Goal: Use online tool/utility: Utilize a website feature to perform a specific function

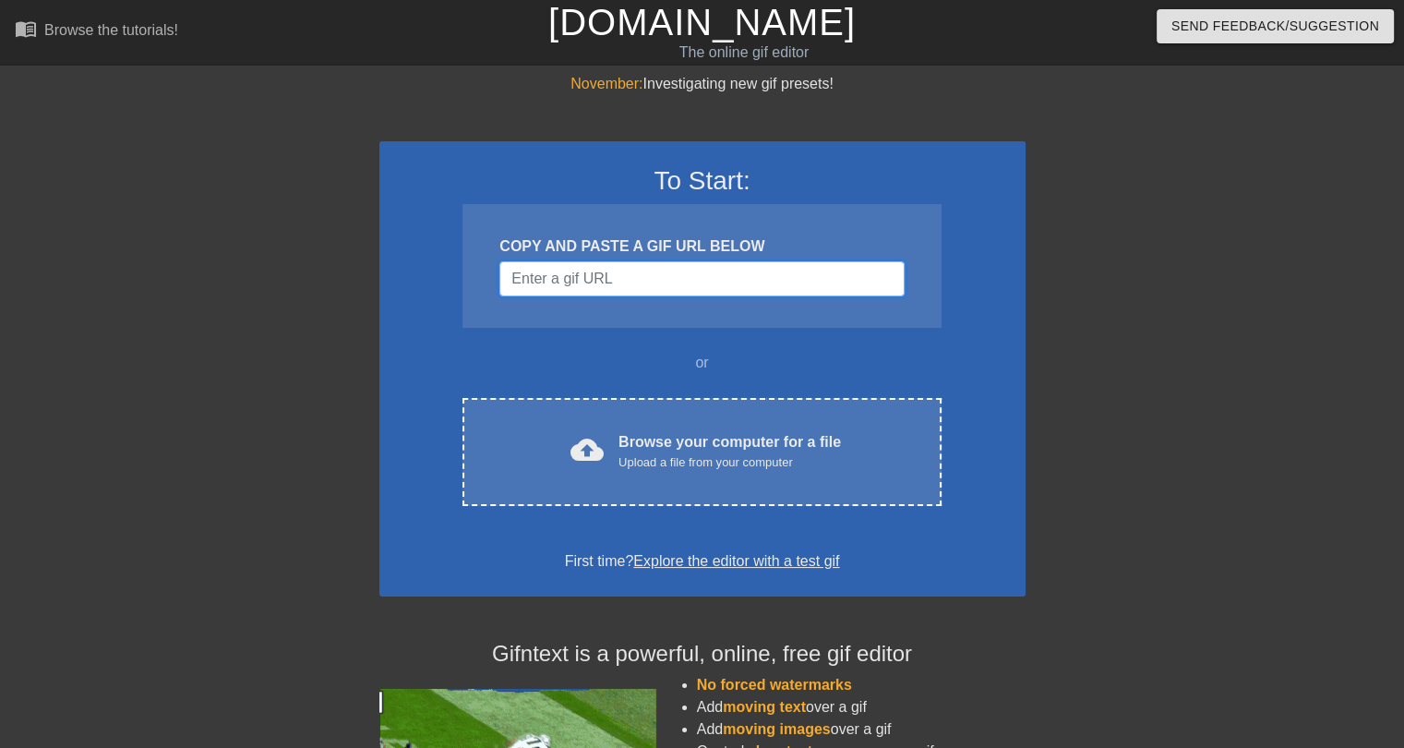
click at [575, 272] on input "Username" at bounding box center [702, 278] width 404 height 35
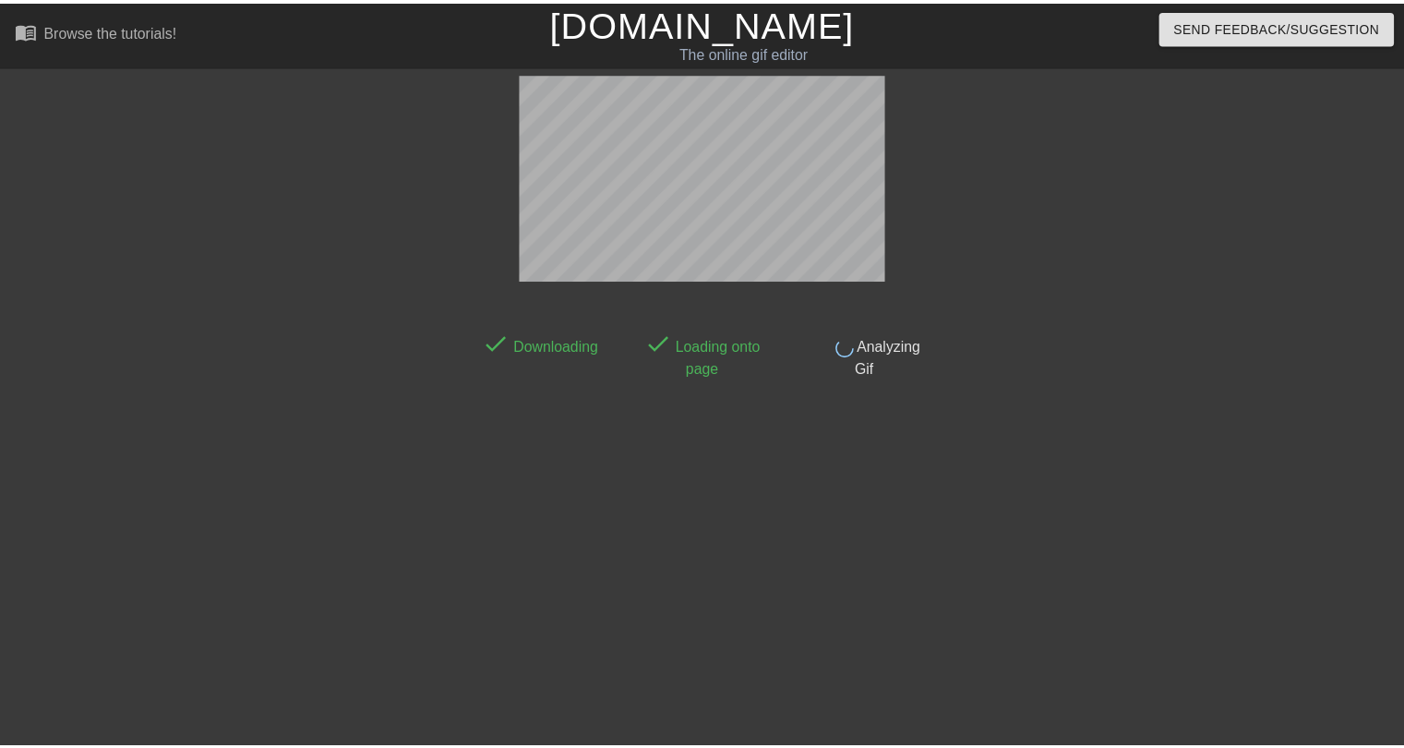
scroll to position [44, 0]
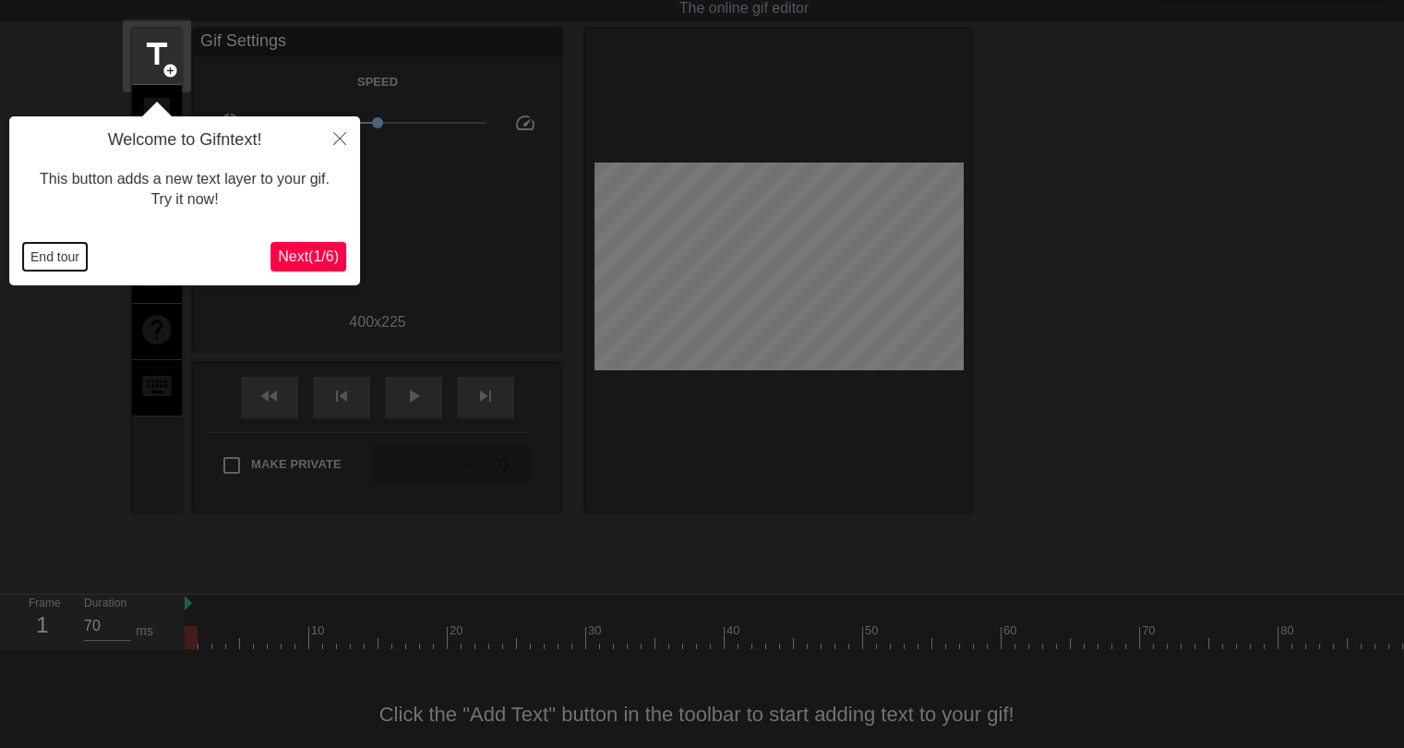
click at [54, 265] on button "End tour" at bounding box center [55, 257] width 64 height 28
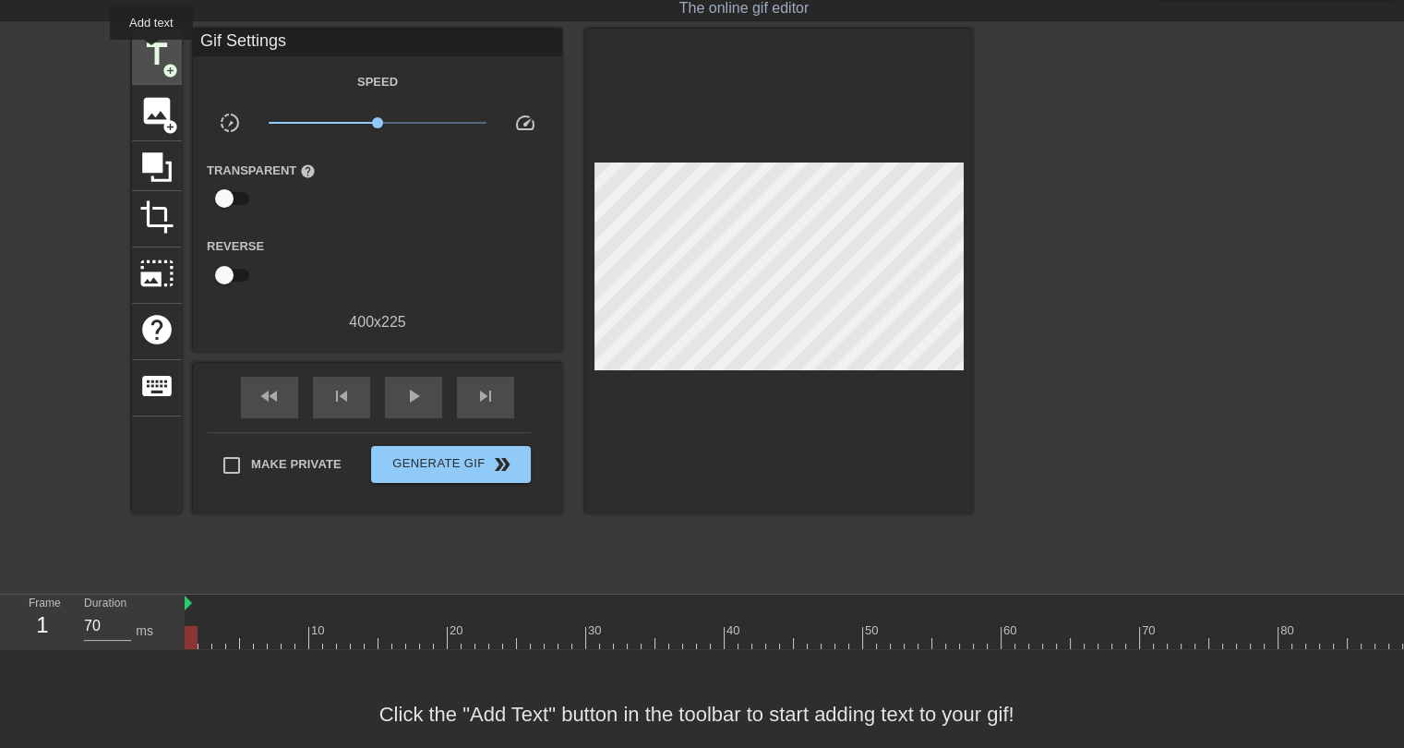
click at [151, 53] on span "title" at bounding box center [156, 54] width 35 height 35
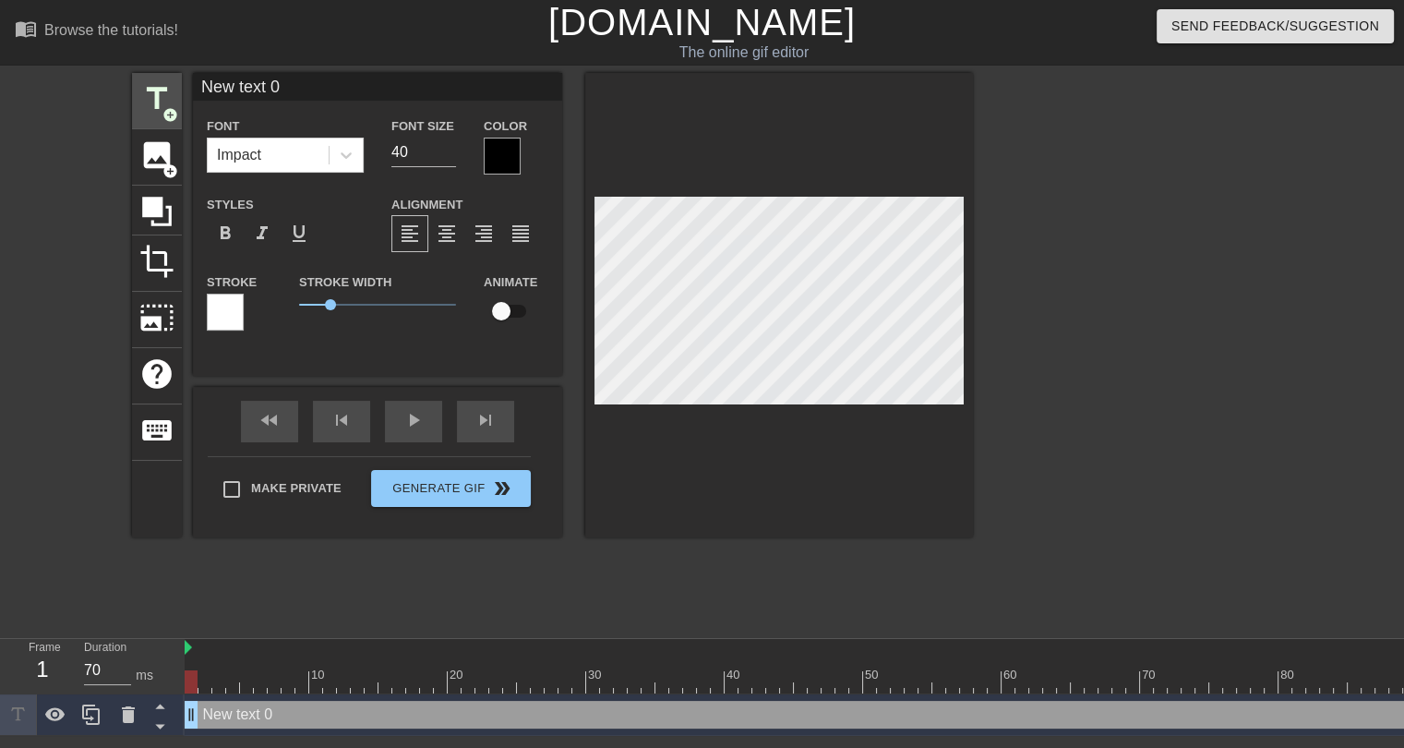
scroll to position [1, 0]
click at [266, 82] on input "New text 0" at bounding box center [377, 87] width 369 height 28
type input "j"
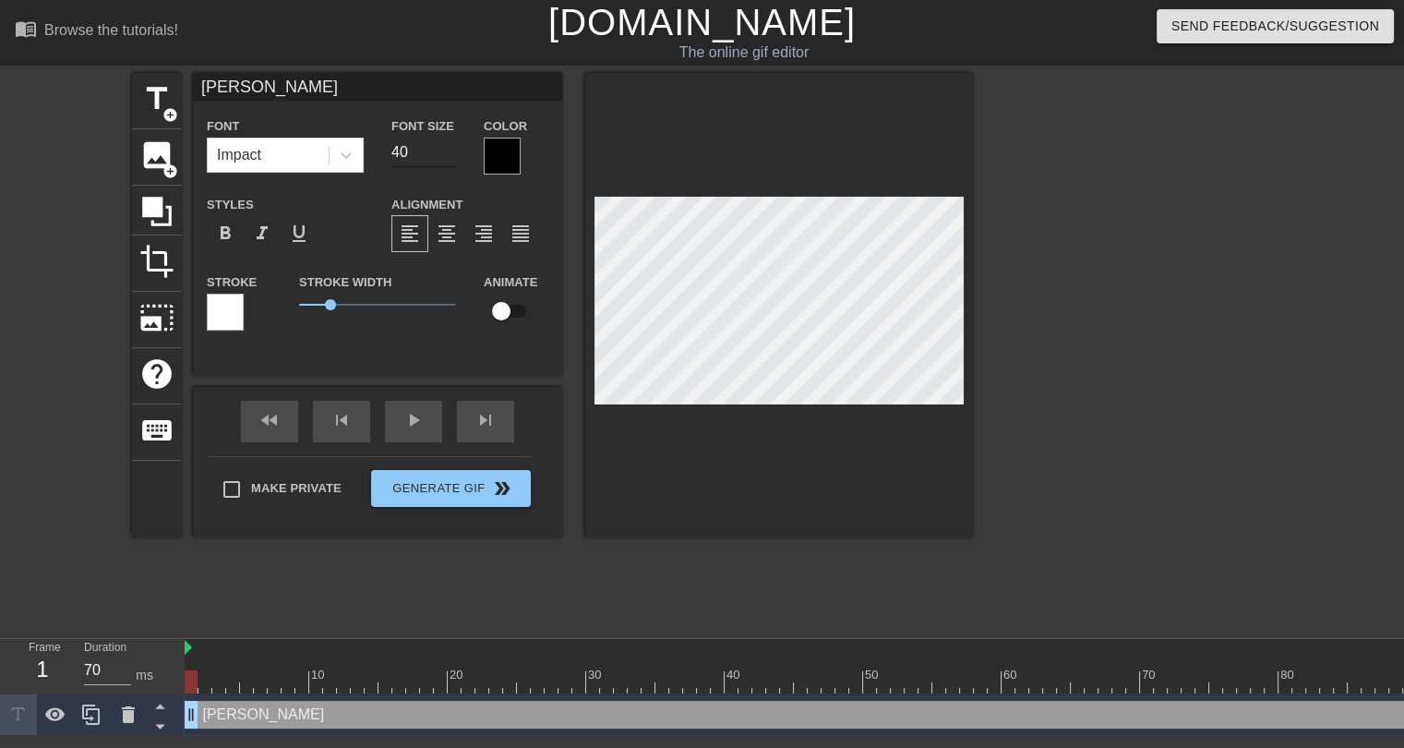
type input "JOE FLACCO"
click at [446, 152] on input "30" at bounding box center [424, 153] width 65 height 30
click at [446, 152] on input "25" at bounding box center [424, 153] width 65 height 30
type input "24"
click at [447, 153] on input "24" at bounding box center [424, 153] width 65 height 30
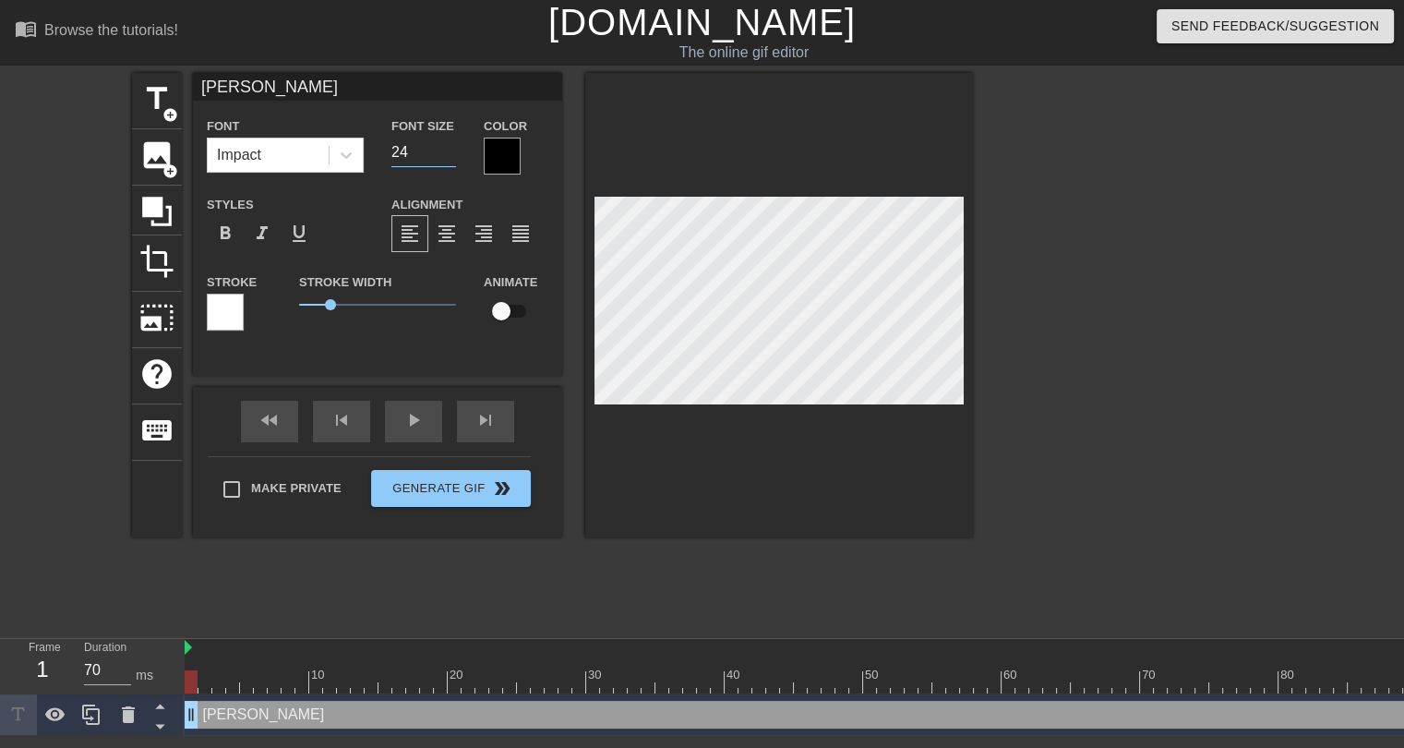
click at [493, 147] on div at bounding box center [502, 156] width 37 height 37
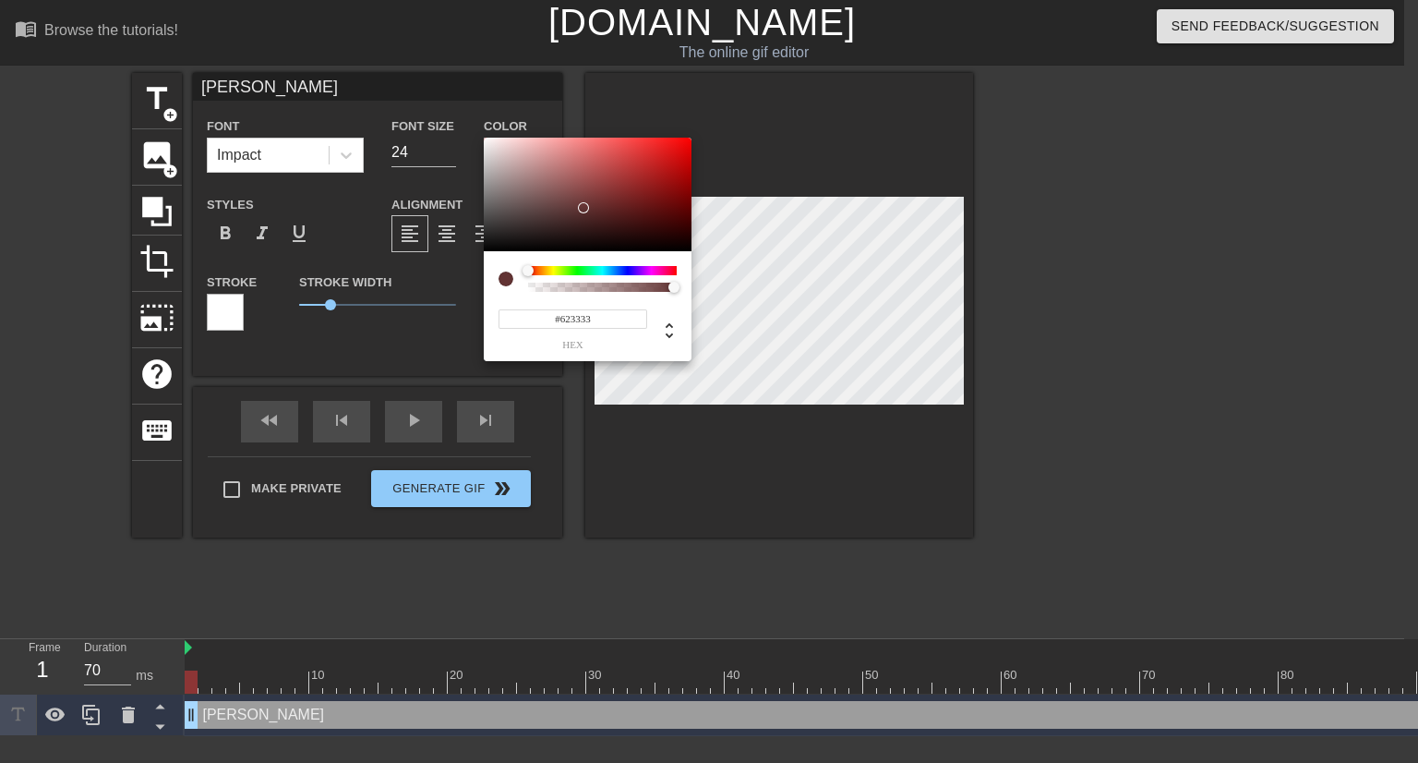
click at [584, 208] on div at bounding box center [588, 195] width 208 height 114
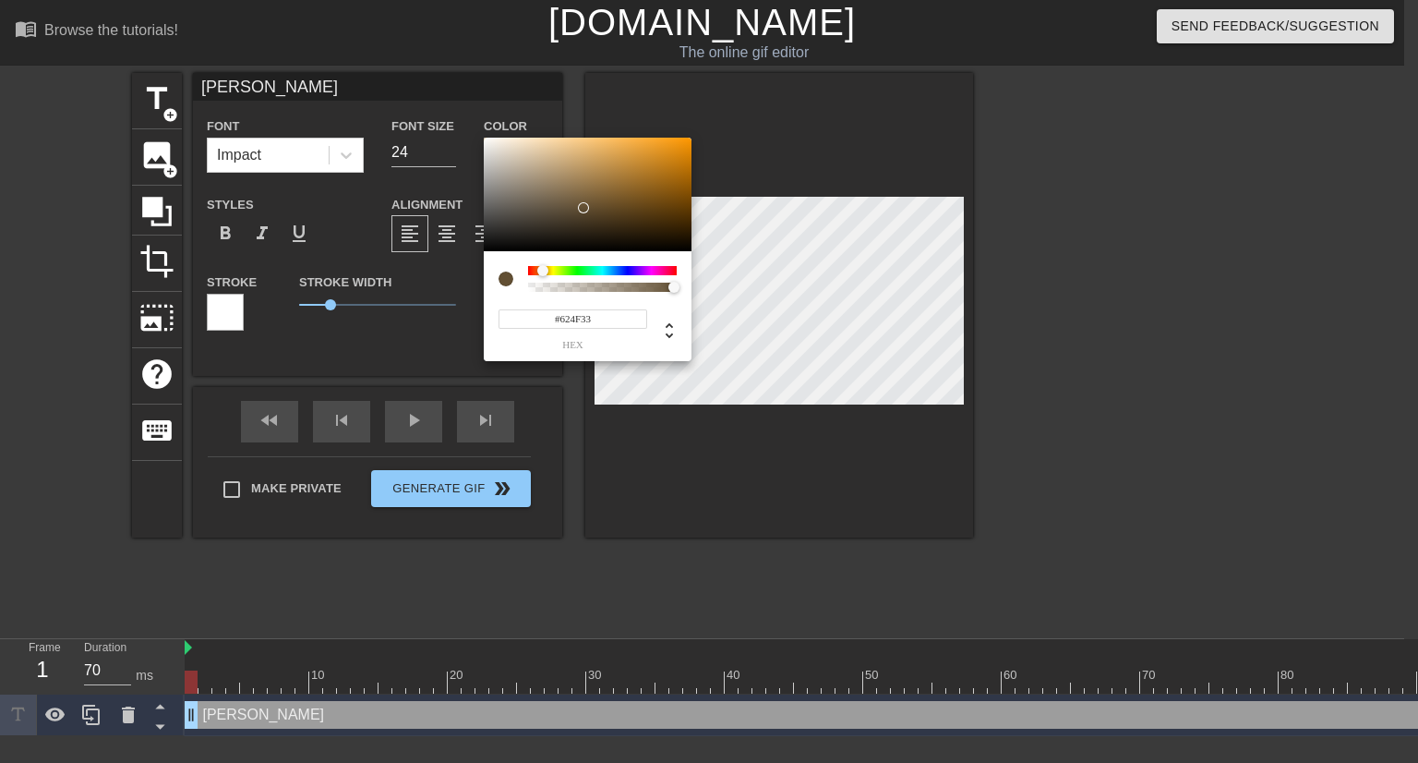
click at [543, 269] on div at bounding box center [602, 270] width 149 height 9
type input "#6E4106"
drag, startPoint x: 617, startPoint y: 200, endPoint x: 680, endPoint y: 202, distance: 62.8
click at [680, 202] on div at bounding box center [588, 195] width 208 height 114
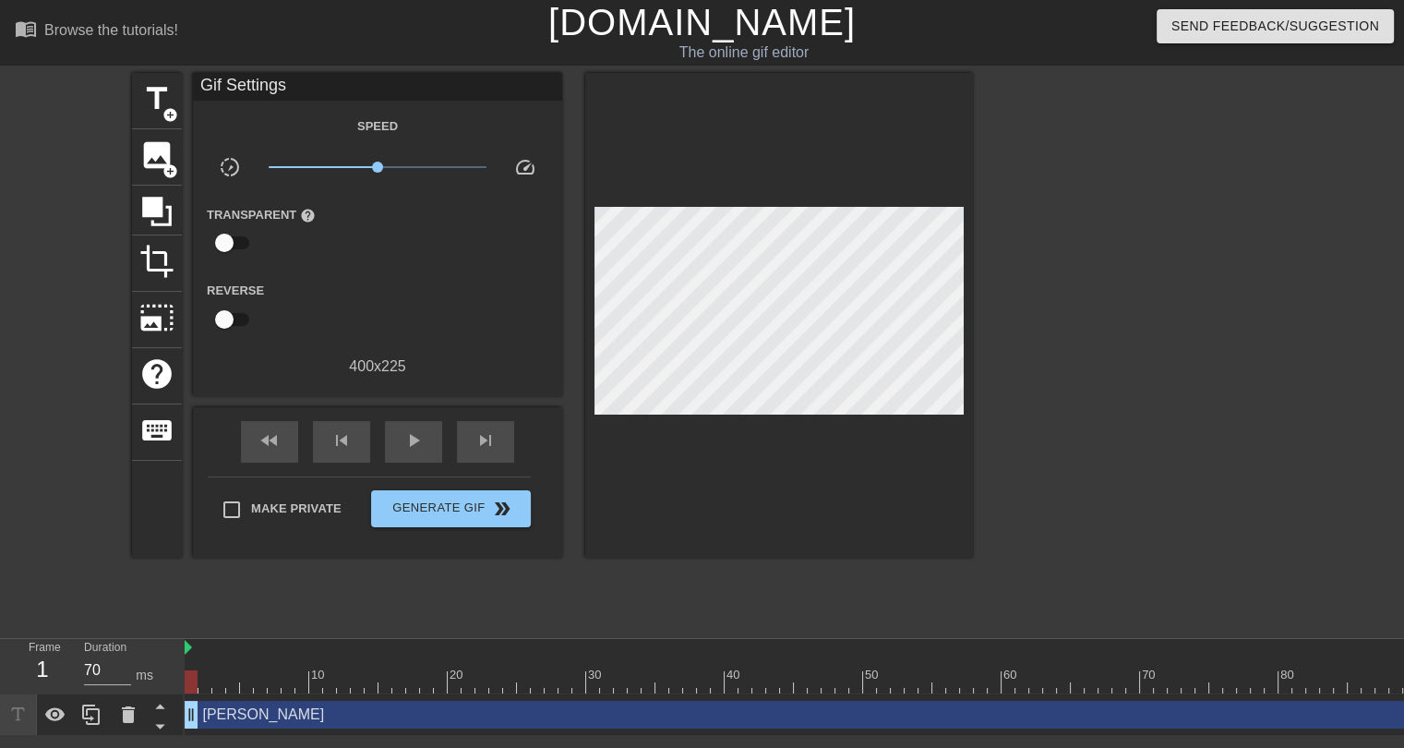
click at [294, 717] on div "JOE FLACCO drag_handle drag_handle" at bounding box center [912, 715] width 1454 height 28
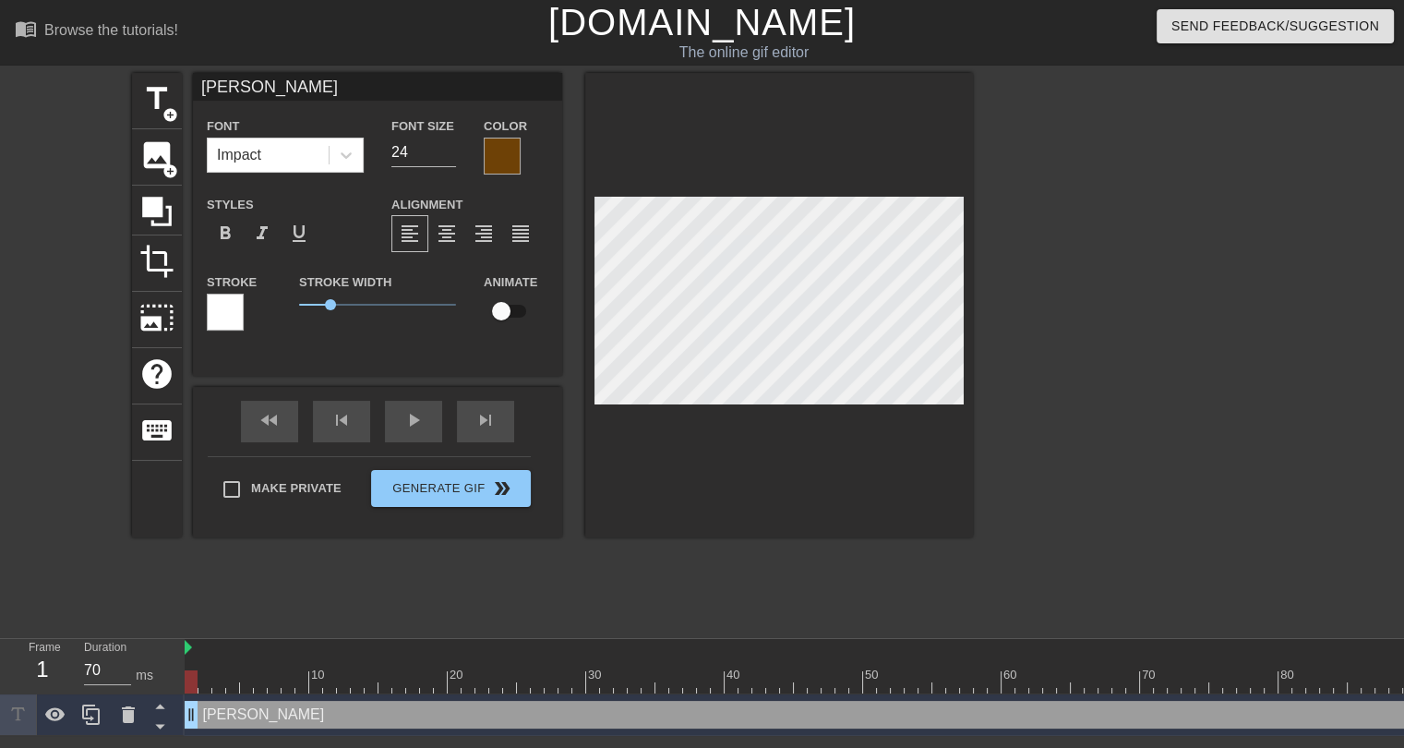
click at [229, 302] on div at bounding box center [225, 312] width 37 height 37
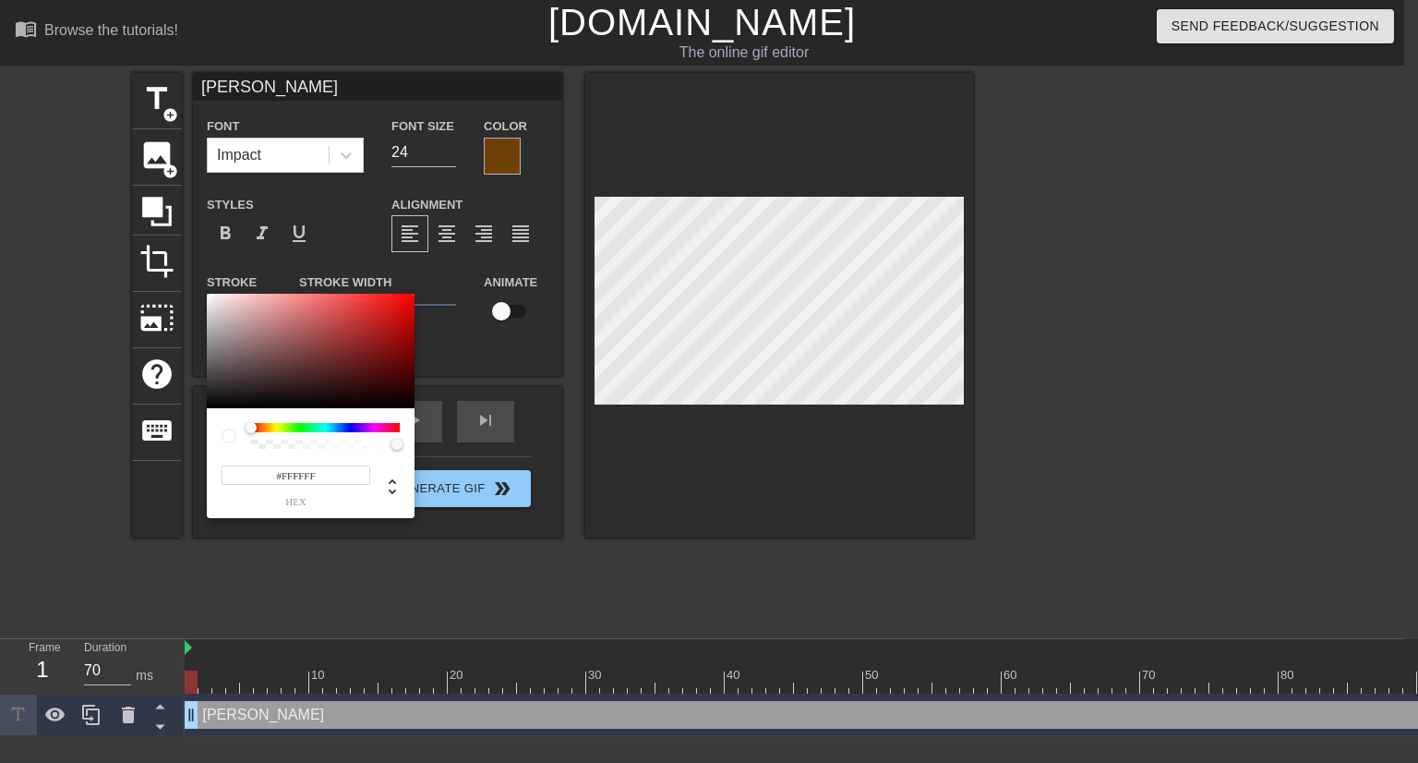
click at [270, 426] on div at bounding box center [325, 427] width 149 height 9
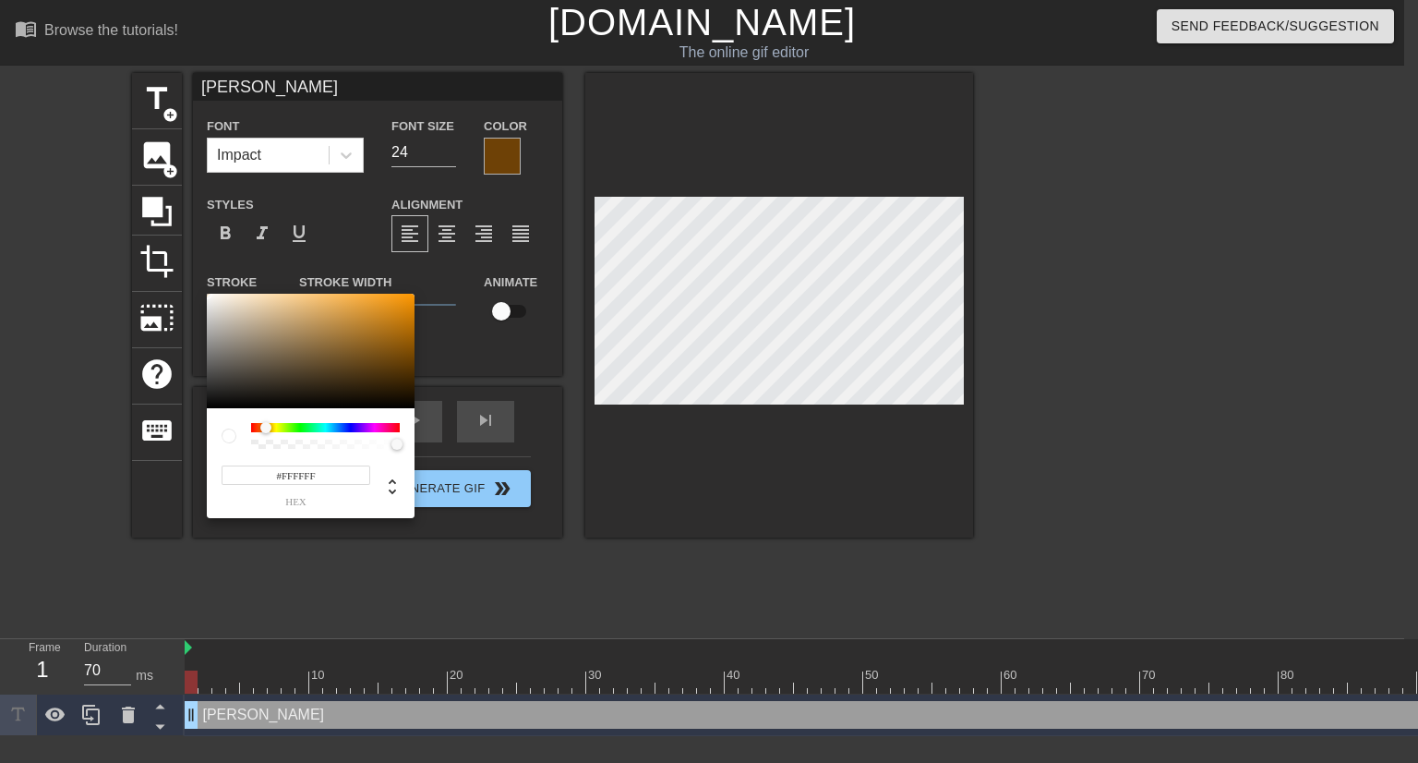
drag, startPoint x: 253, startPoint y: 426, endPoint x: 266, endPoint y: 432, distance: 14.5
click at [266, 432] on div at bounding box center [265, 427] width 11 height 11
type input "#FF9400"
drag, startPoint x: 403, startPoint y: 333, endPoint x: 416, endPoint y: 289, distance: 46.4
click at [416, 289] on div "#FF9400 hex" at bounding box center [709, 381] width 1418 height 763
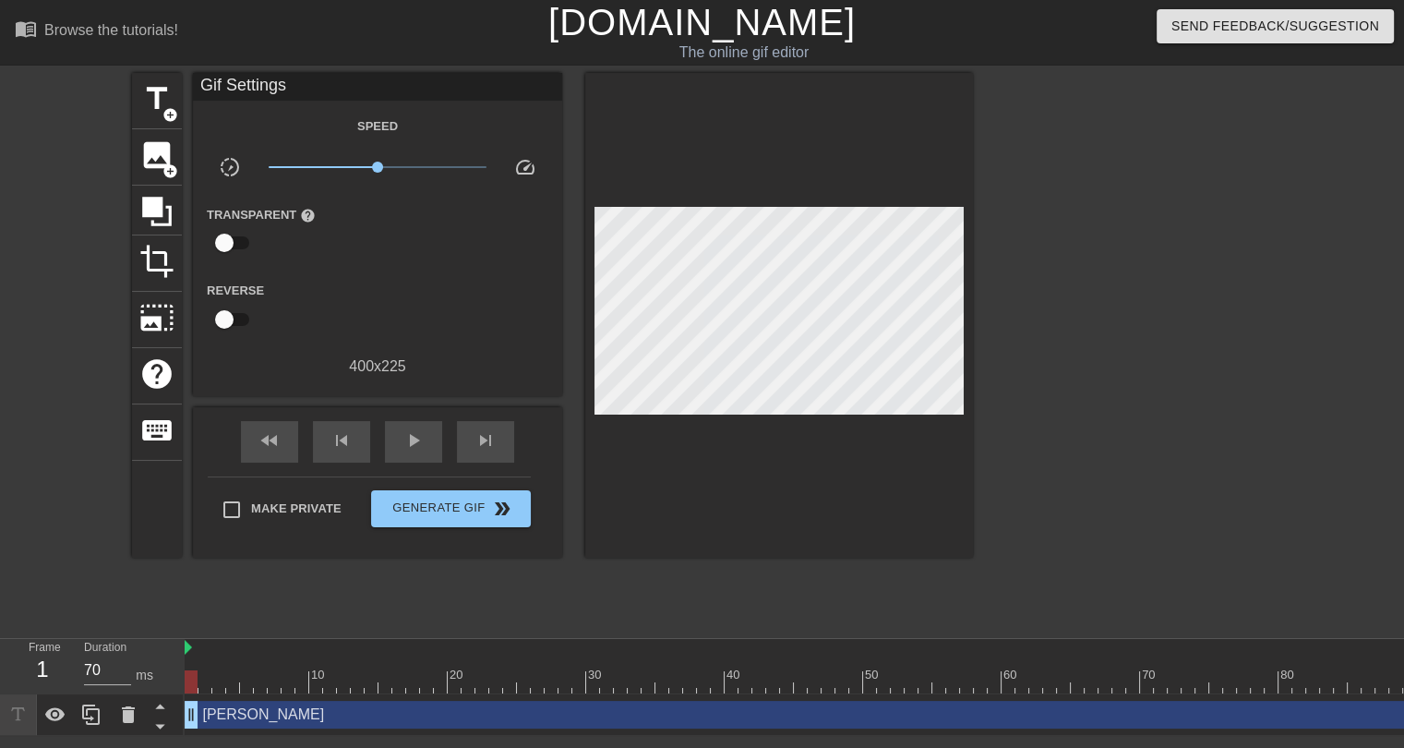
click at [390, 714] on div "JOE FLACCO drag_handle drag_handle" at bounding box center [912, 715] width 1454 height 28
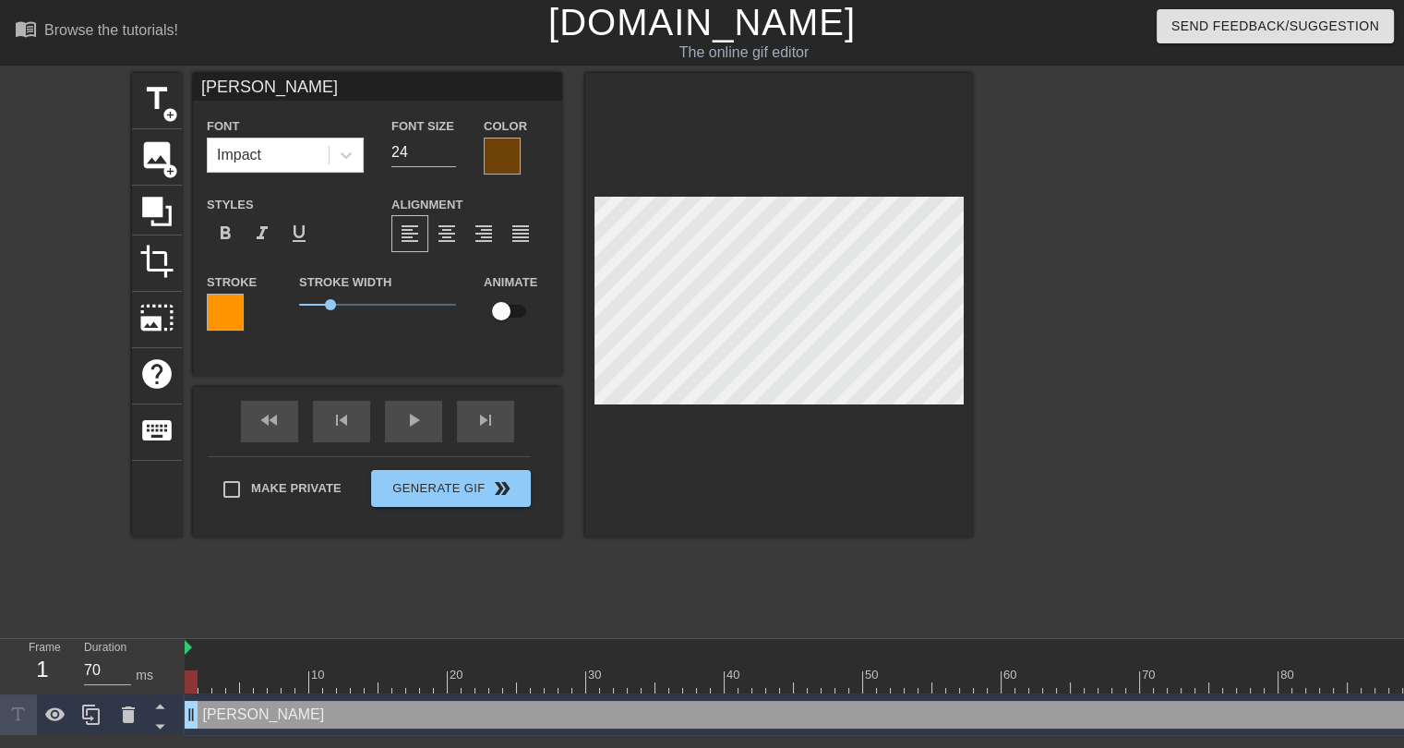
click at [499, 156] on div at bounding box center [502, 156] width 37 height 37
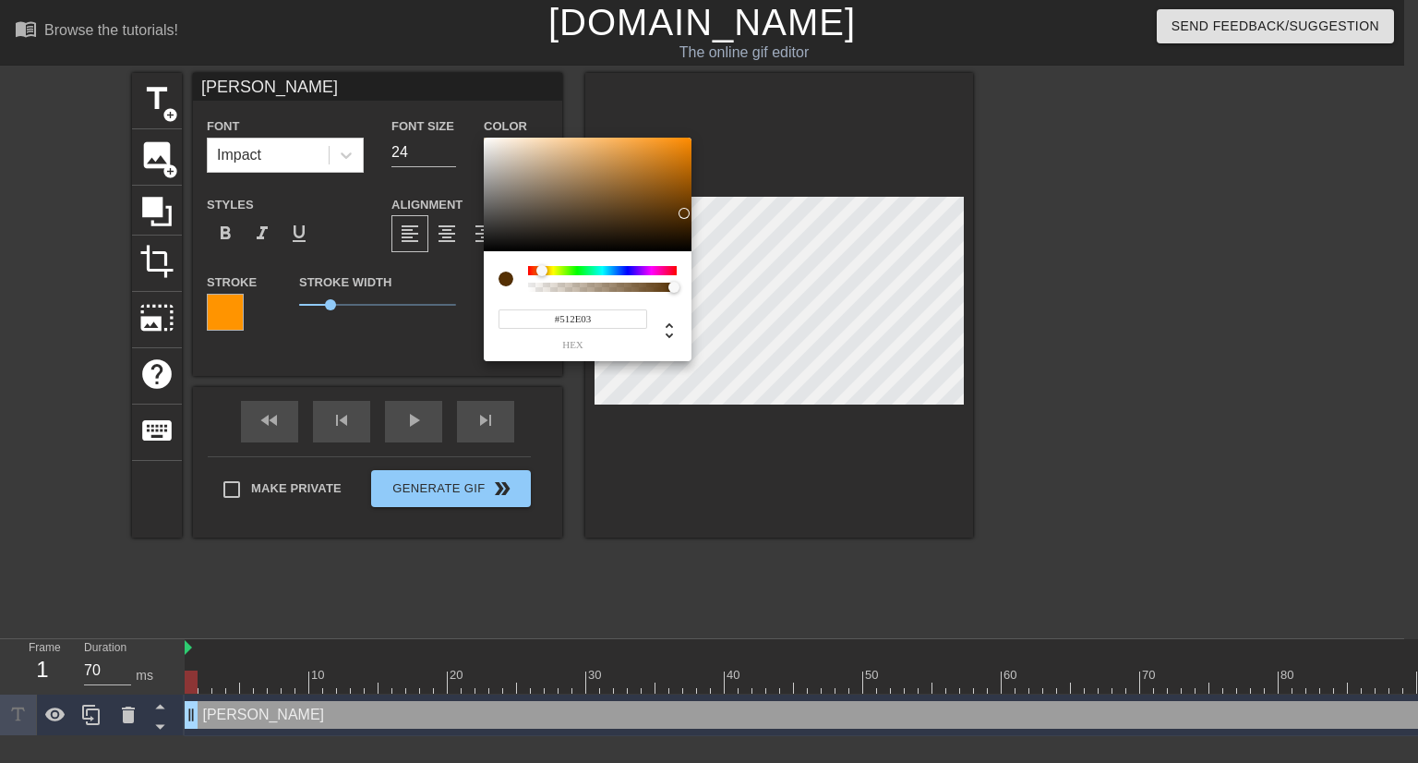
type input "#4F2D02"
drag, startPoint x: 669, startPoint y: 211, endPoint x: 685, endPoint y: 216, distance: 17.5
click at [685, 216] on div at bounding box center [588, 195] width 208 height 114
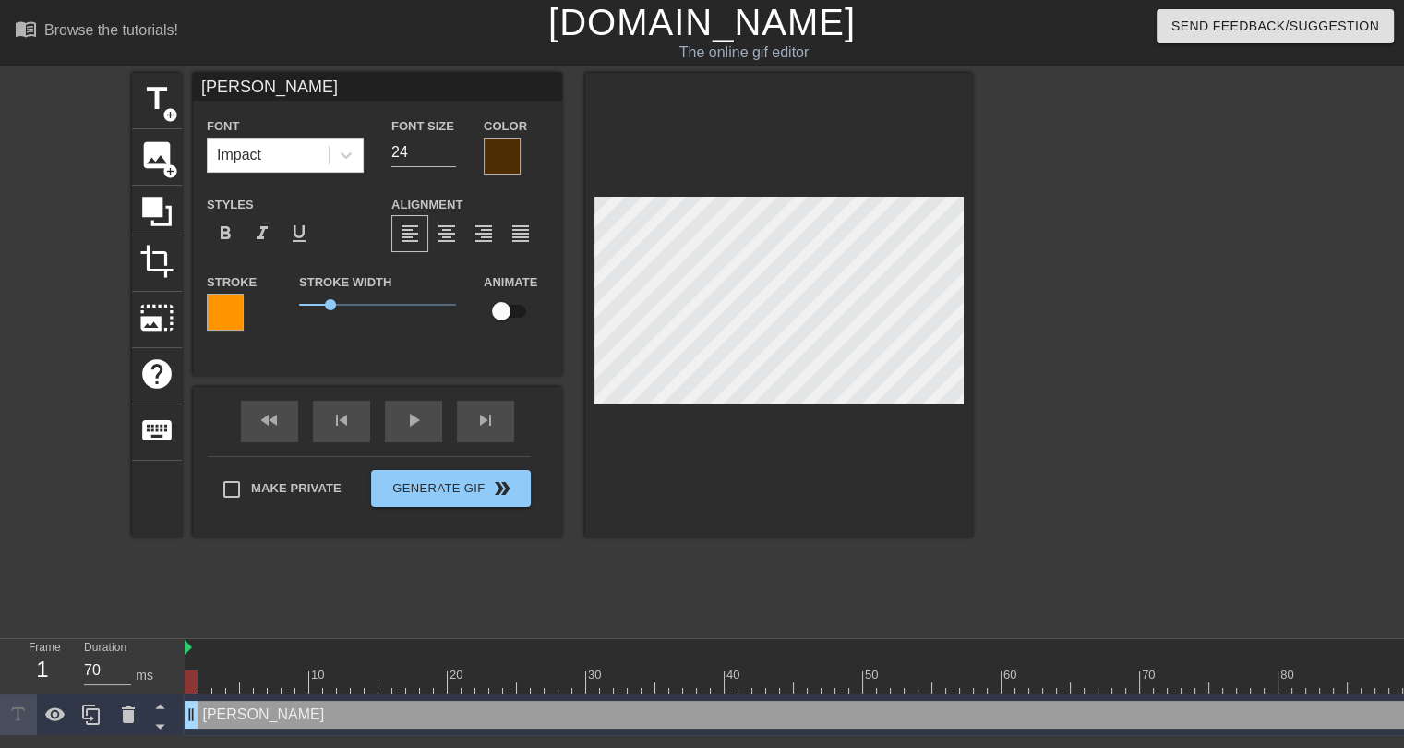
click at [347, 592] on div "title add_circle image add_circle crop photo_size_select_large help keyboard JO…" at bounding box center [552, 350] width 841 height 554
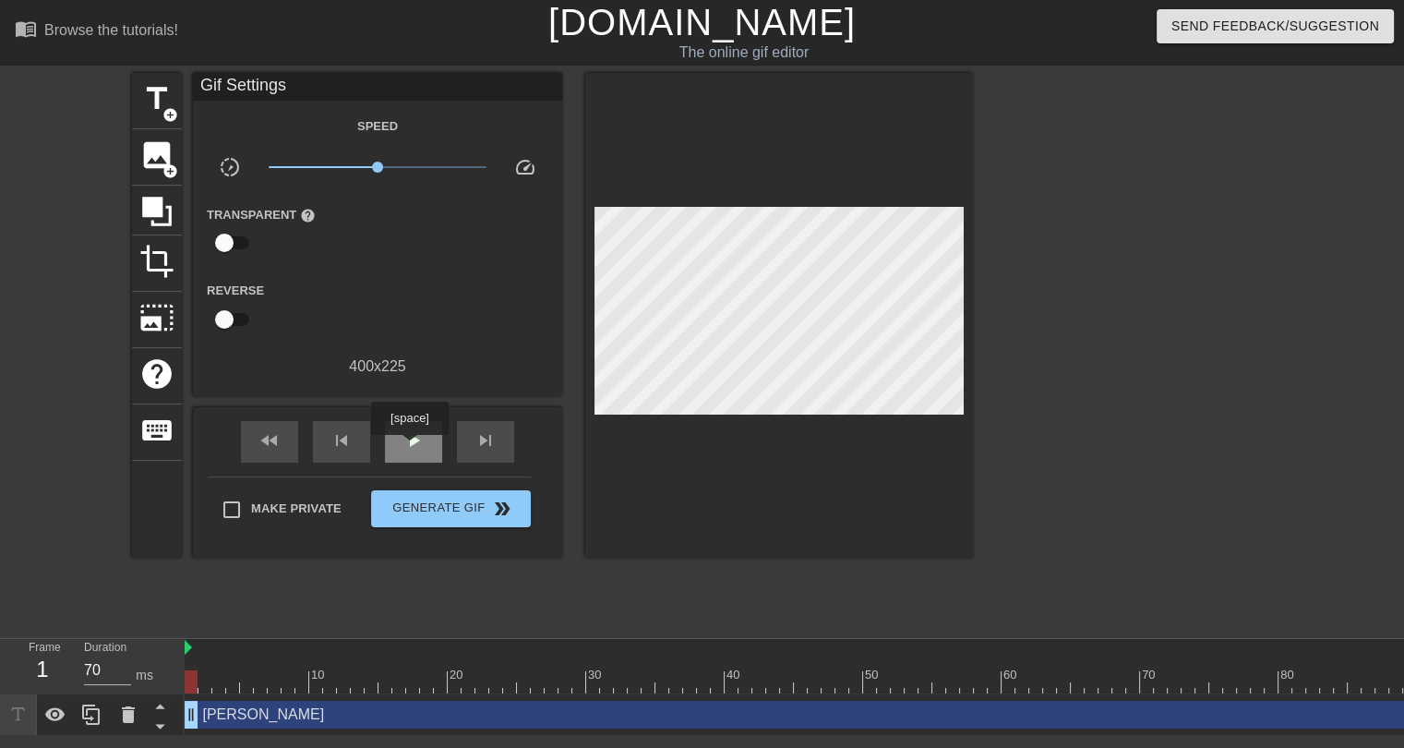
click at [409, 448] on span "play_arrow" at bounding box center [414, 440] width 22 height 22
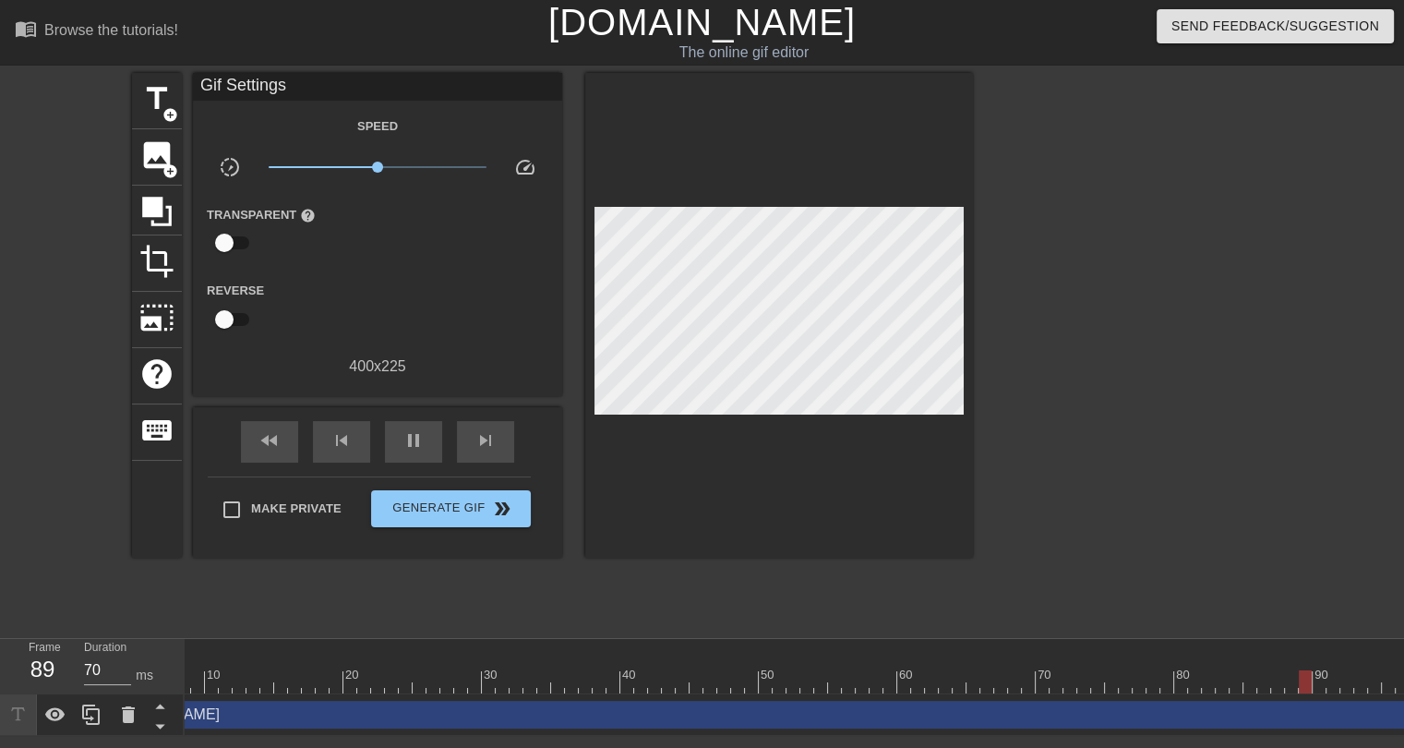
scroll to position [0, 225]
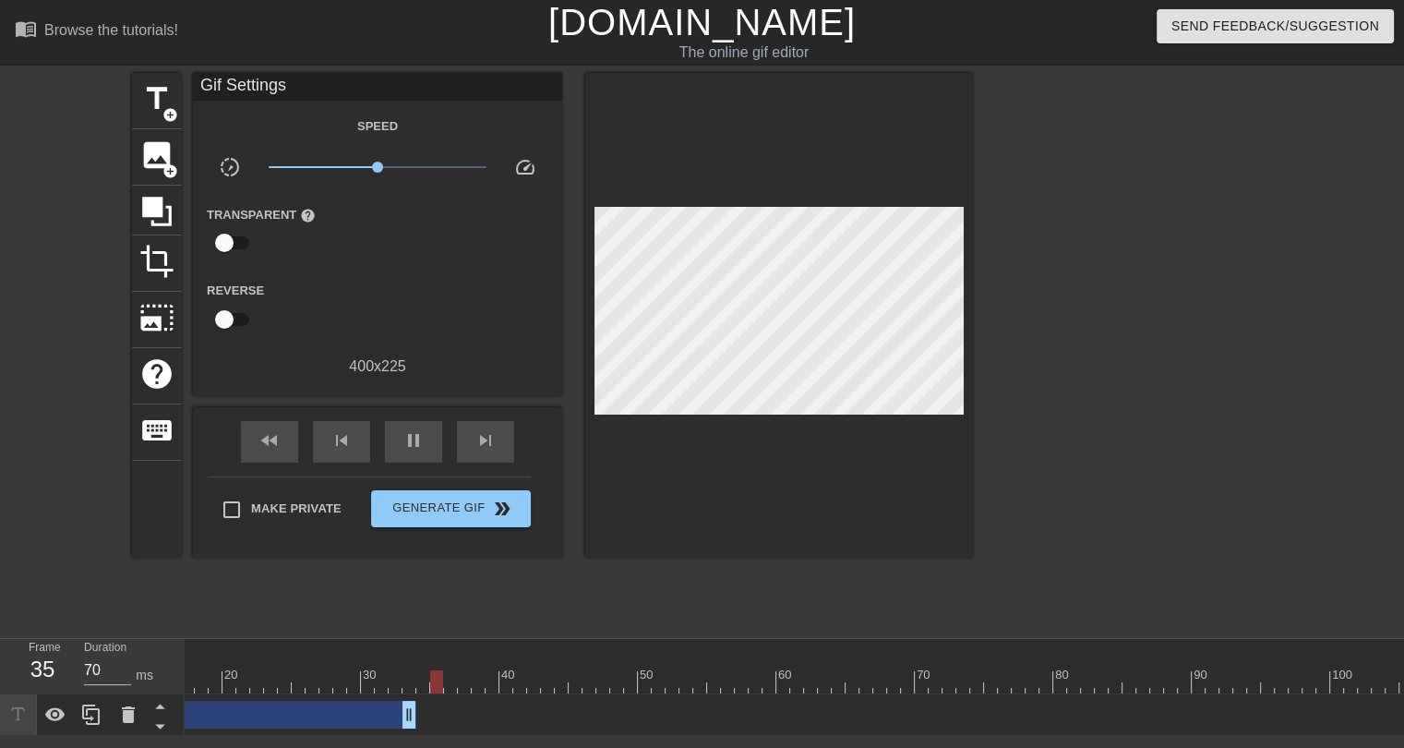
drag, startPoint x: 1403, startPoint y: 711, endPoint x: 410, endPoint y: 730, distance: 992.8
click at [410, 730] on div "JOE FLACCO drag_handle drag_handle" at bounding box center [686, 715] width 1454 height 42
drag, startPoint x: 399, startPoint y: 717, endPoint x: 385, endPoint y: 712, distance: 14.6
drag, startPoint x: 385, startPoint y: 713, endPoint x: 374, endPoint y: 707, distance: 12.4
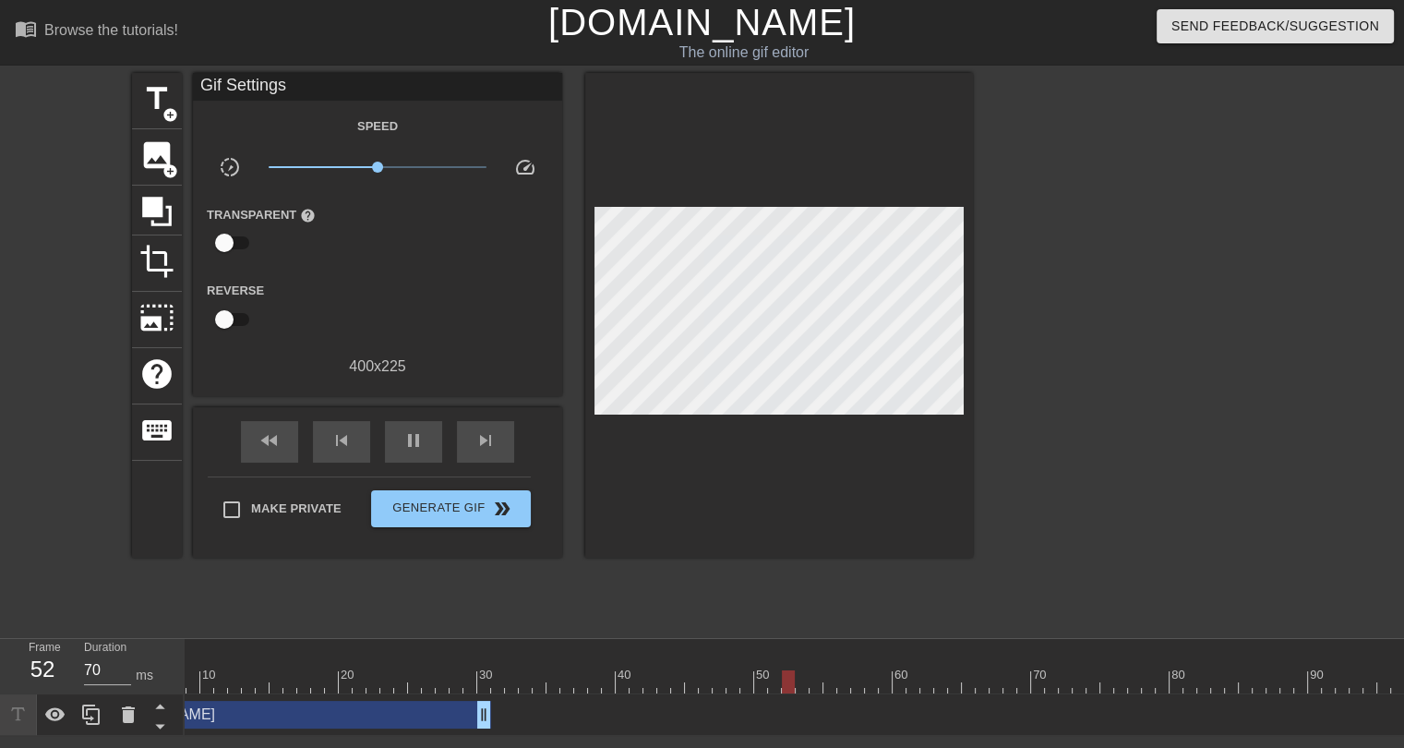
click at [384, 685] on div at bounding box center [803, 681] width 1454 height 23
click at [431, 444] on div "play_arrow" at bounding box center [413, 442] width 57 height 42
drag, startPoint x: 487, startPoint y: 716, endPoint x: 499, endPoint y: 717, distance: 12.0
click at [411, 445] on span "pause" at bounding box center [414, 440] width 22 height 22
click at [499, 682] on div at bounding box center [803, 681] width 1454 height 23
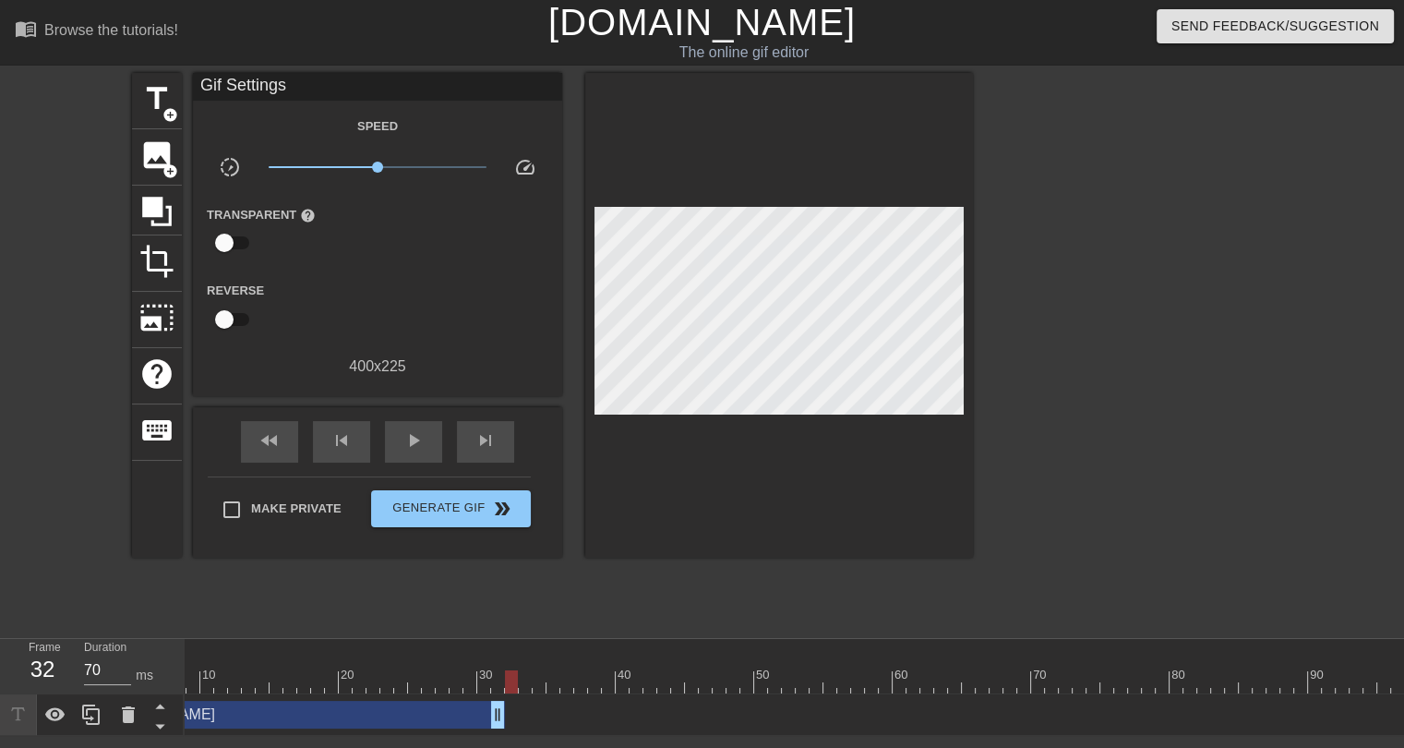
click at [515, 682] on div at bounding box center [803, 681] width 1454 height 23
click at [528, 681] on div at bounding box center [803, 681] width 1454 height 23
click at [537, 677] on div at bounding box center [803, 681] width 1454 height 23
click at [550, 677] on div at bounding box center [803, 681] width 1454 height 23
drag, startPoint x: 499, startPoint y: 711, endPoint x: 539, endPoint y: 710, distance: 40.6
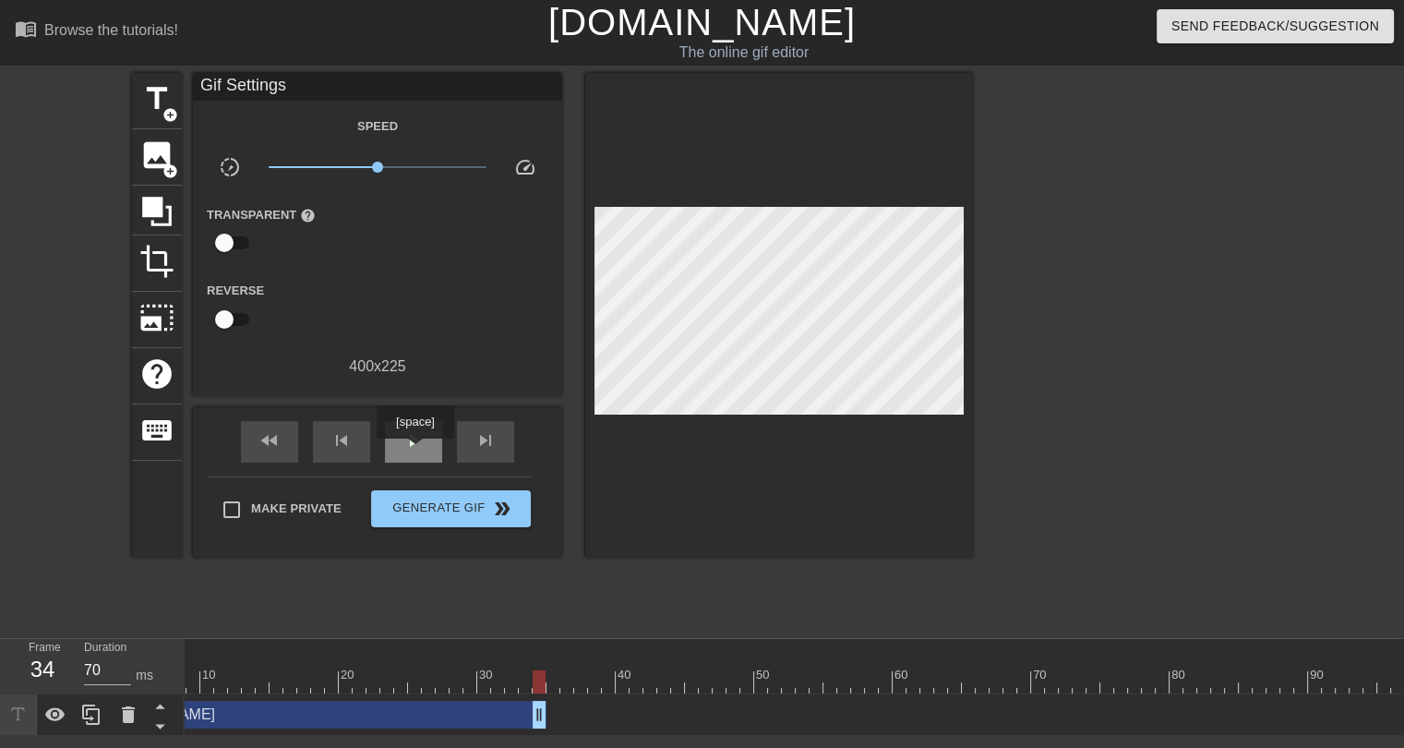
click at [415, 452] on div "play_arrow" at bounding box center [413, 442] width 57 height 42
click at [469, 613] on div "title add_circle image add_circle crop photo_size_select_large help keyboard Gi…" at bounding box center [552, 350] width 841 height 554
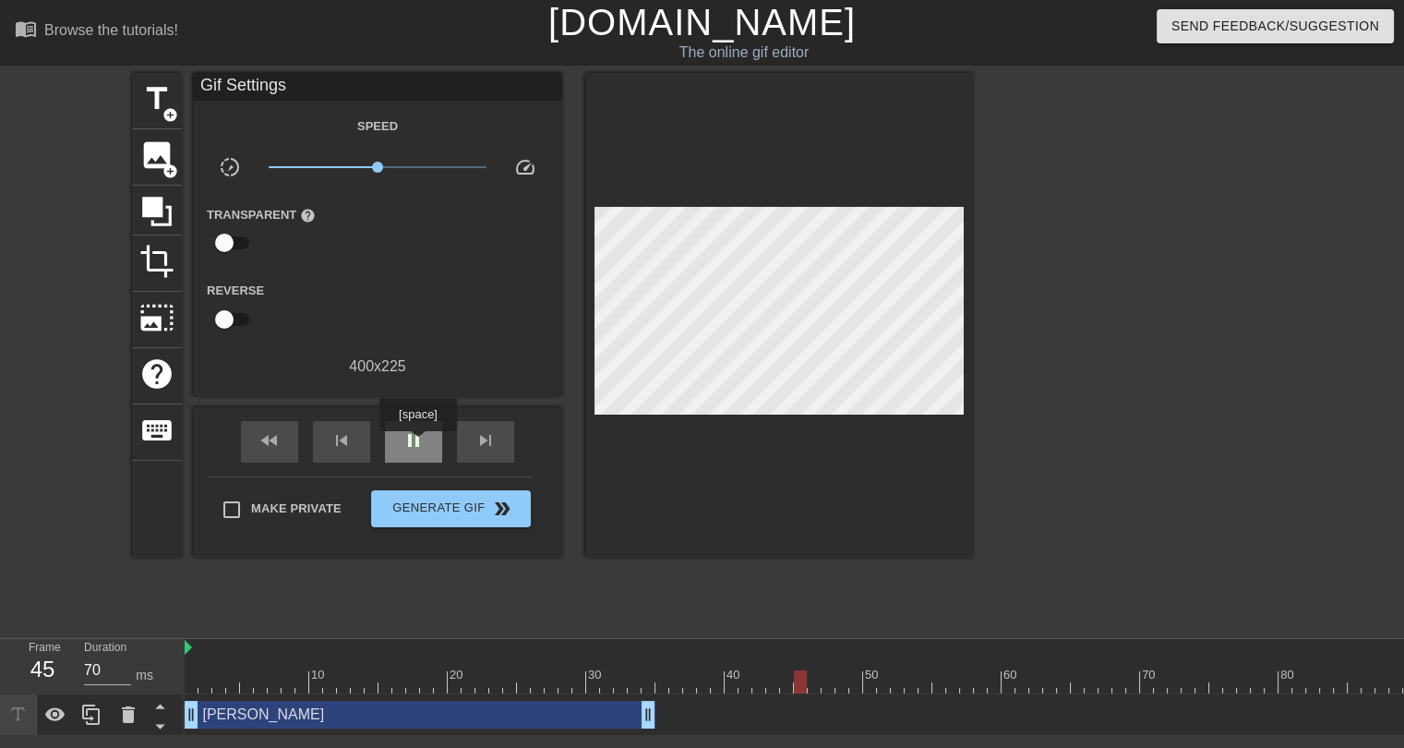
click at [418, 444] on span "pause" at bounding box center [414, 440] width 22 height 22
click at [166, 113] on span "add_circle" at bounding box center [171, 115] width 16 height 16
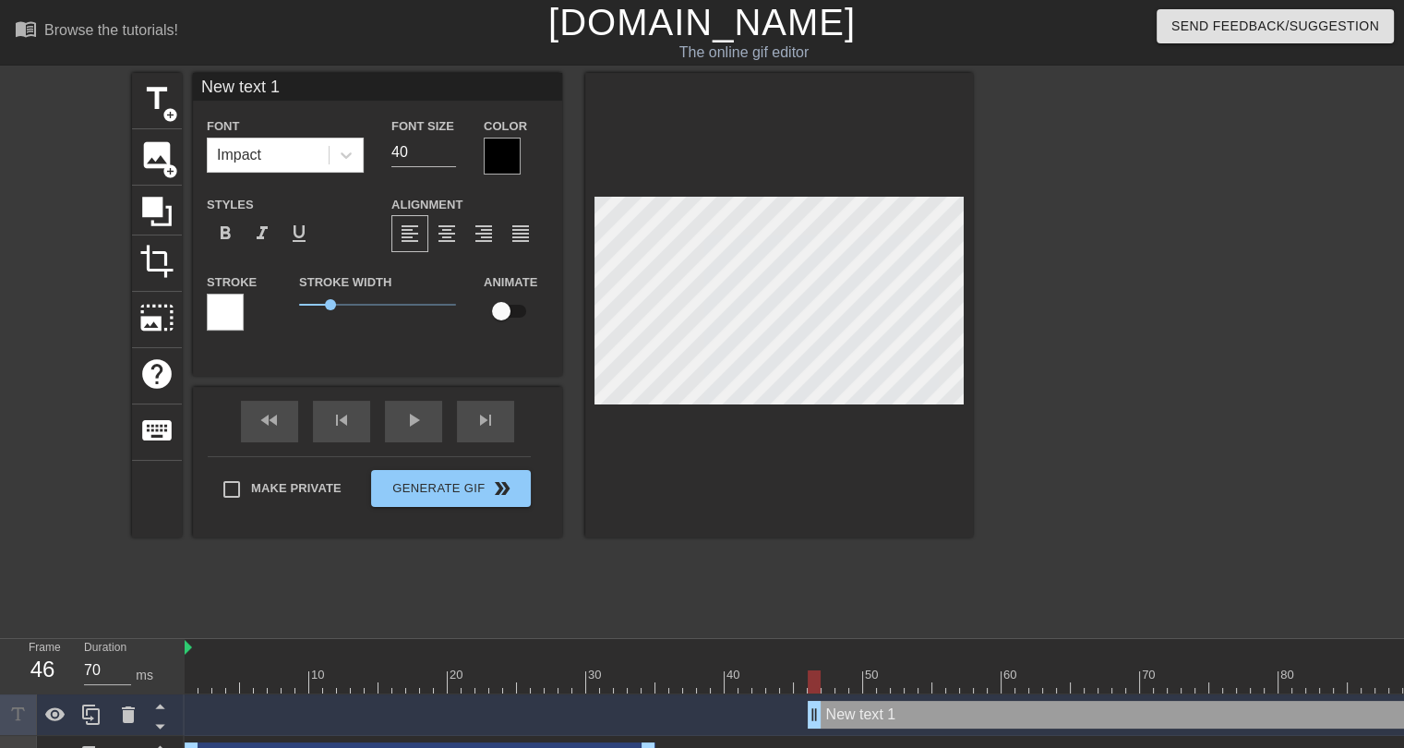
click at [270, 90] on input "New text 1" at bounding box center [377, 87] width 369 height 28
type input "DELUSIONAL BROWNS FANS"
click at [447, 156] on input "23" at bounding box center [424, 153] width 65 height 30
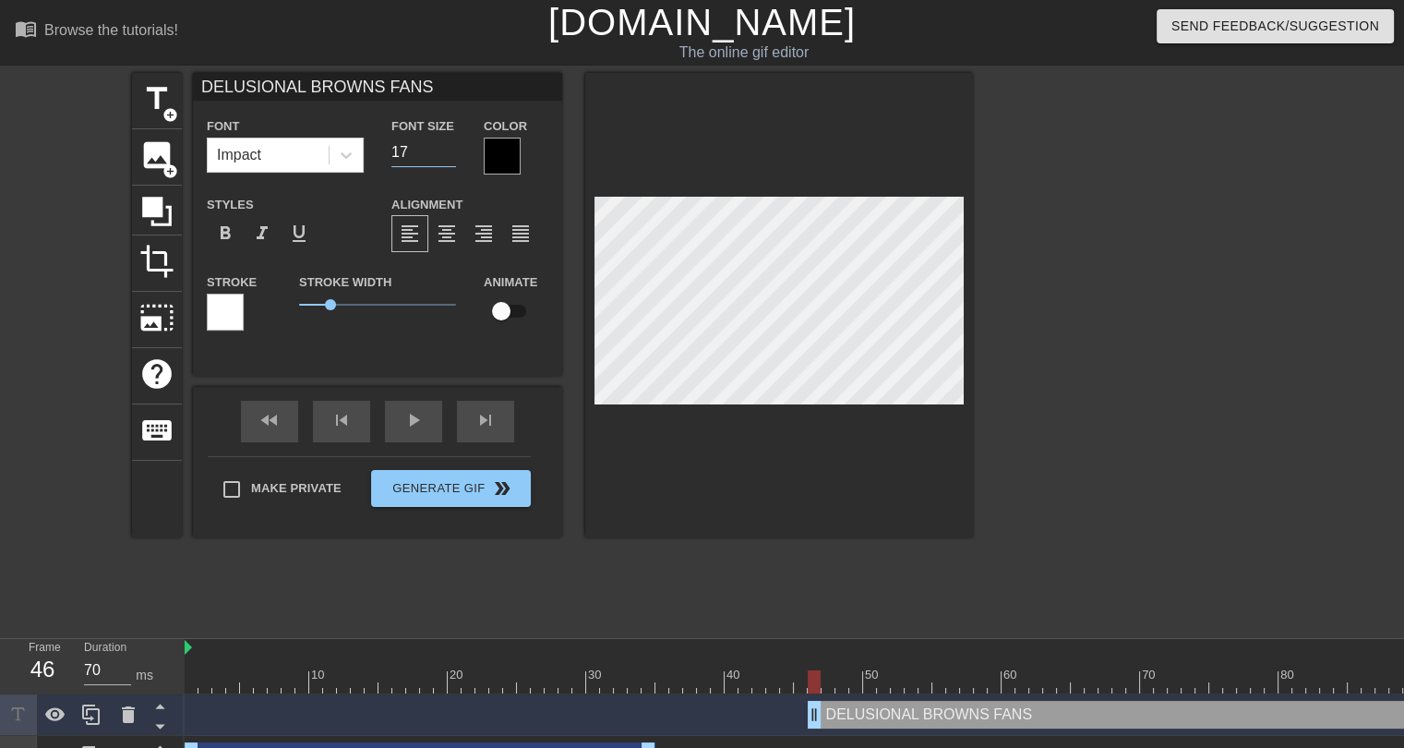
click at [447, 156] on input "17" at bounding box center [424, 153] width 65 height 30
type input "16"
click at [447, 156] on input "16" at bounding box center [424, 153] width 65 height 30
drag, startPoint x: 330, startPoint y: 308, endPoint x: 316, endPoint y: 307, distance: 13.9
click at [316, 307] on span "0.55" at bounding box center [316, 304] width 11 height 11
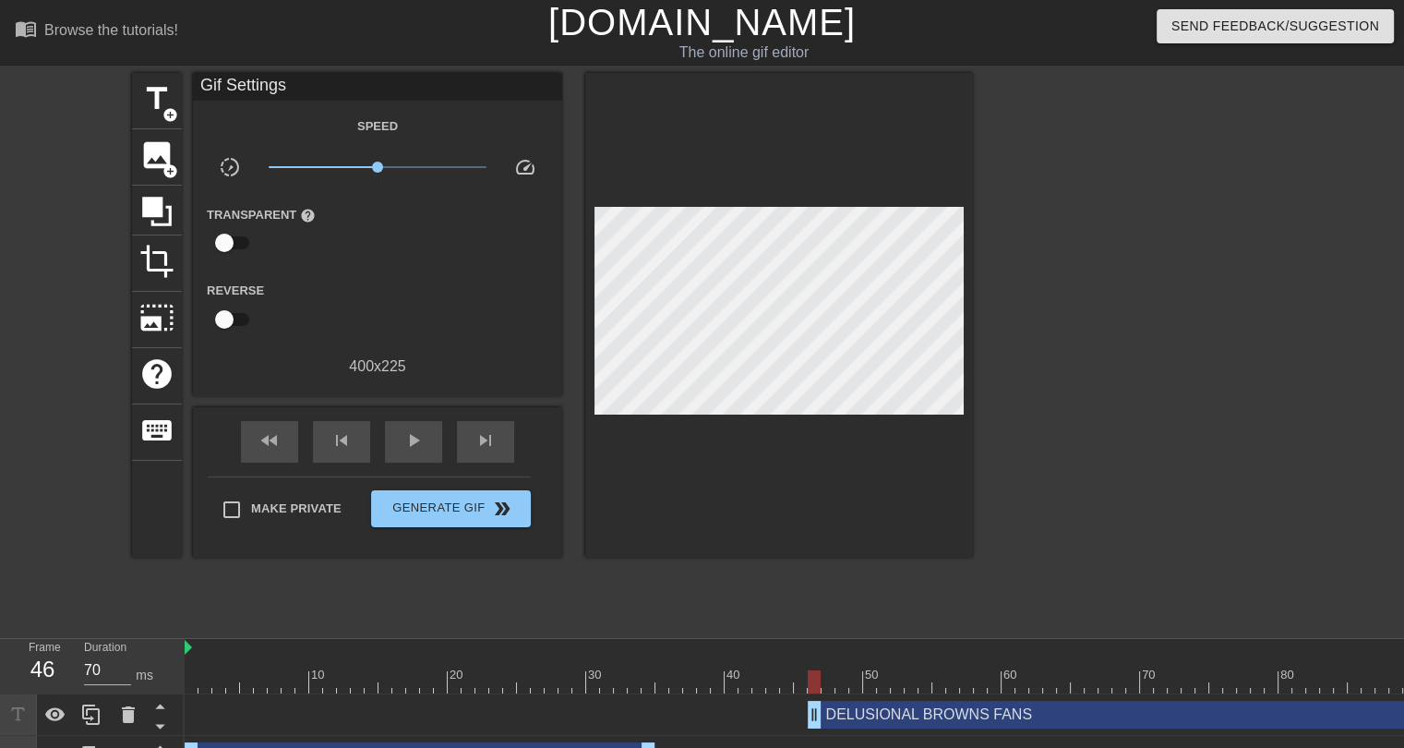
click at [735, 448] on div at bounding box center [779, 315] width 388 height 485
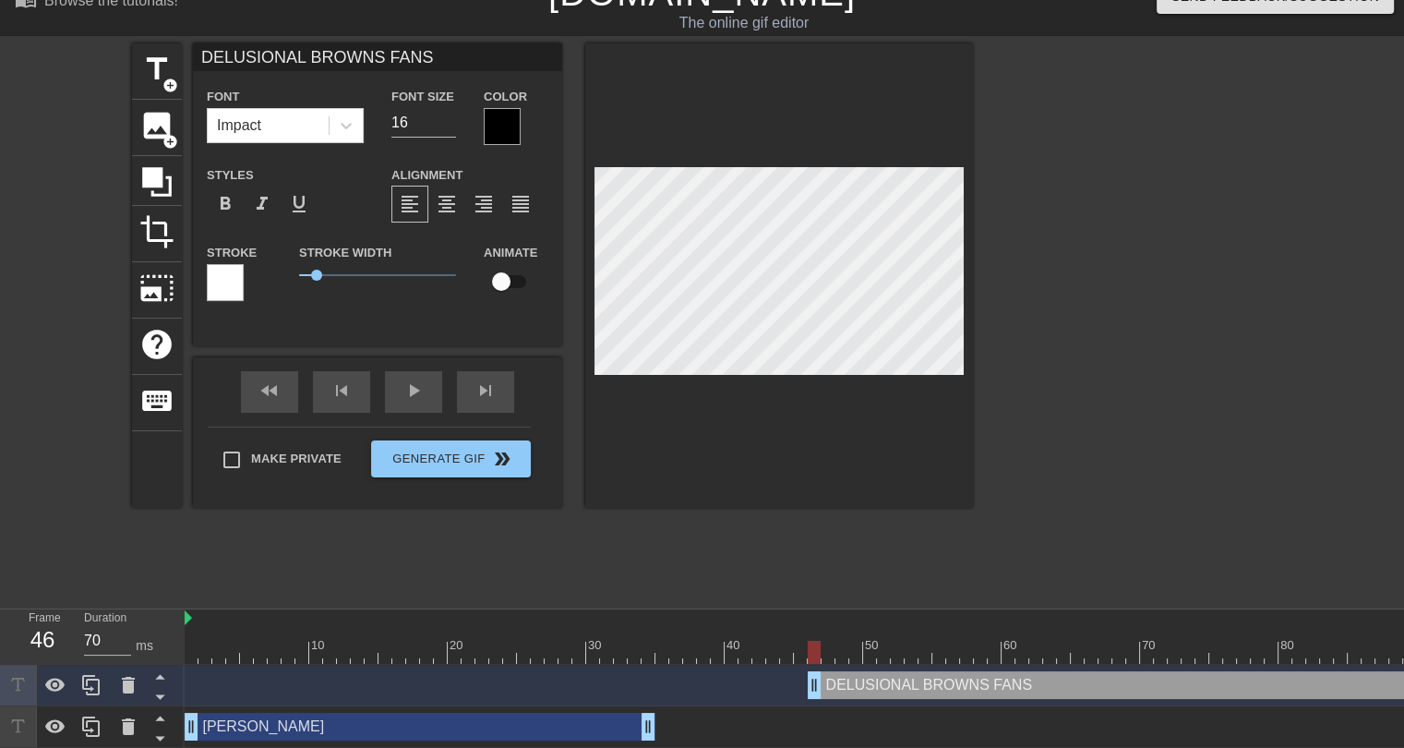
scroll to position [42, 0]
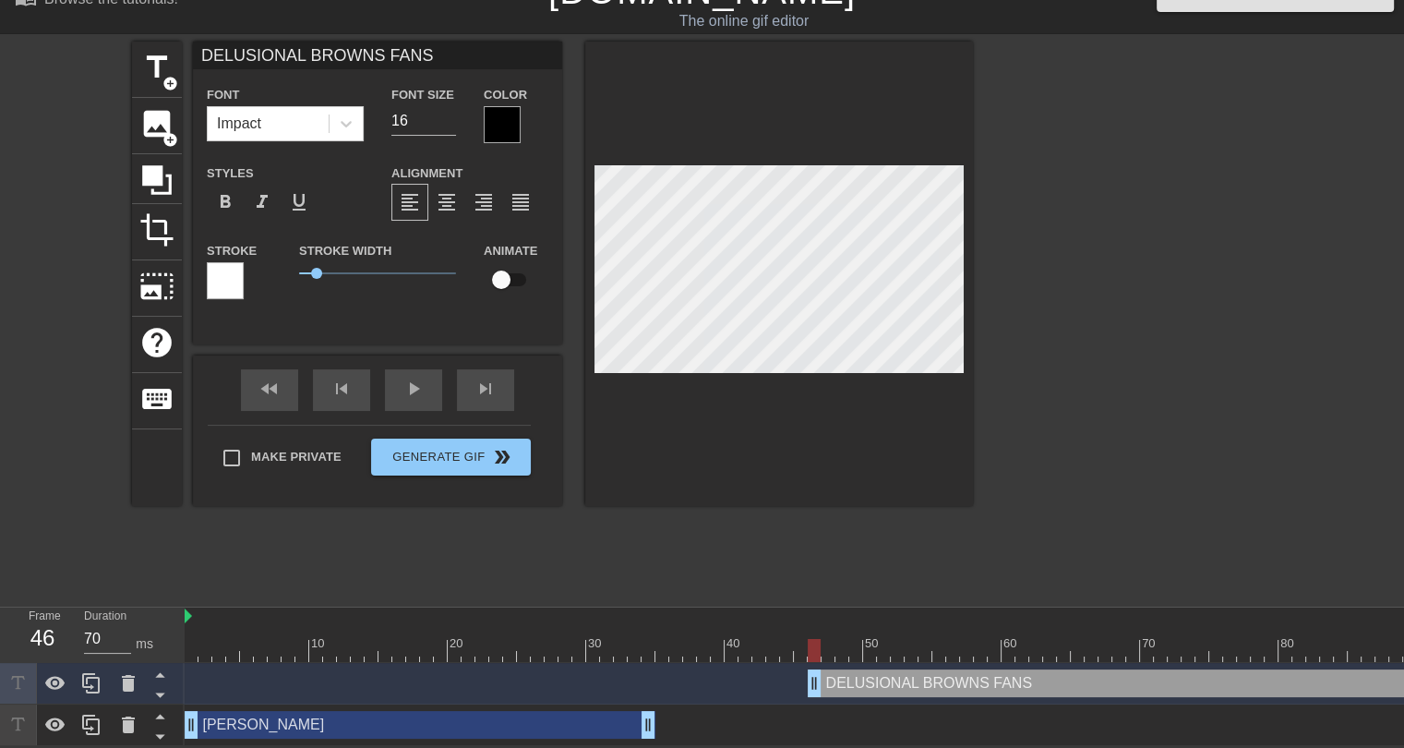
click at [536, 711] on div "JOE FLACCO drag_handle drag_handle" at bounding box center [420, 725] width 471 height 28
type input "JOE FLACCO"
type input "24"
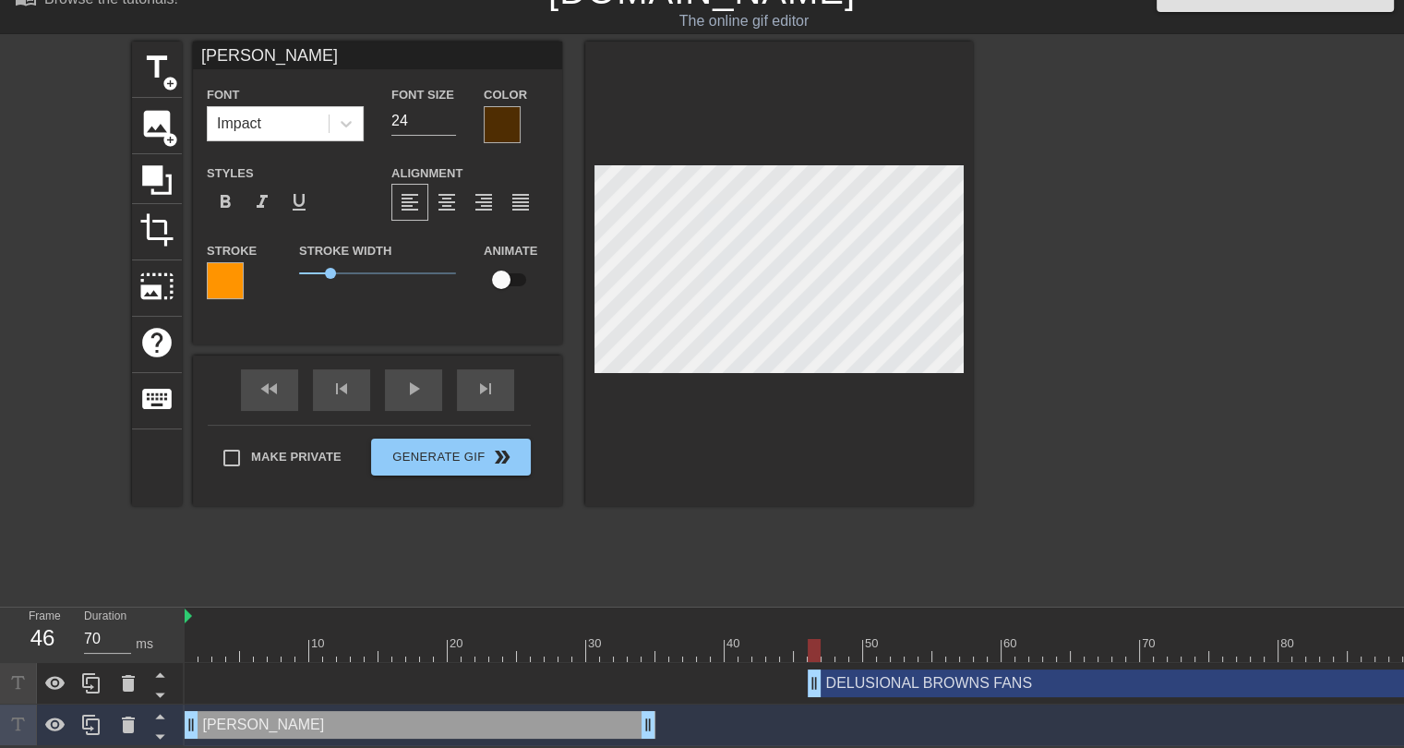
click at [222, 263] on div at bounding box center [225, 280] width 37 height 37
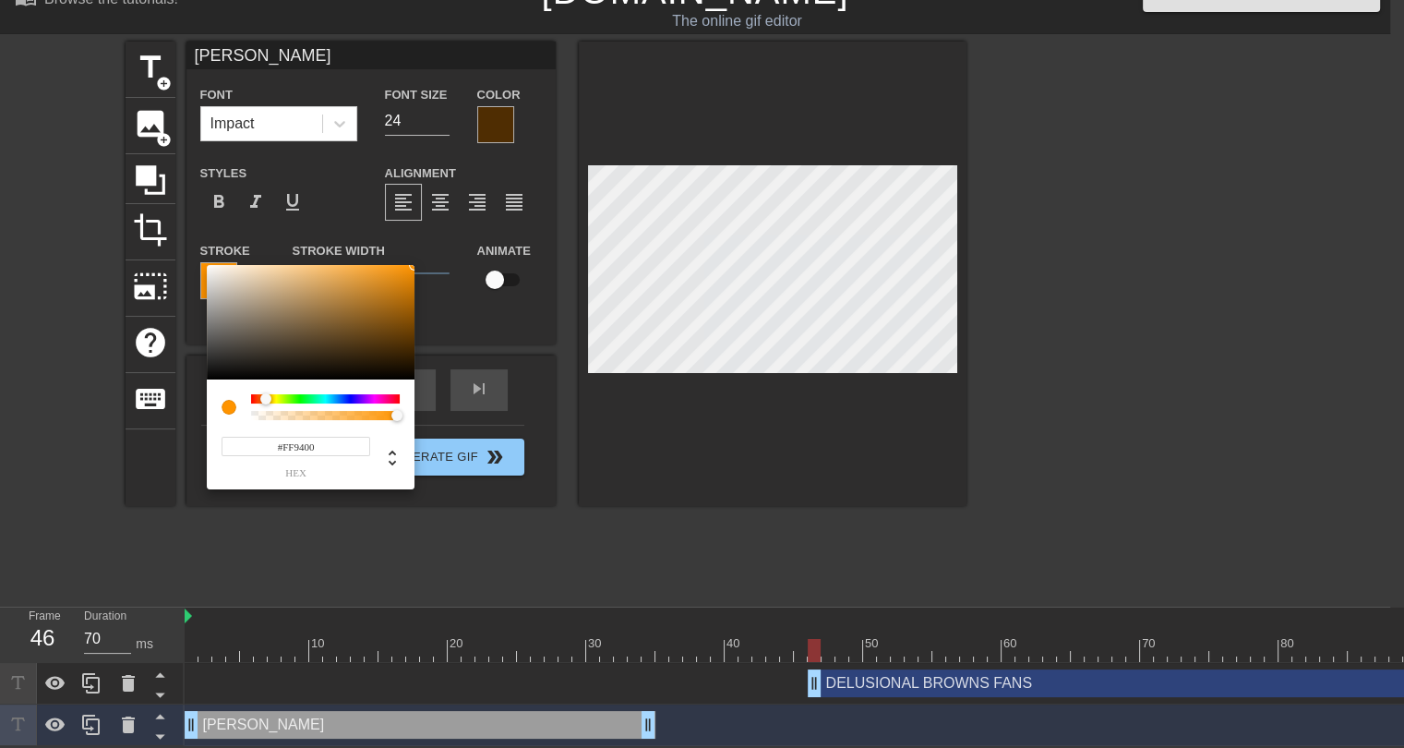
scroll to position [29, 0]
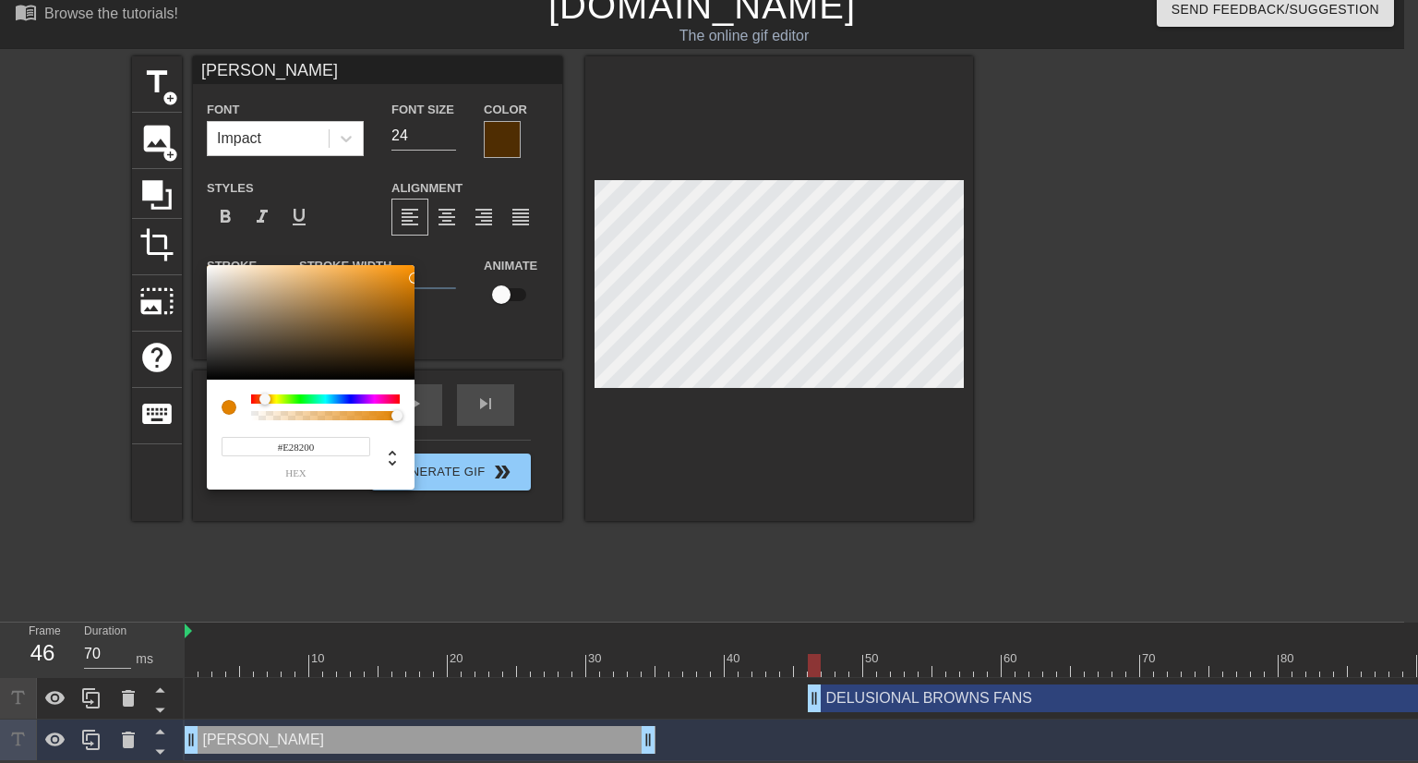
drag, startPoint x: 410, startPoint y: 273, endPoint x: 420, endPoint y: 278, distance: 11.2
click at [420, 278] on div "#E28200 hex" at bounding box center [709, 381] width 1418 height 763
click at [394, 287] on div at bounding box center [392, 288] width 11 height 11
click at [404, 273] on div at bounding box center [311, 322] width 208 height 114
type input "#EB8D05"
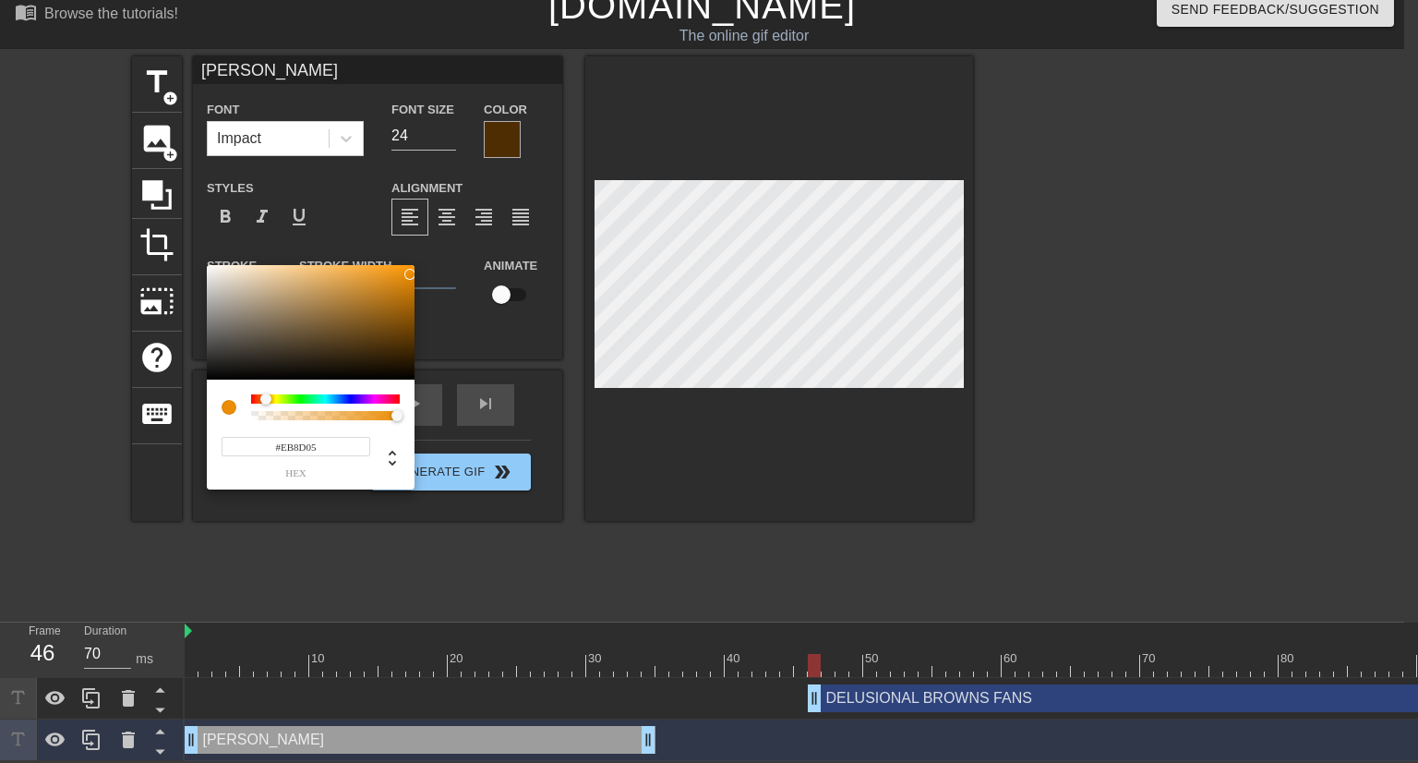
click at [410, 274] on div at bounding box center [415, 279] width 11 height 11
click at [300, 444] on input "#EB8D05" at bounding box center [296, 446] width 149 height 19
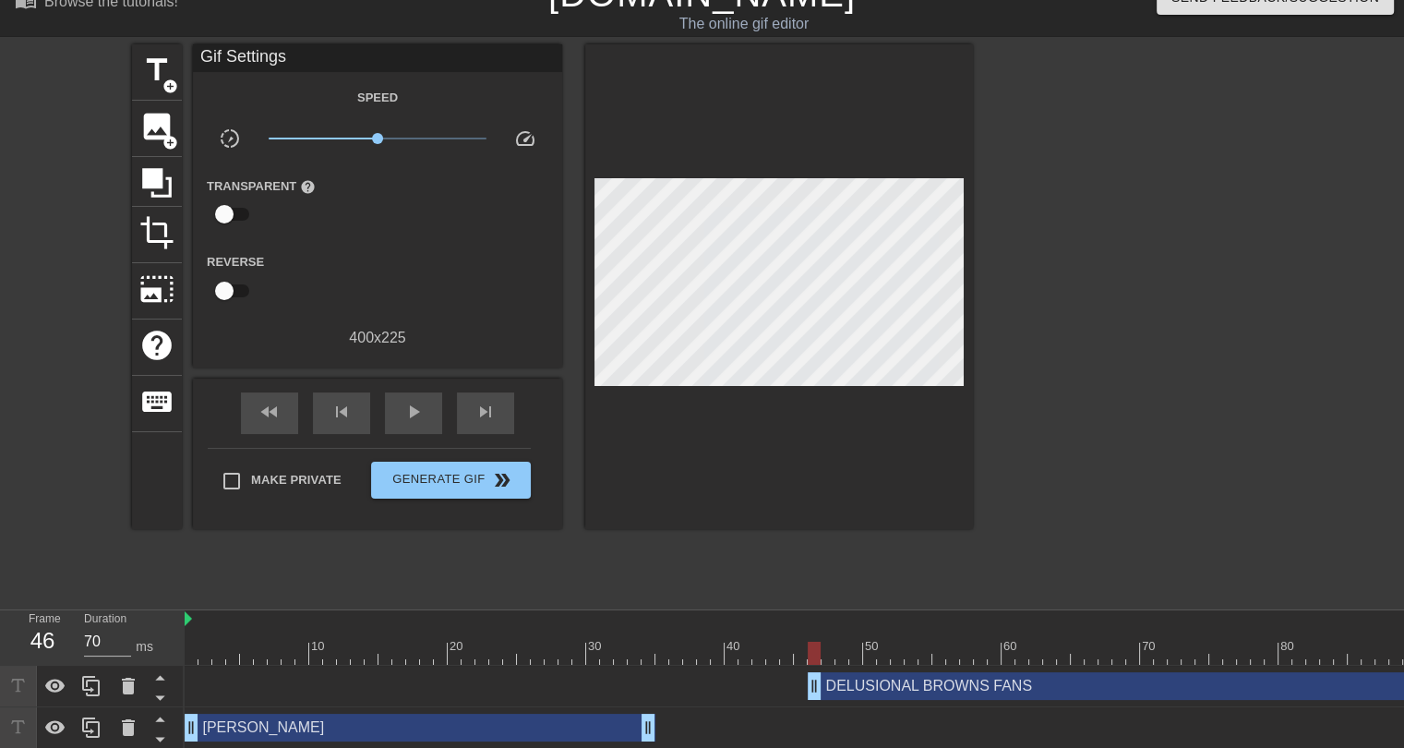
click at [864, 685] on div "DELUSIONAL BROWNS FANS drag_handle drag_handle" at bounding box center [1223, 686] width 831 height 28
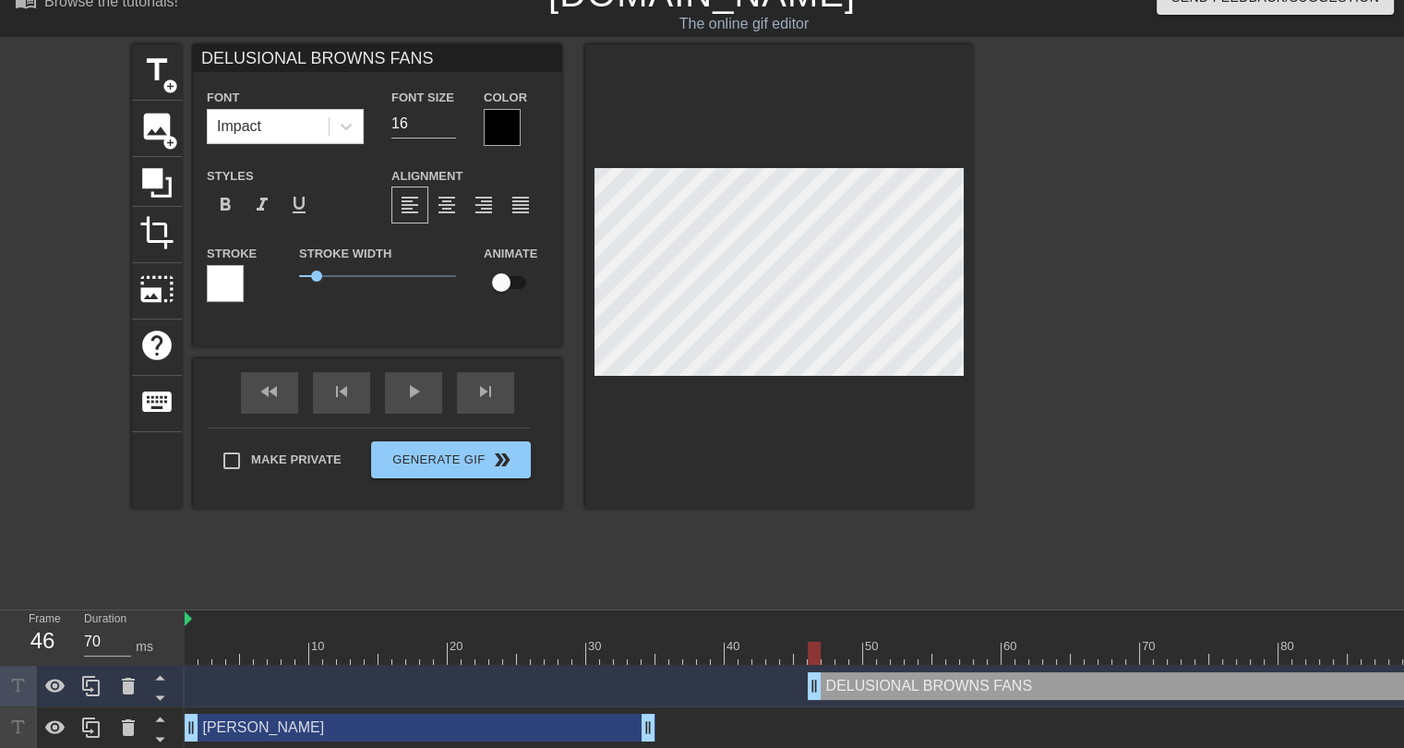
click at [236, 284] on div at bounding box center [225, 283] width 37 height 37
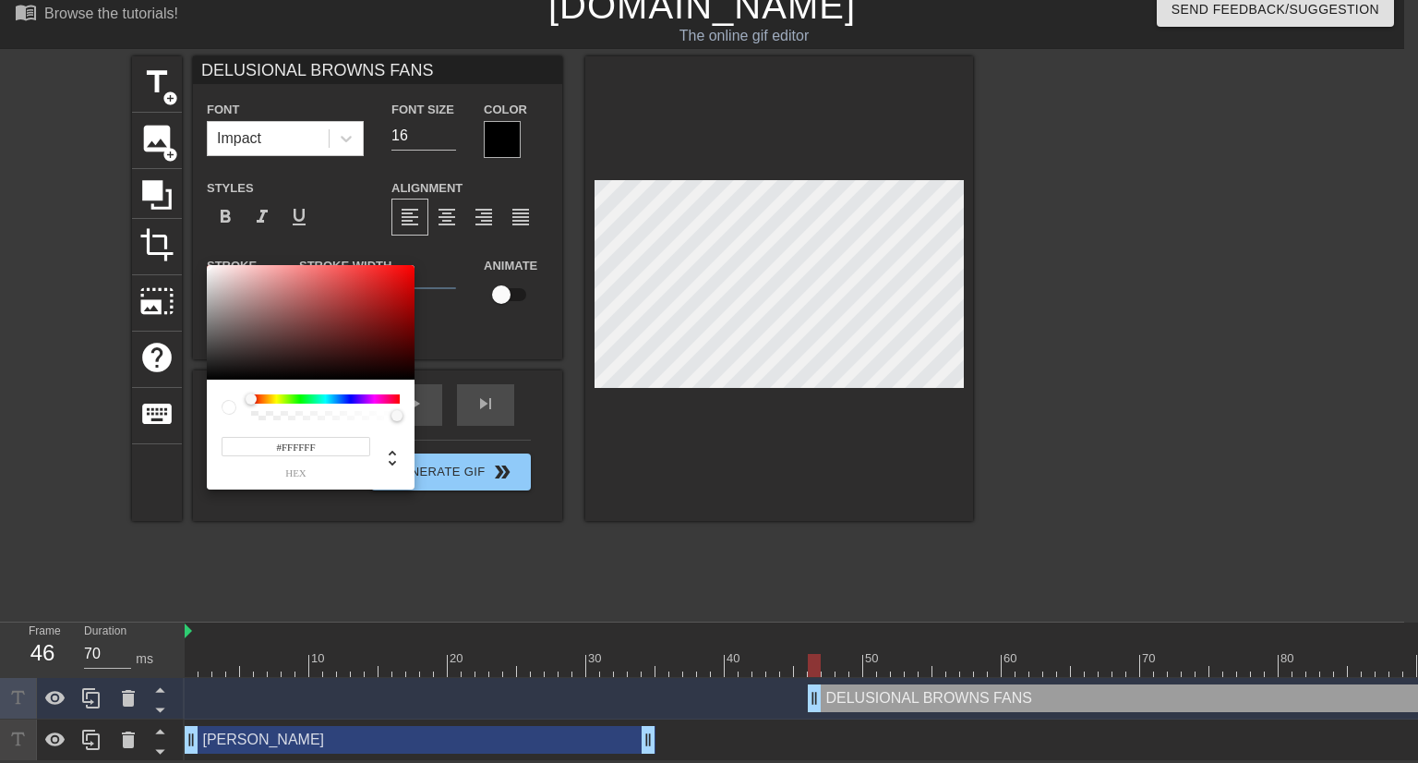
click at [295, 443] on input "#FFFFFF" at bounding box center [296, 446] width 149 height 19
paste input "EB8D05"
type input "#EB8D05"
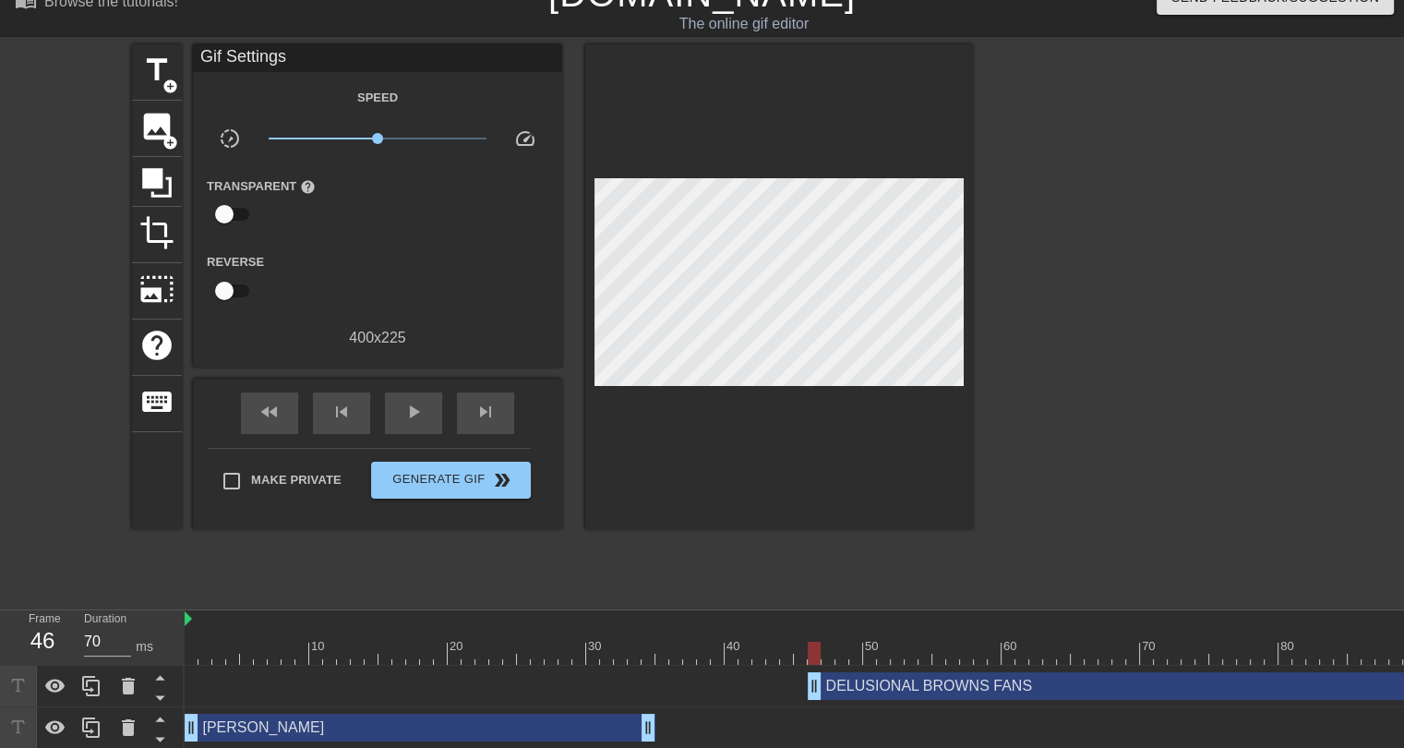
click at [548, 733] on div "JOE FLACCO drag_handle drag_handle" at bounding box center [420, 728] width 471 height 28
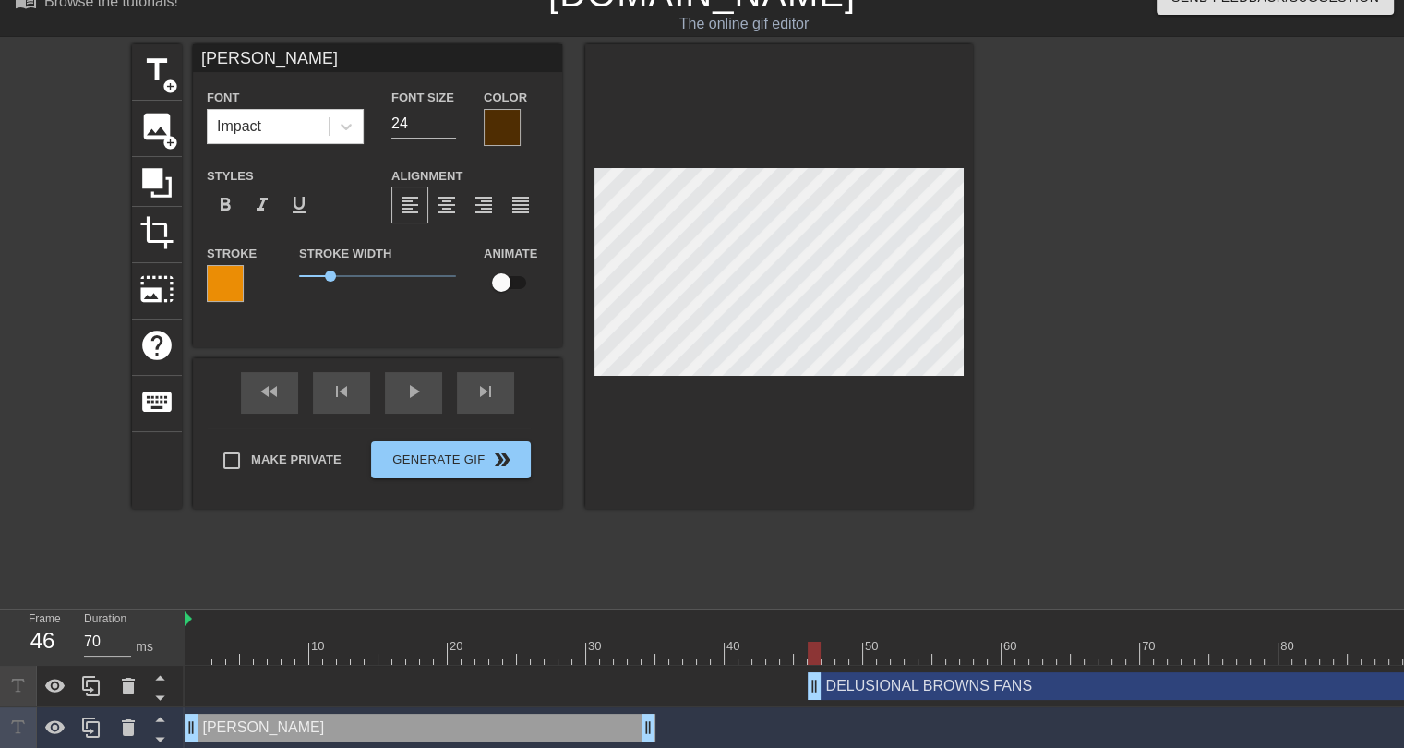
click at [510, 132] on div at bounding box center [502, 127] width 37 height 37
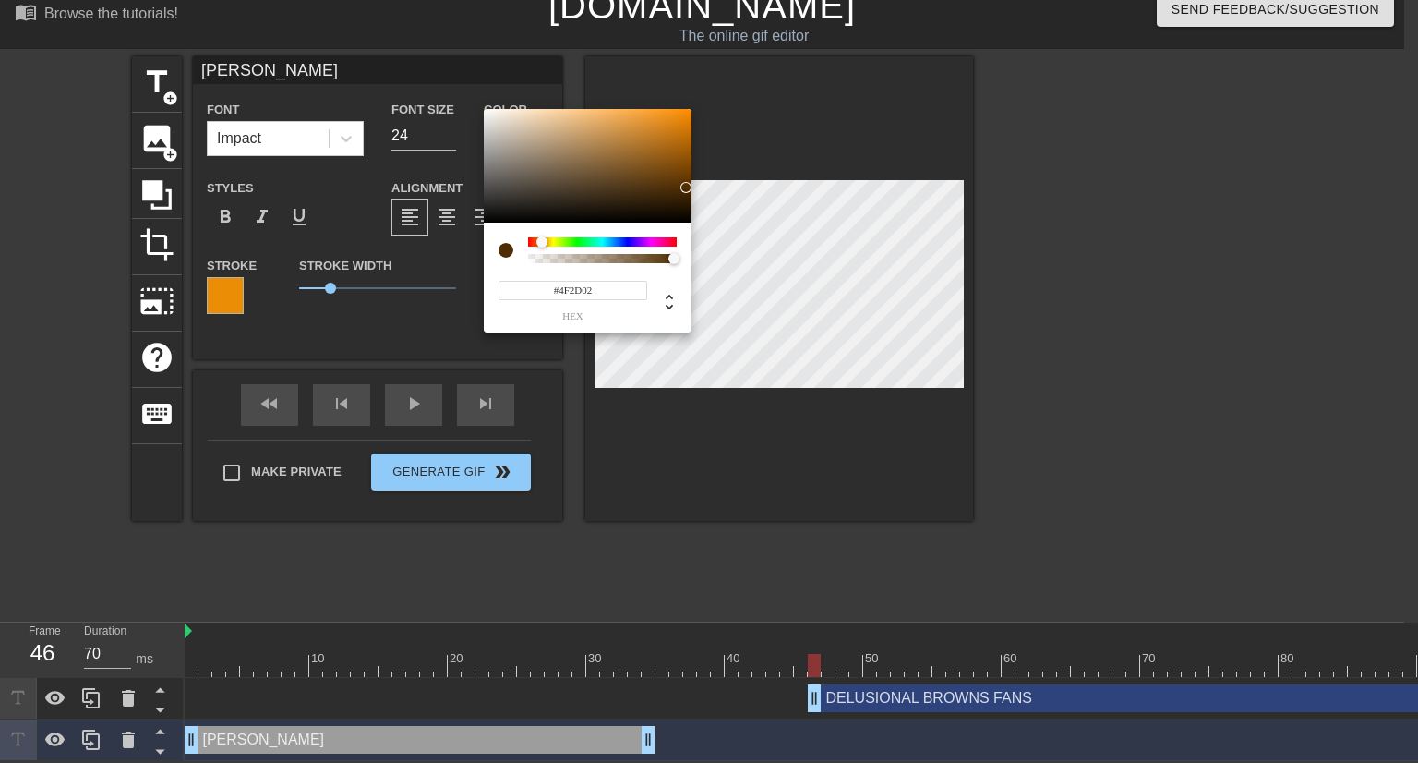
click at [576, 288] on input "#4F2D02" at bounding box center [573, 290] width 149 height 19
click at [576, 287] on input "#4F2D02" at bounding box center [573, 290] width 149 height 19
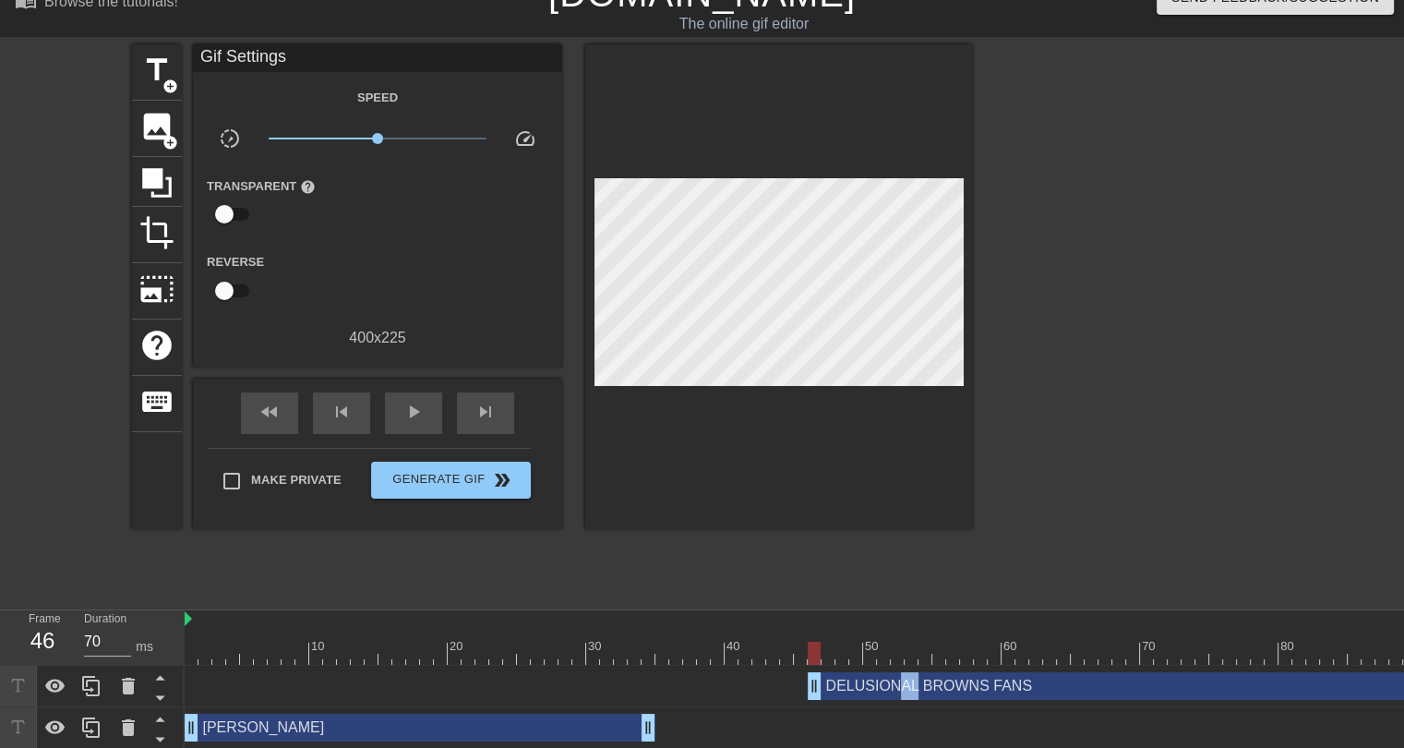
click at [876, 690] on div "DELUSIONAL BROWNS FANS drag_handle drag_handle" at bounding box center [1223, 686] width 831 height 28
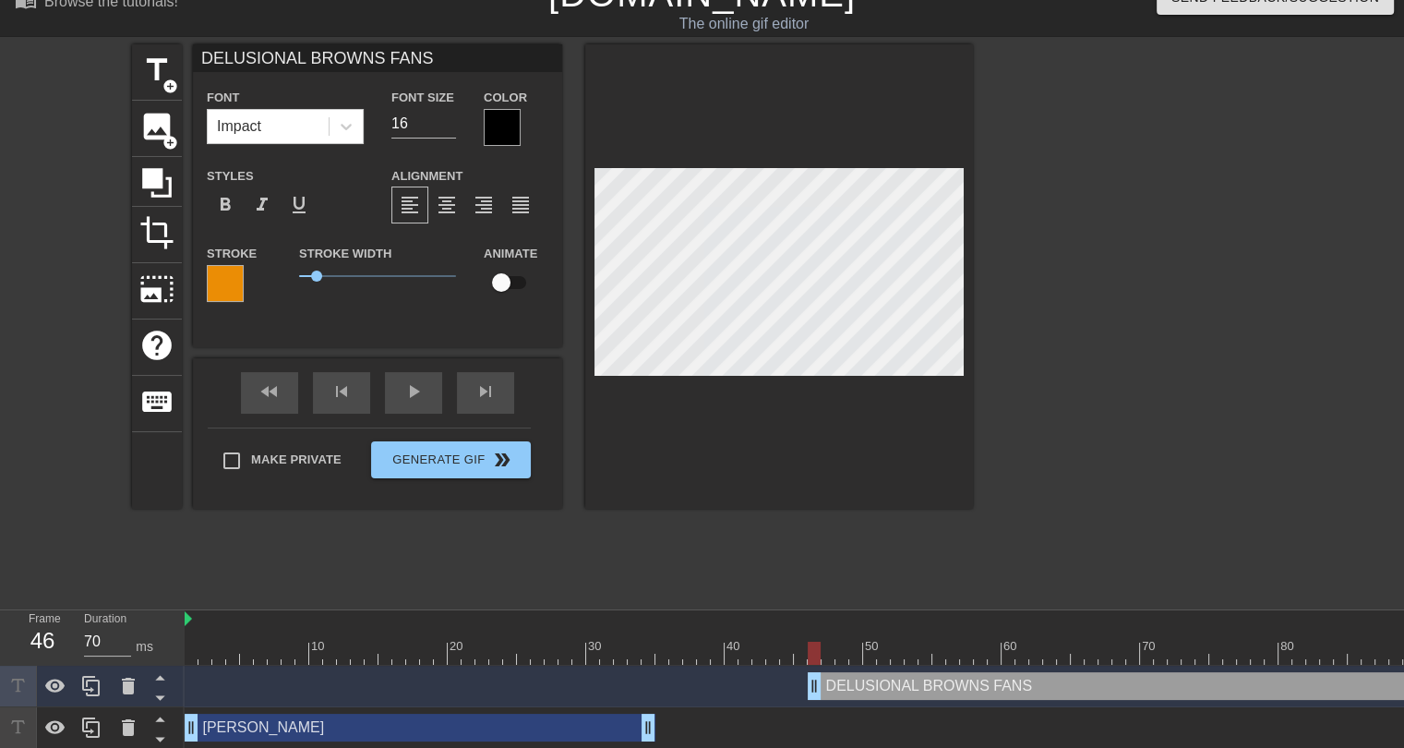
click at [495, 114] on div at bounding box center [502, 127] width 37 height 37
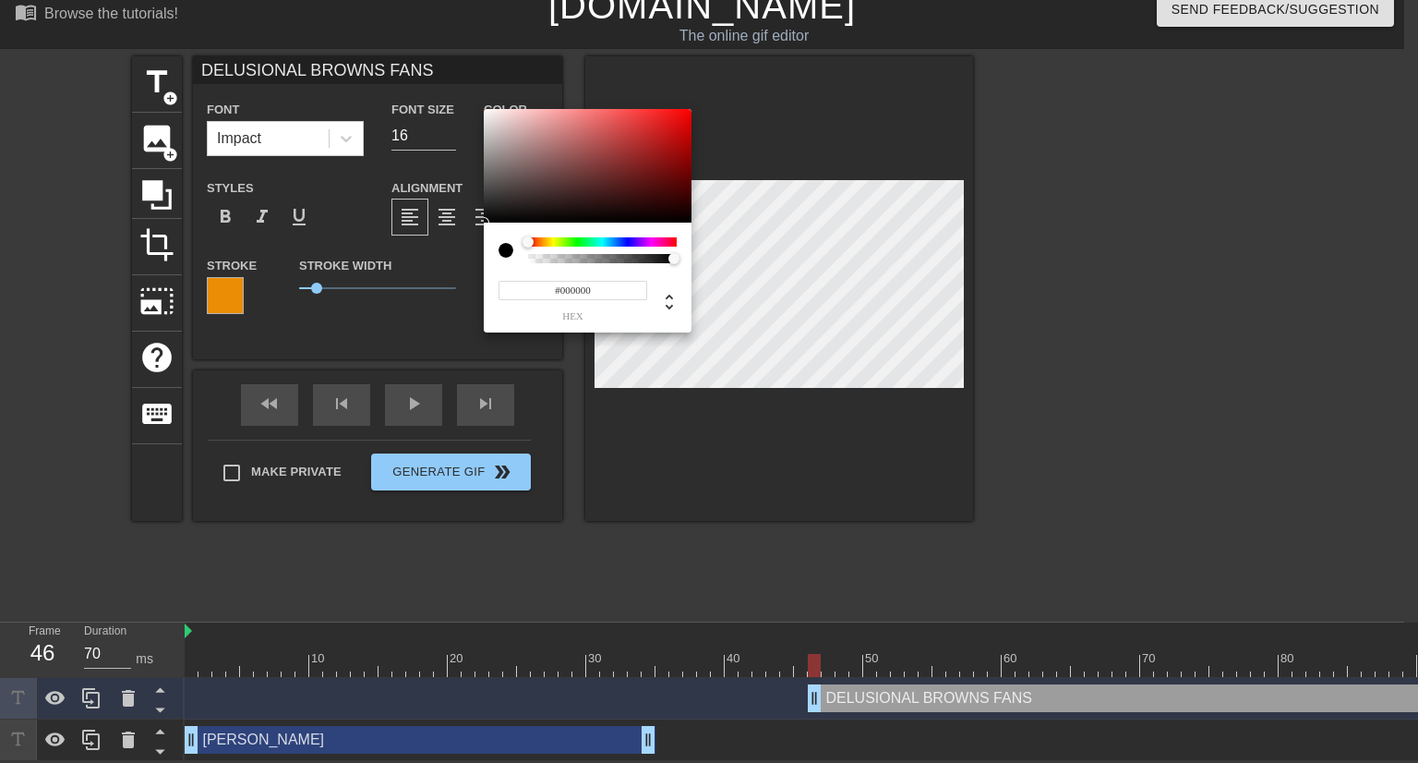
click at [571, 289] on input "#000000" at bounding box center [573, 290] width 149 height 19
paste input "4F2D02"
type input "#4F2D02"
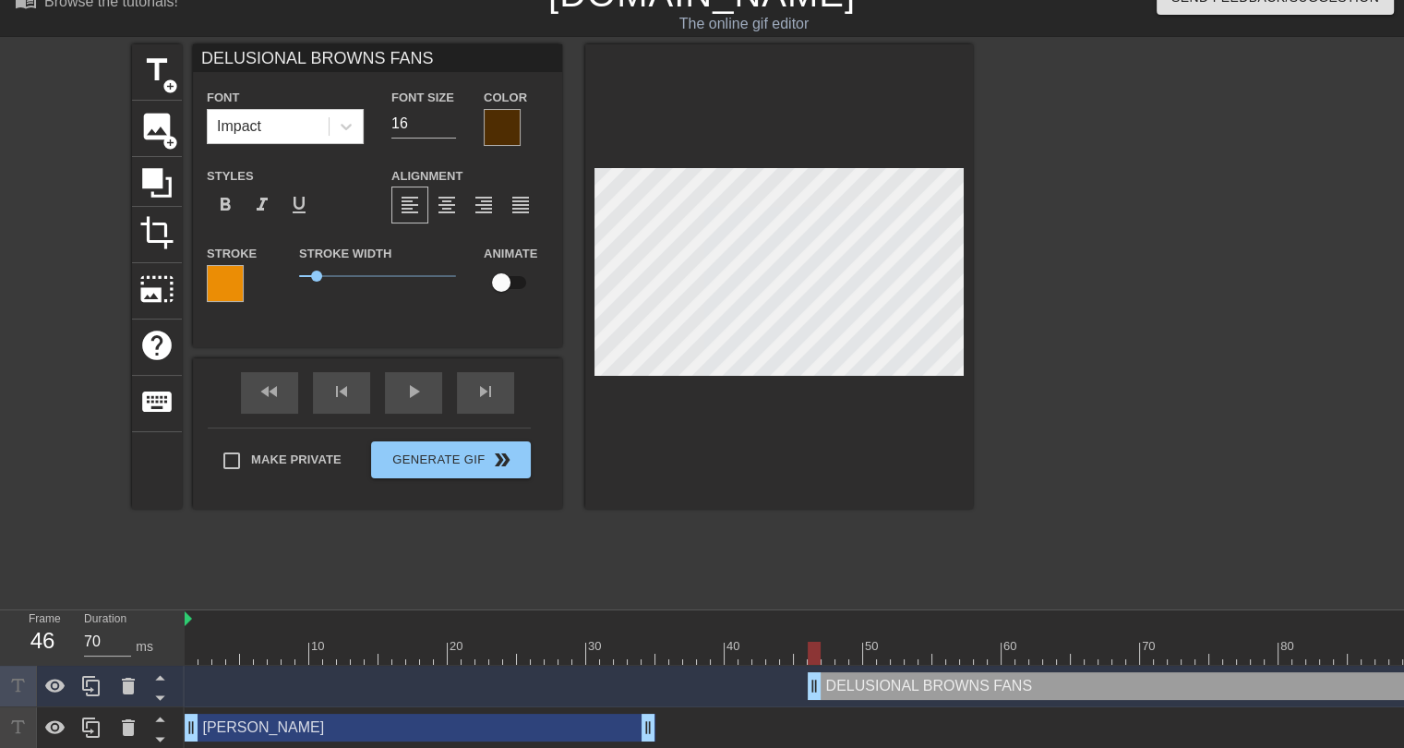
click at [691, 542] on div "title add_circle image add_circle crop photo_size_select_large help keyboard DE…" at bounding box center [552, 321] width 841 height 554
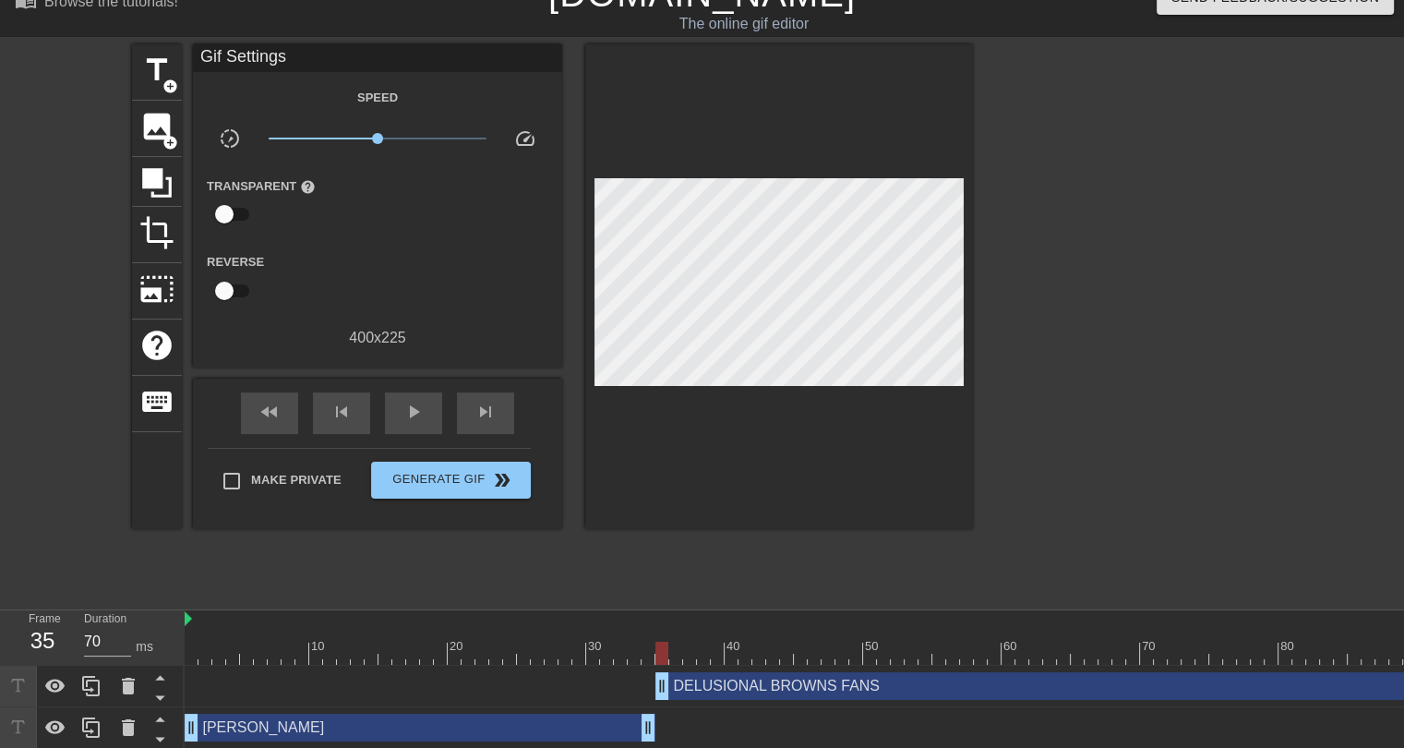
drag, startPoint x: 813, startPoint y: 689, endPoint x: 665, endPoint y: 688, distance: 148.7
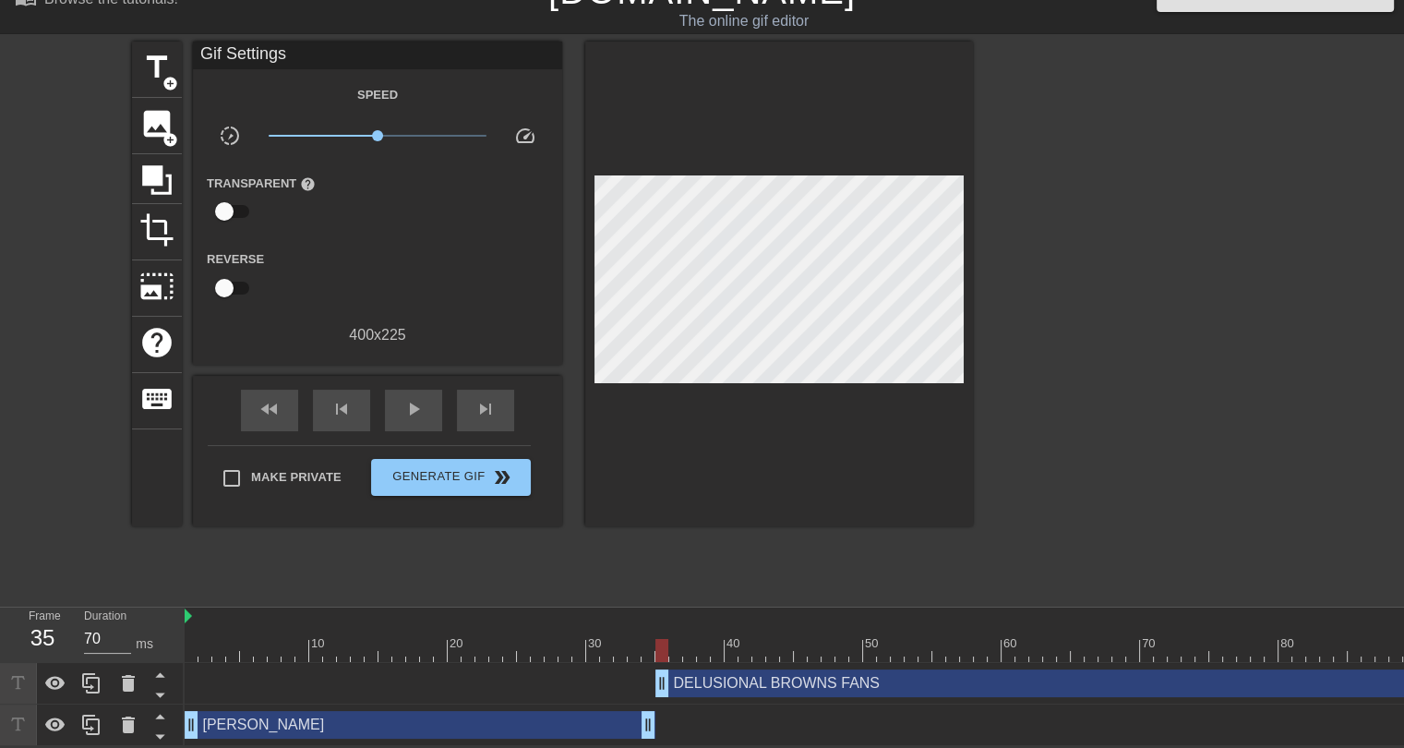
scroll to position [42, 0]
click at [190, 639] on div at bounding box center [912, 650] width 1454 height 23
click at [414, 401] on span "play_arrow" at bounding box center [414, 409] width 22 height 22
click at [1161, 640] on div at bounding box center [912, 650] width 1454 height 23
click at [1152, 640] on div at bounding box center [912, 650] width 1454 height 23
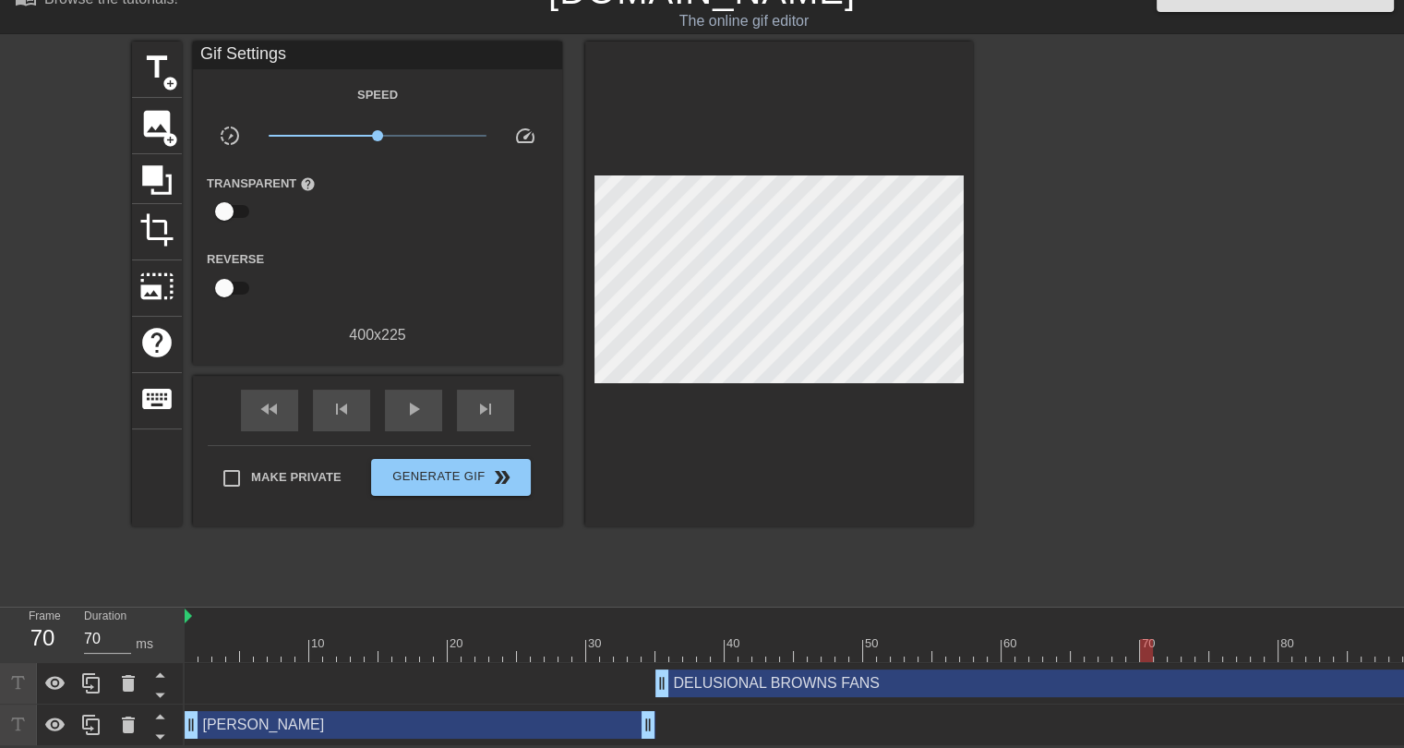
click at [1165, 640] on div at bounding box center [912, 650] width 1454 height 23
click at [148, 51] on span "title" at bounding box center [156, 67] width 35 height 35
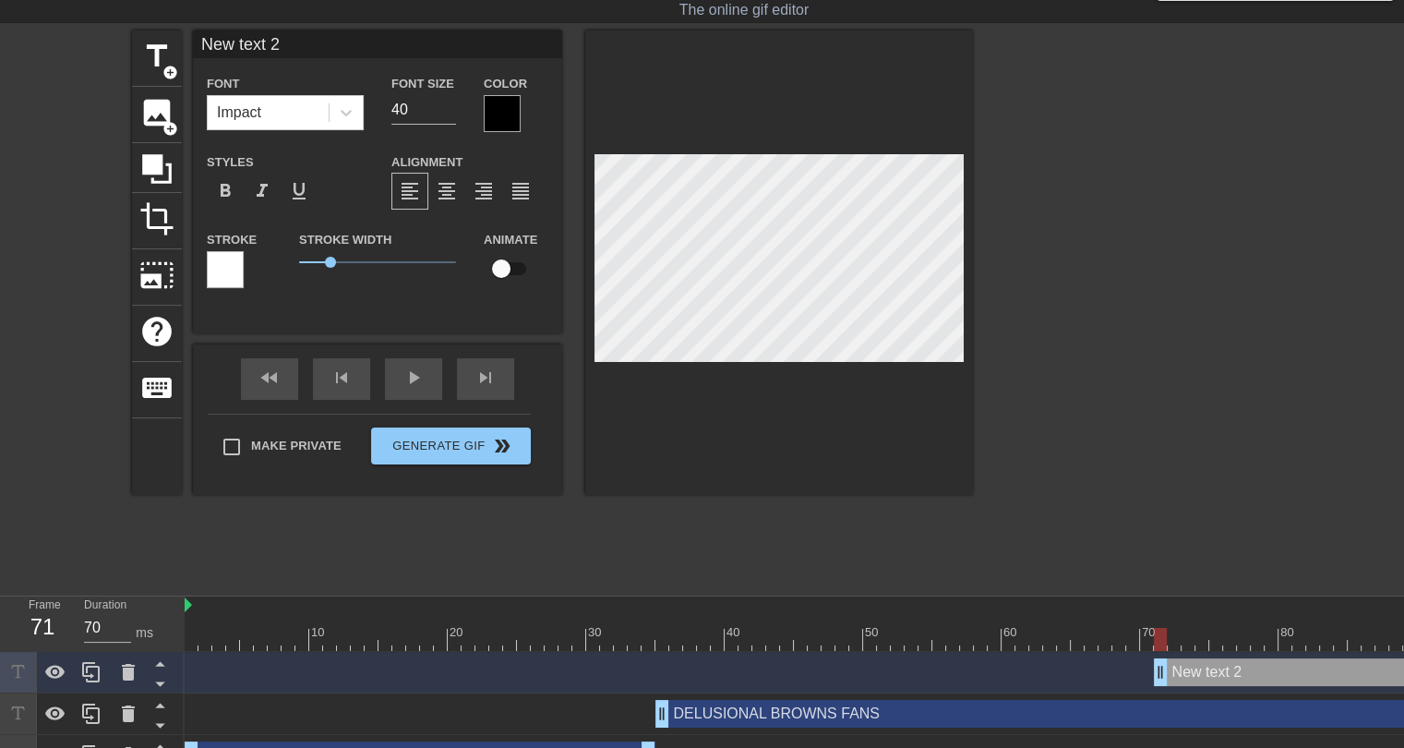
click at [272, 49] on input "New text 2" at bounding box center [377, 44] width 369 height 28
type input ""Oh there you are, Baker!""
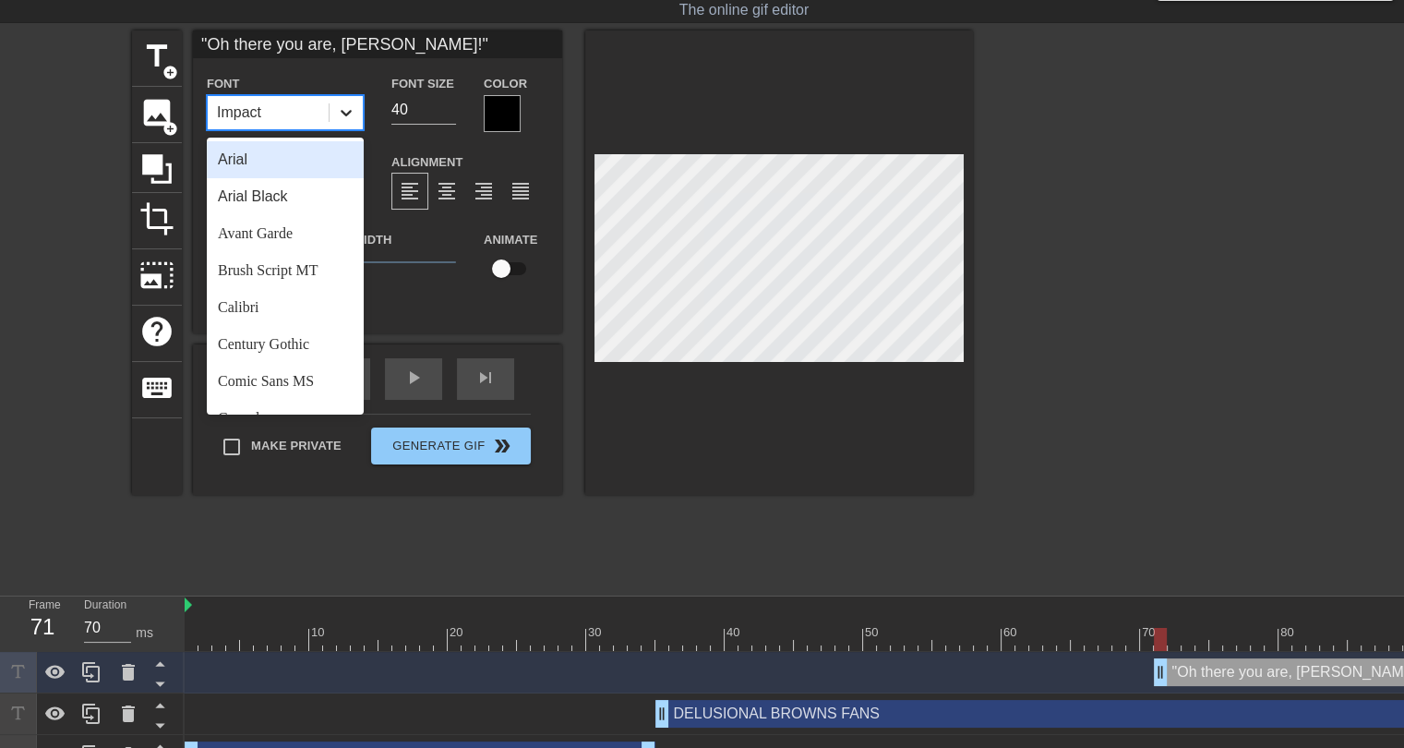
click at [341, 111] on icon at bounding box center [346, 113] width 11 height 6
click at [278, 300] on div "Calibri" at bounding box center [285, 307] width 157 height 37
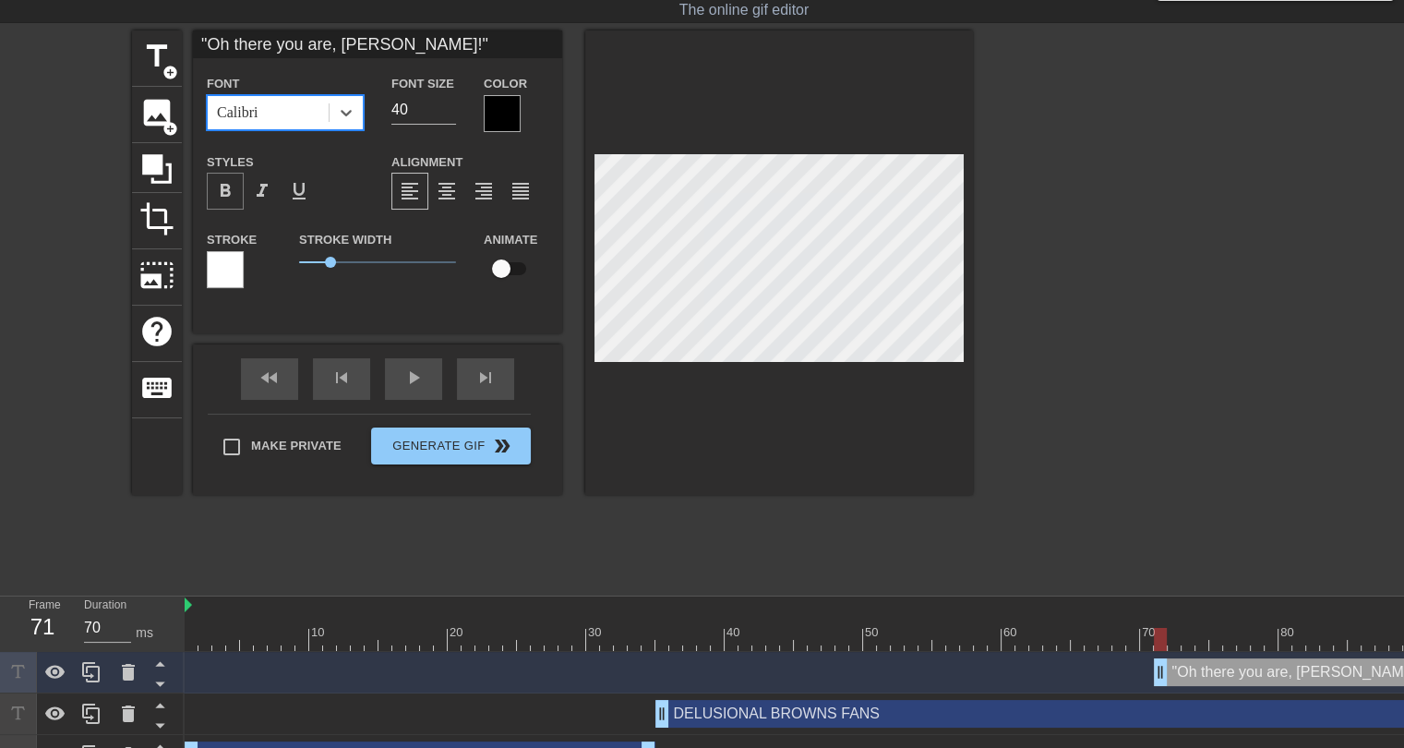
click at [235, 186] on span "format_bold" at bounding box center [225, 191] width 22 height 22
click at [350, 118] on icon at bounding box center [346, 112] width 18 height 18
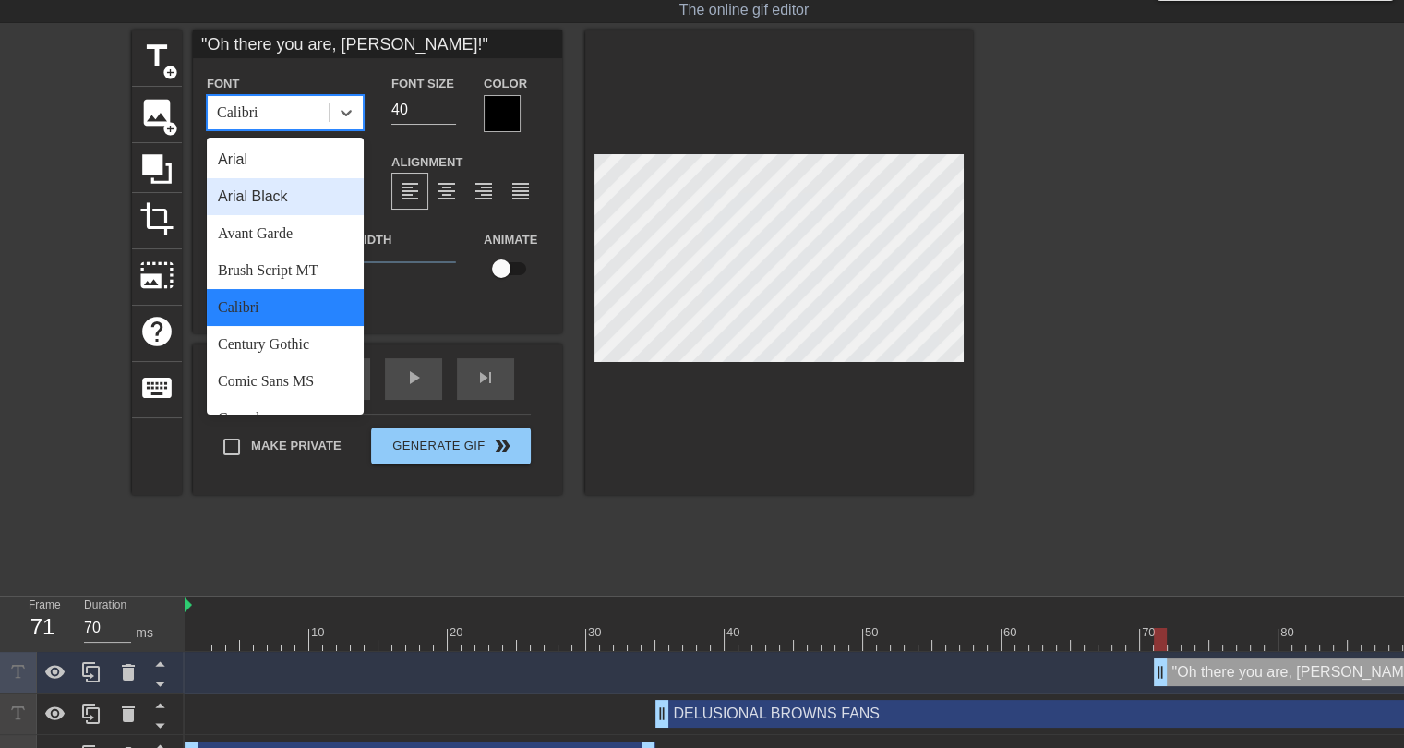
click at [272, 197] on div "Arial Black" at bounding box center [285, 196] width 157 height 37
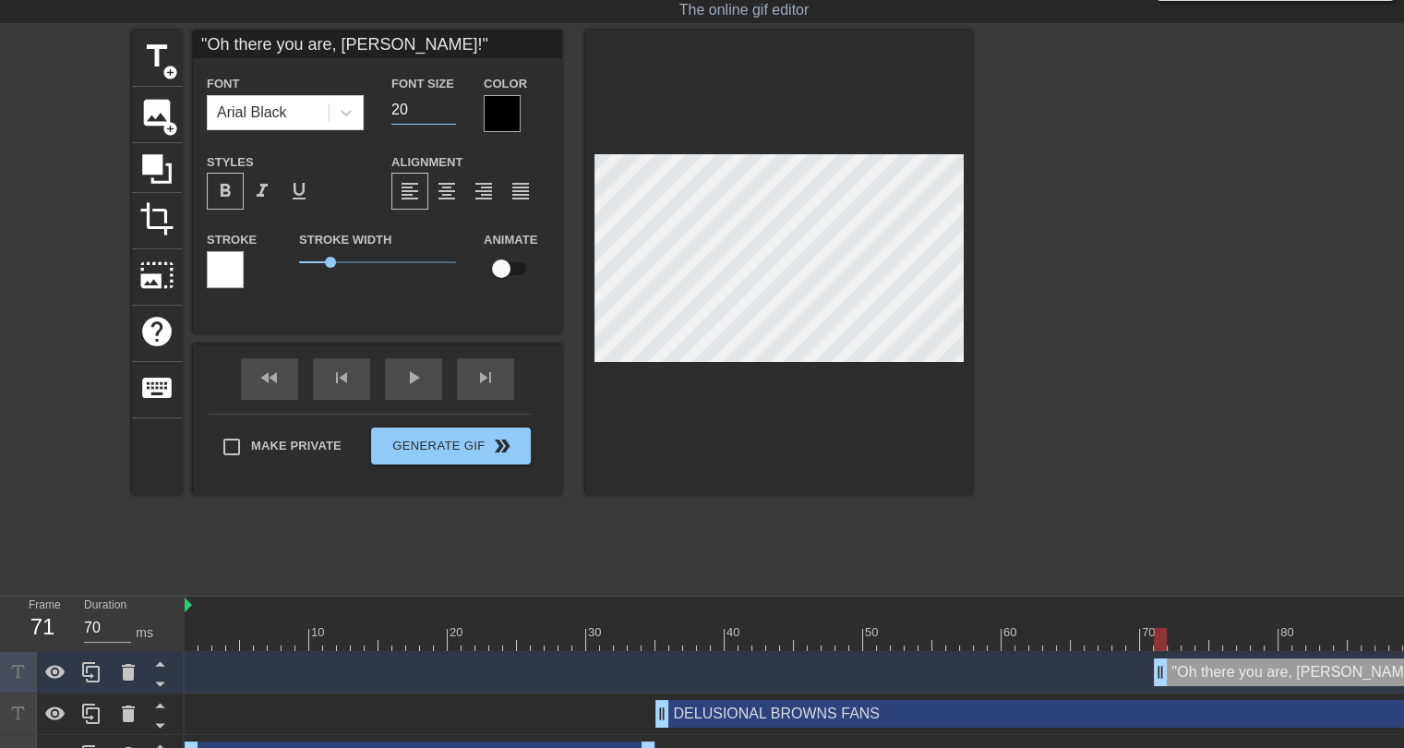
click at [448, 112] on input "20" at bounding box center [424, 110] width 65 height 30
type input "19"
click at [448, 112] on input "19" at bounding box center [424, 110] width 65 height 30
click at [503, 116] on div at bounding box center [502, 113] width 37 height 37
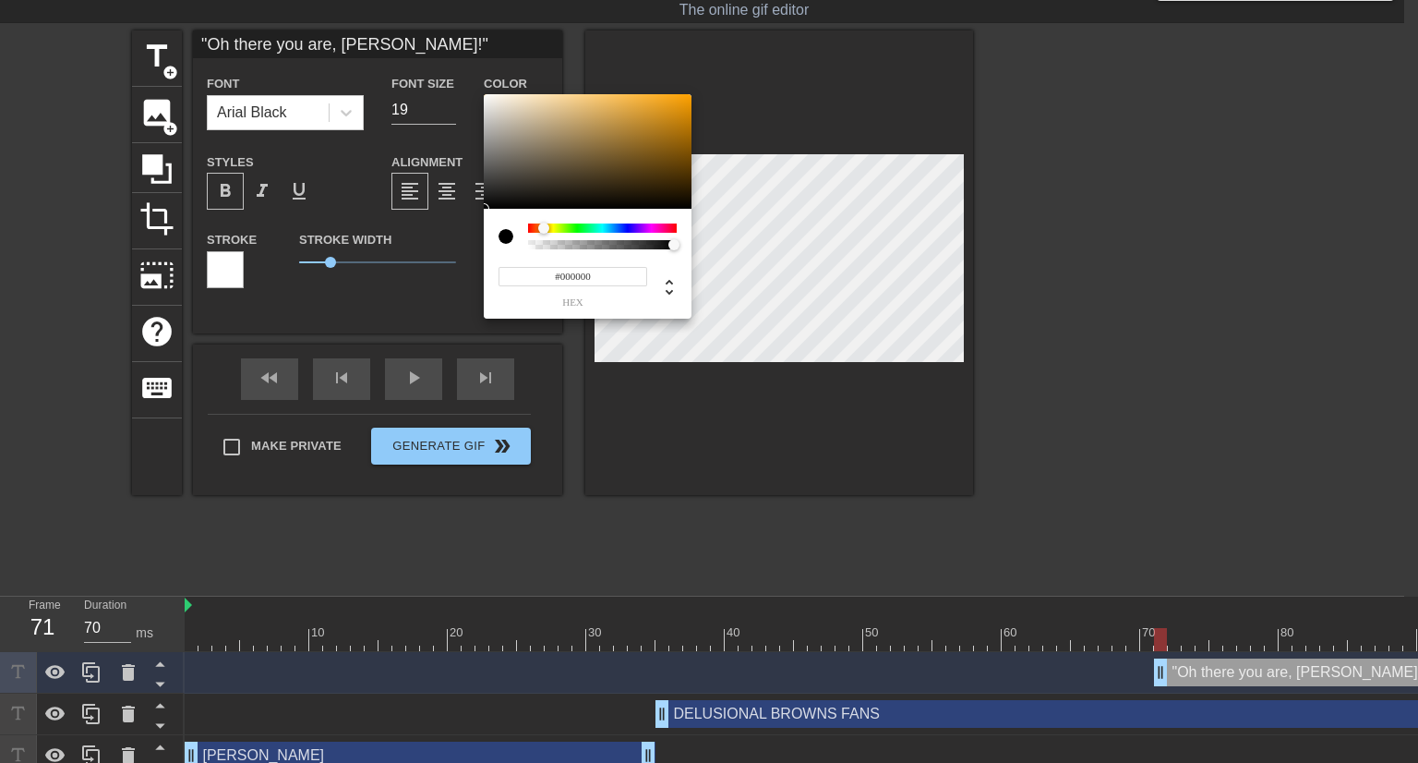
click at [543, 226] on div at bounding box center [602, 227] width 149 height 9
drag, startPoint x: 619, startPoint y: 115, endPoint x: 606, endPoint y: 90, distance: 28.1
click at [606, 90] on div "#FFC269 hex" at bounding box center [709, 381] width 1418 height 763
click at [544, 230] on div at bounding box center [543, 228] width 11 height 11
type input "#FFC469"
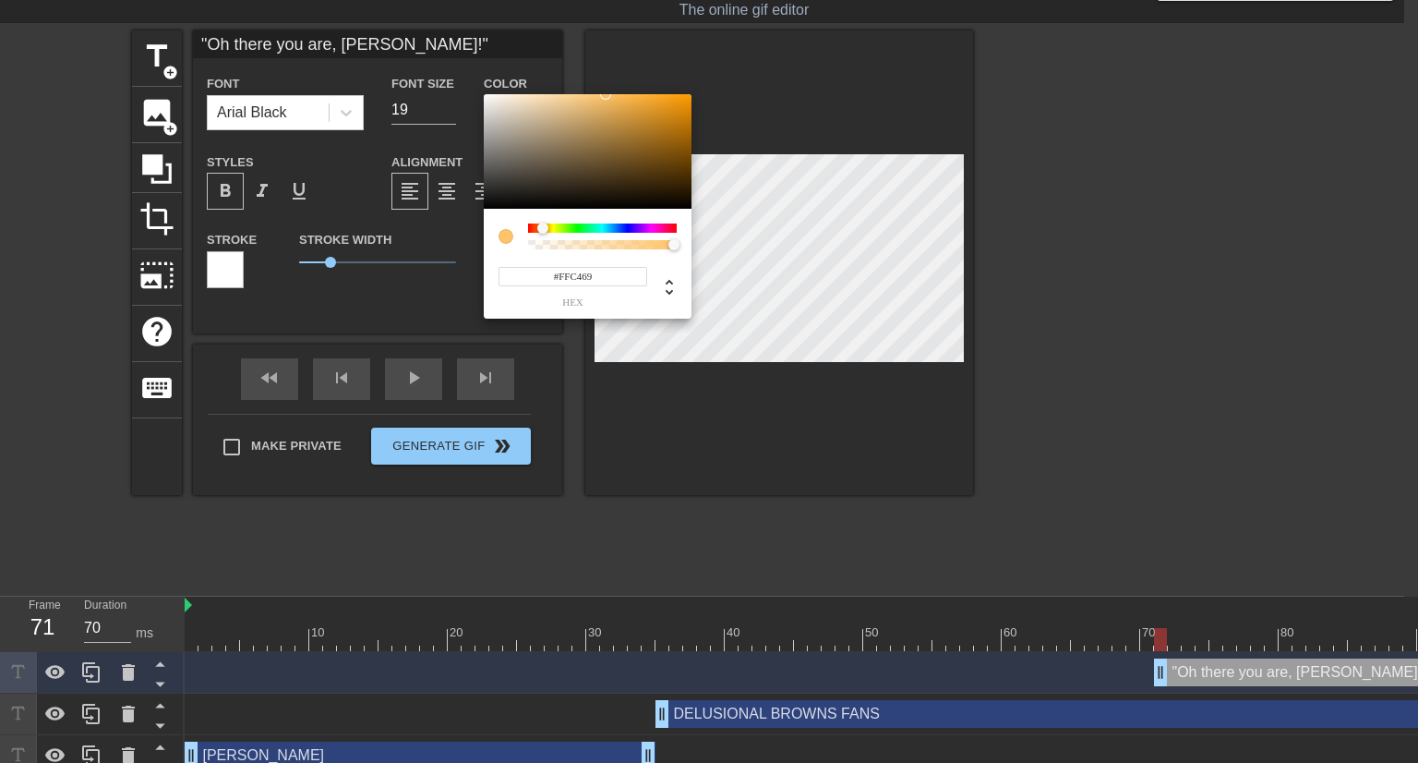
drag, startPoint x: 610, startPoint y: 101, endPoint x: 606, endPoint y: 79, distance: 21.7
click at [606, 79] on div "#FFC469 hex" at bounding box center [709, 381] width 1418 height 763
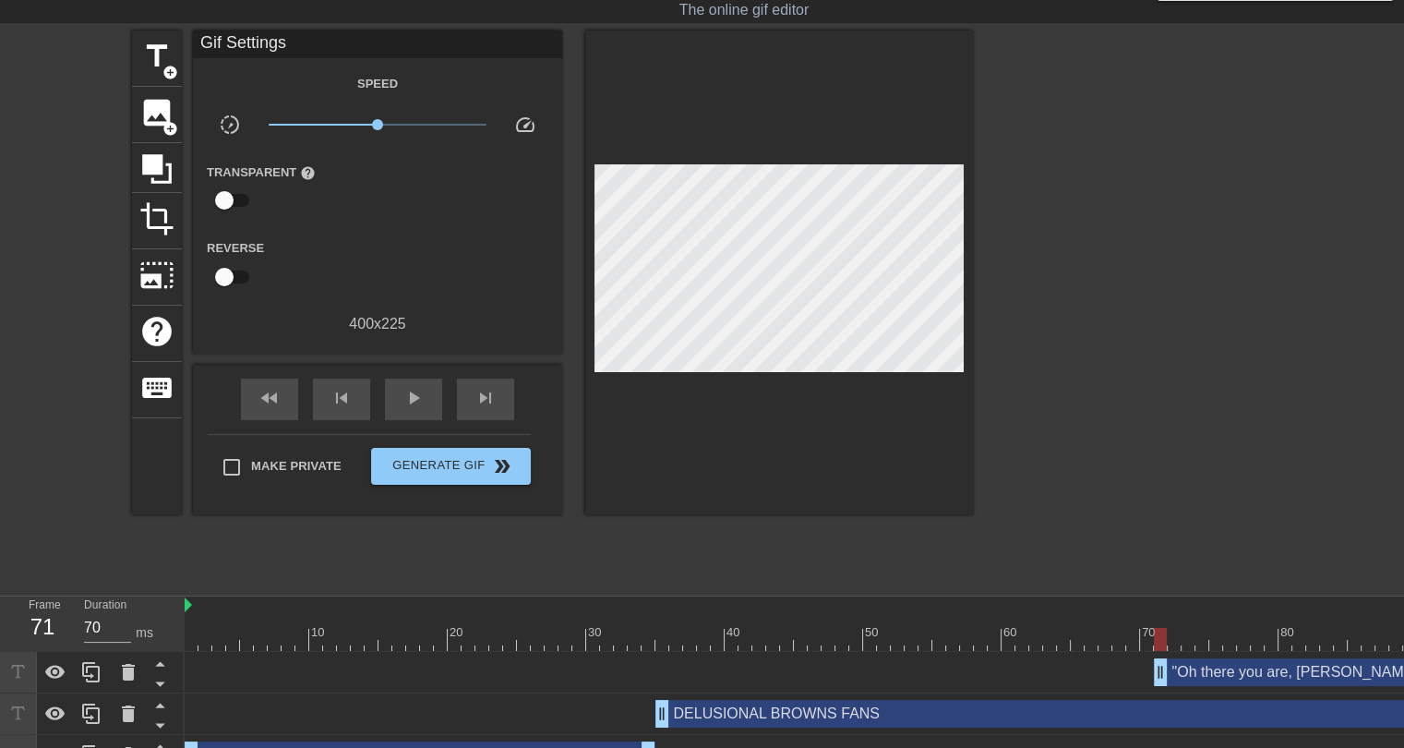
click at [1274, 676] on div ""Oh there you are, Baker!" drag_handle drag_handle" at bounding box center [1396, 672] width 485 height 28
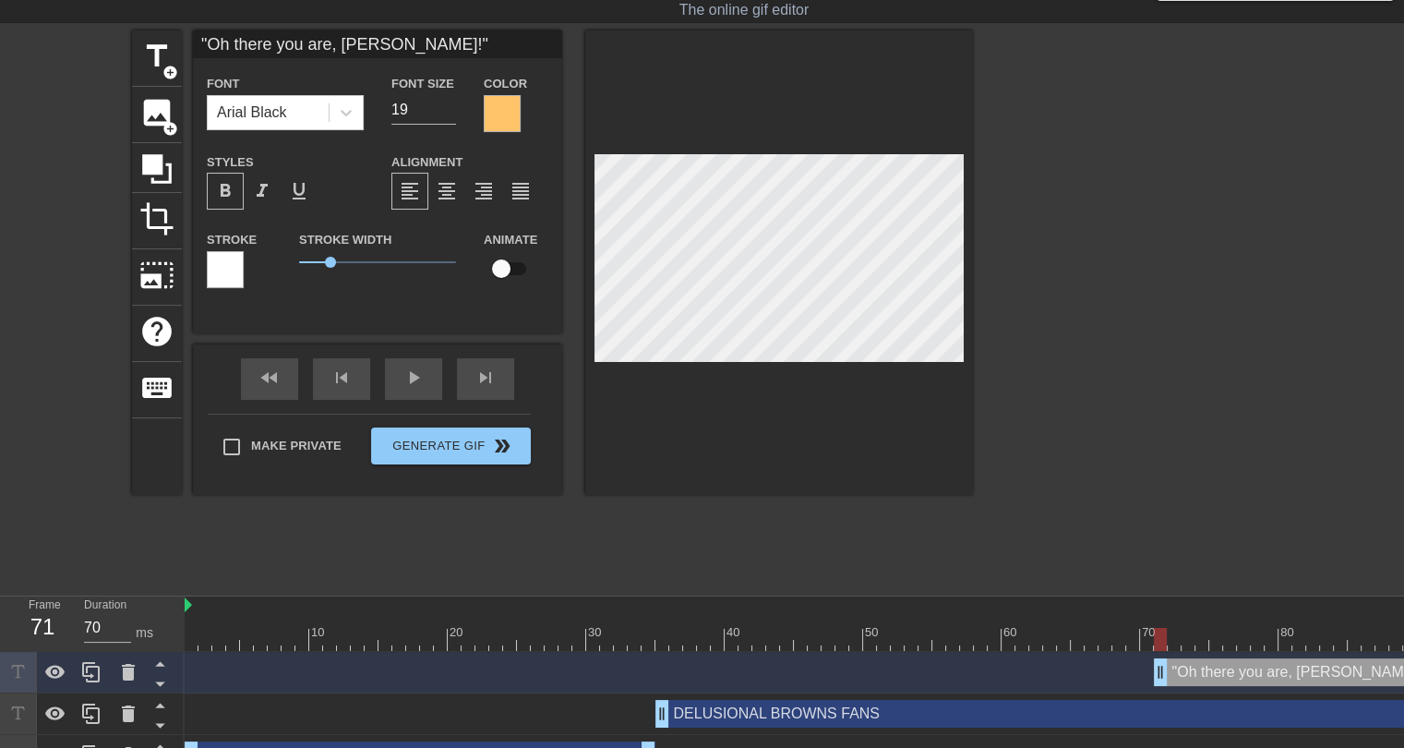
click at [225, 265] on div at bounding box center [225, 269] width 37 height 37
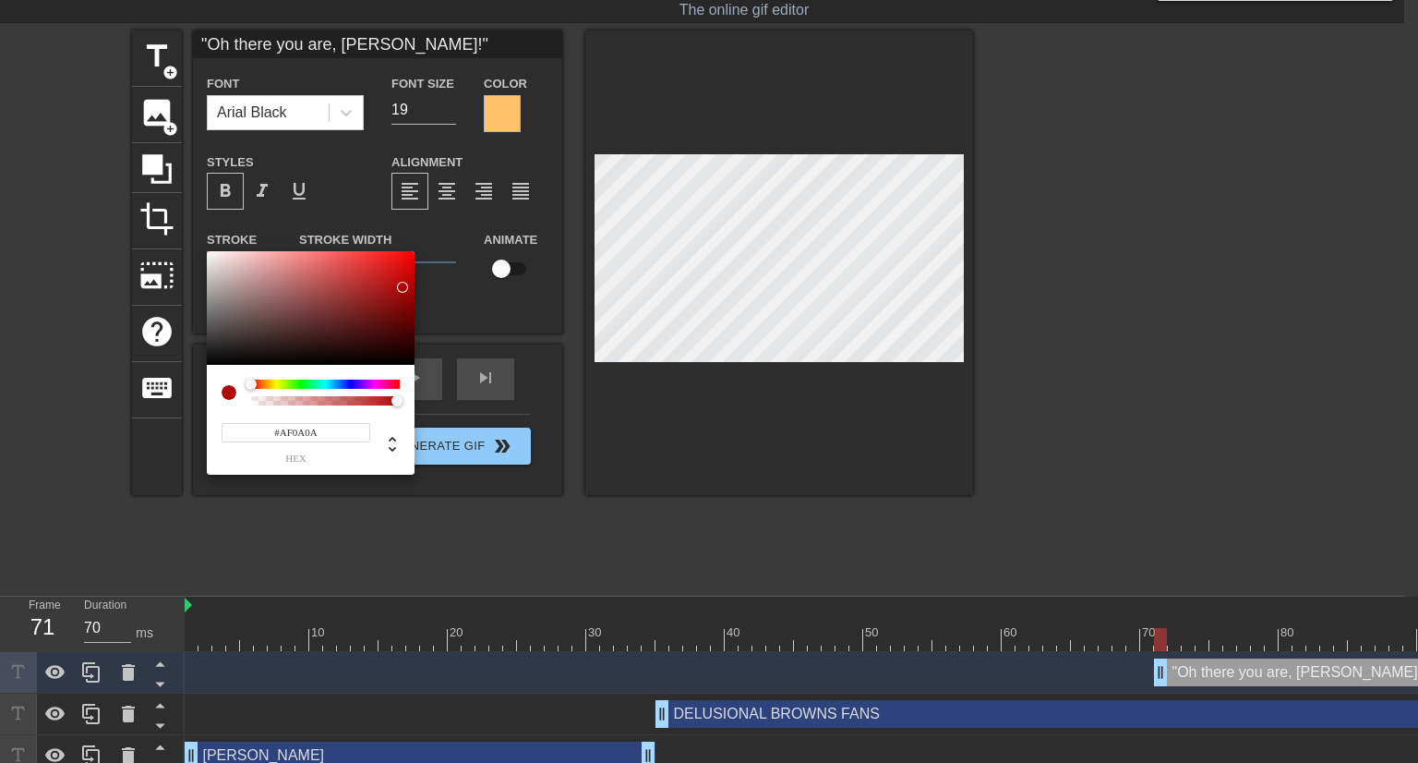
drag, startPoint x: 392, startPoint y: 282, endPoint x: 403, endPoint y: 286, distance: 12.0
click at [403, 286] on div at bounding box center [311, 308] width 208 height 114
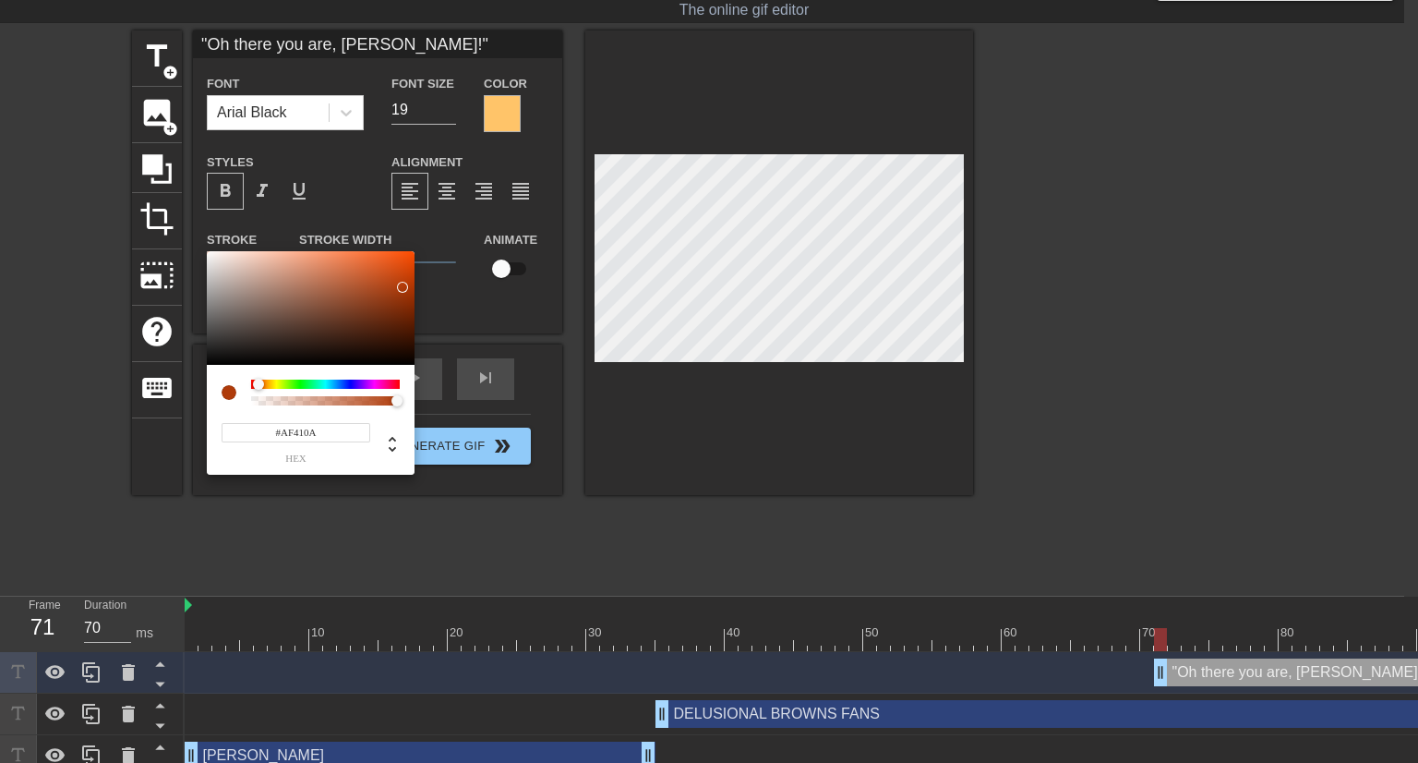
drag, startPoint x: 252, startPoint y: 385, endPoint x: 262, endPoint y: 381, distance: 10.8
click at [259, 385] on div at bounding box center [258, 384] width 11 height 11
drag, startPoint x: 340, startPoint y: 281, endPoint x: 328, endPoint y: 322, distance: 43.3
click at [372, 273] on div at bounding box center [311, 308] width 208 height 114
click at [258, 383] on div at bounding box center [257, 384] width 11 height 11
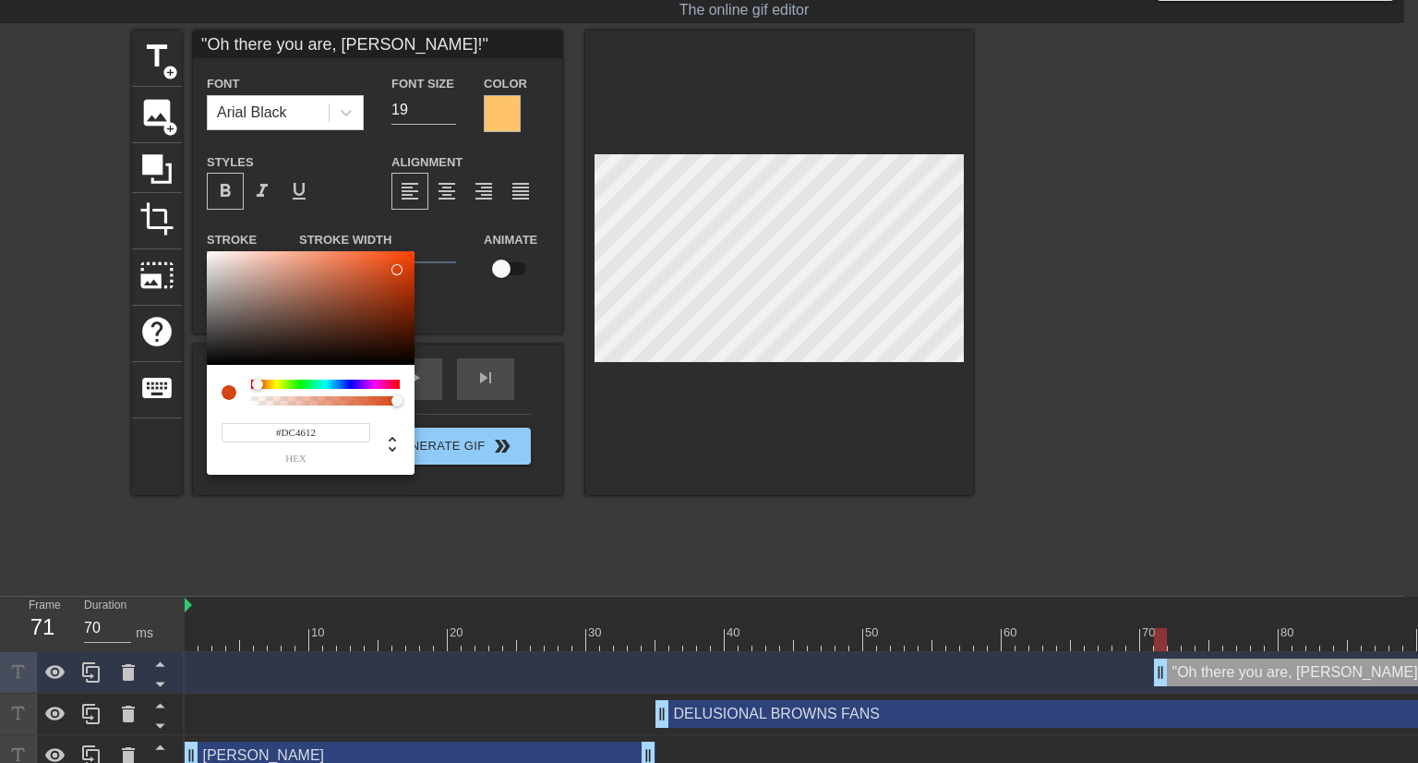
type input "#E04712"
drag, startPoint x: 387, startPoint y: 274, endPoint x: 398, endPoint y: 265, distance: 14.4
click at [398, 265] on div at bounding box center [311, 308] width 208 height 114
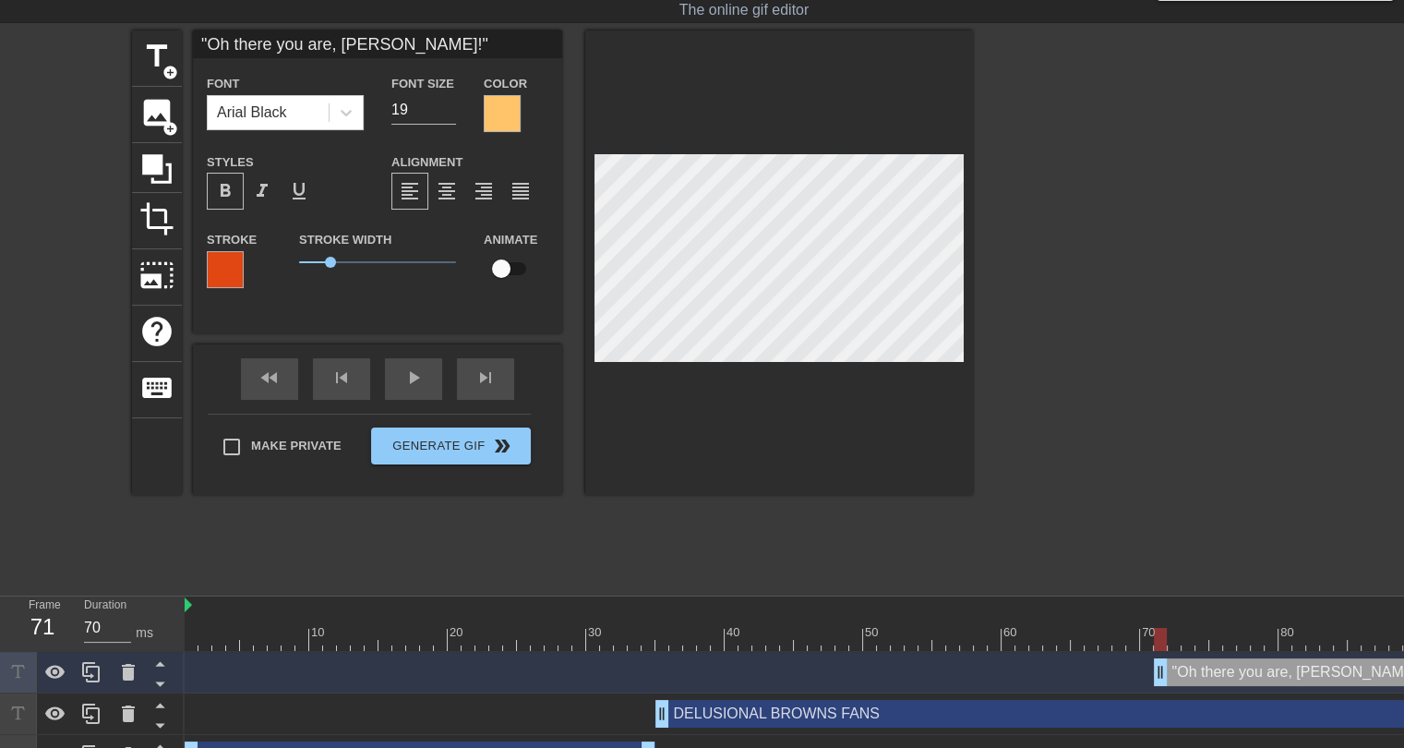
click at [780, 513] on div "title add_circle image add_circle crop photo_size_select_large help keyboard "O…" at bounding box center [552, 307] width 841 height 554
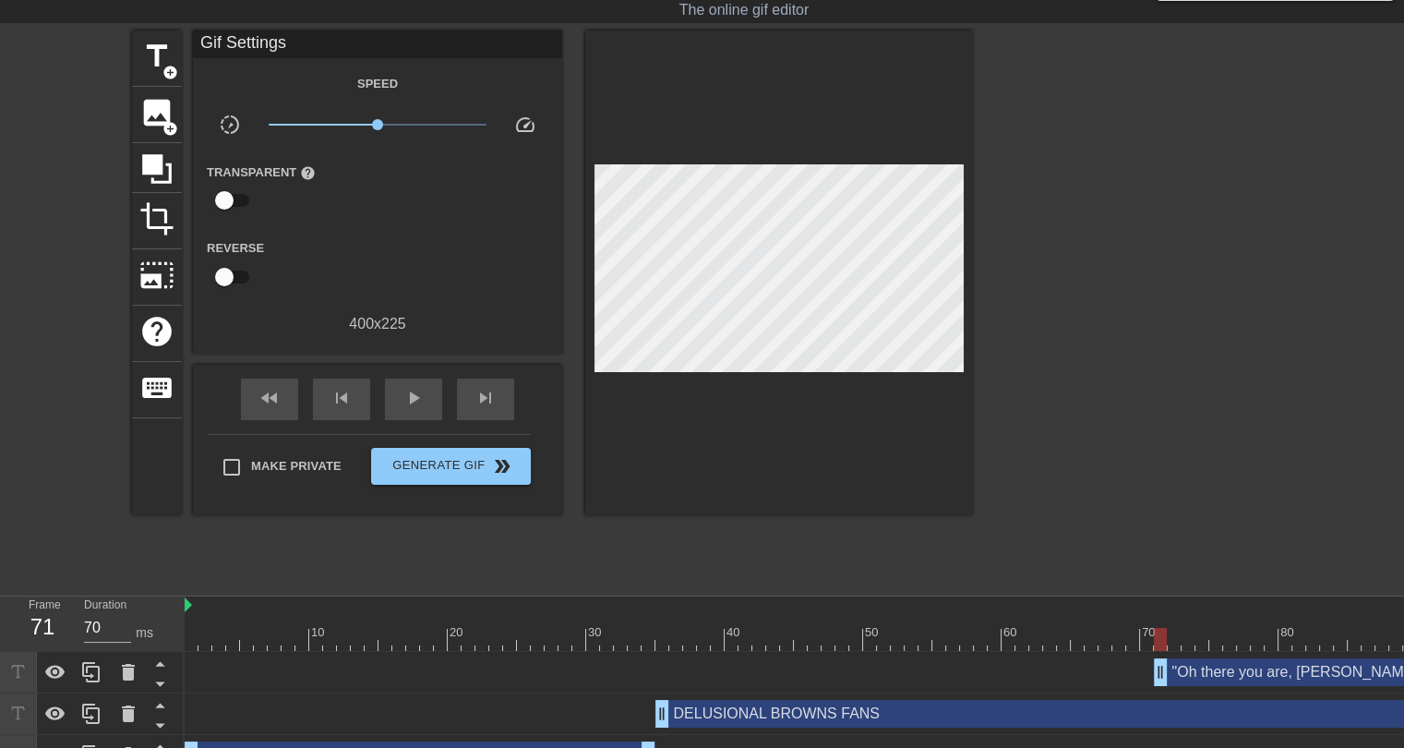
click at [196, 640] on div at bounding box center [912, 639] width 1454 height 23
click at [404, 400] on span "play_arrow" at bounding box center [414, 398] width 22 height 22
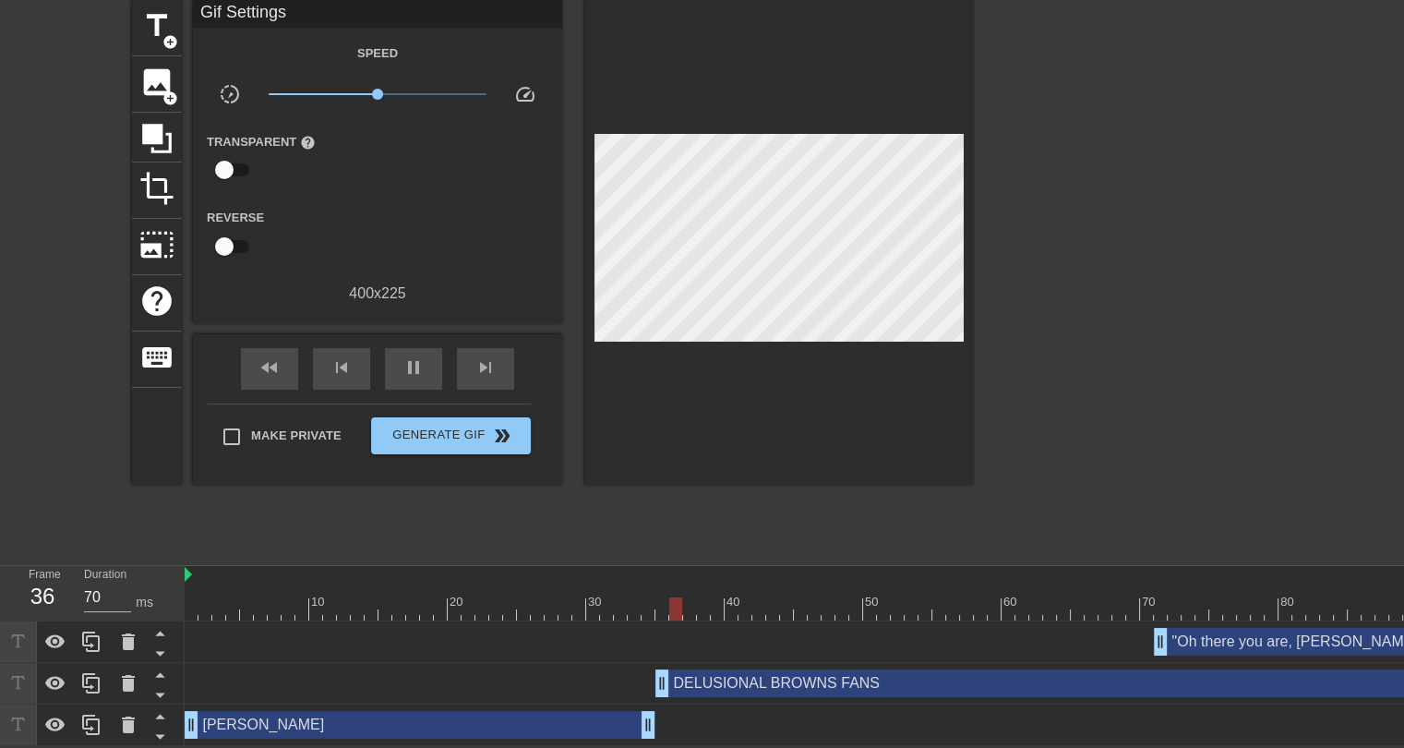
scroll to position [0, 225]
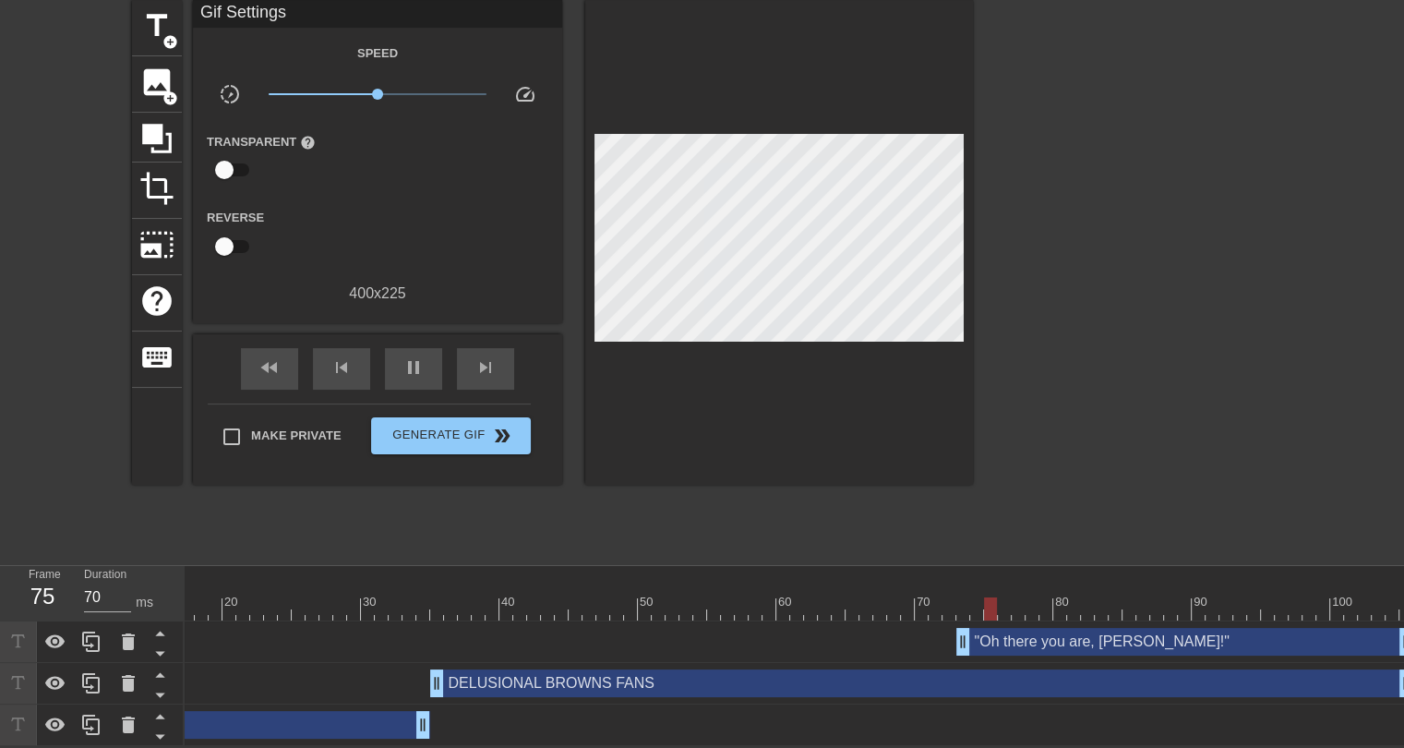
drag, startPoint x: 934, startPoint y: 630, endPoint x: 967, endPoint y: 640, distance: 34.8
click at [411, 362] on span "pause" at bounding box center [414, 367] width 22 height 22
click at [343, 584] on div at bounding box center [340, 595] width 14 height 23
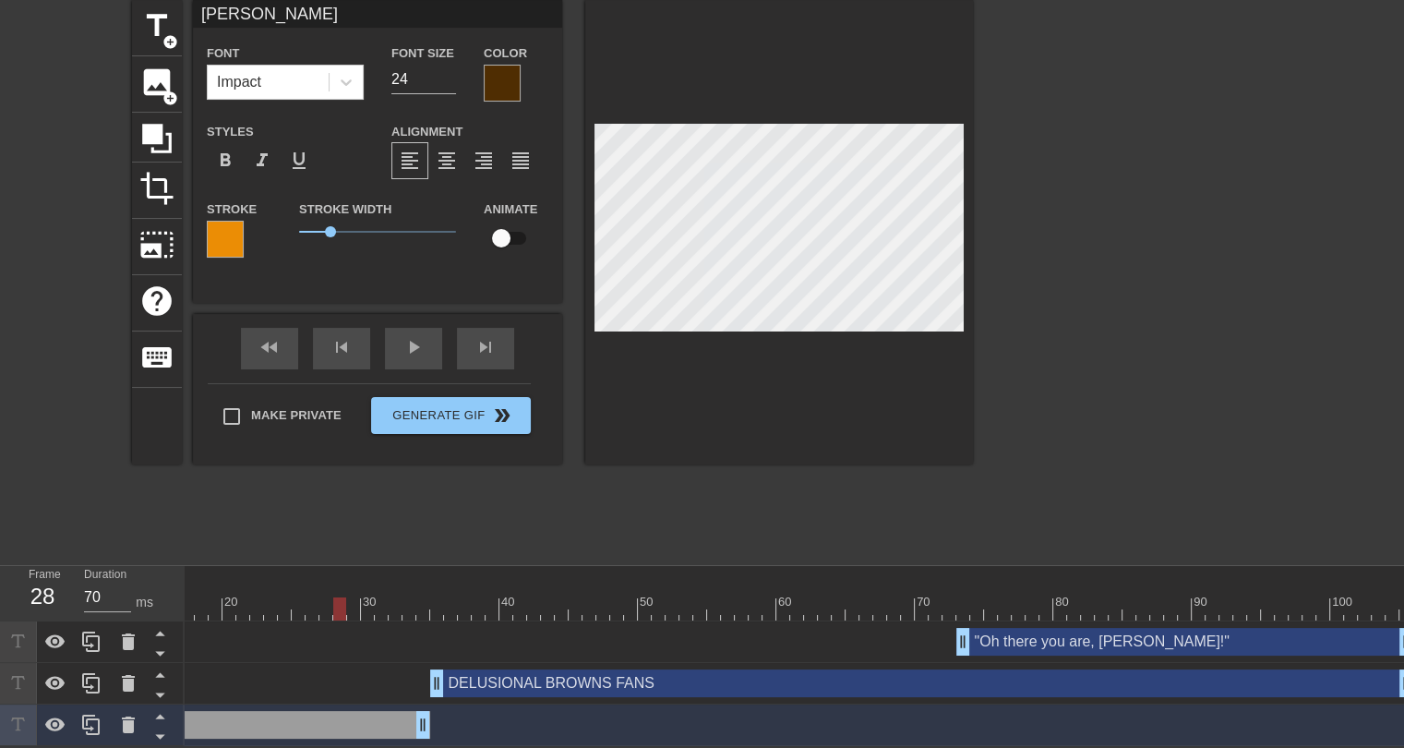
click at [202, 597] on div at bounding box center [686, 608] width 1454 height 23
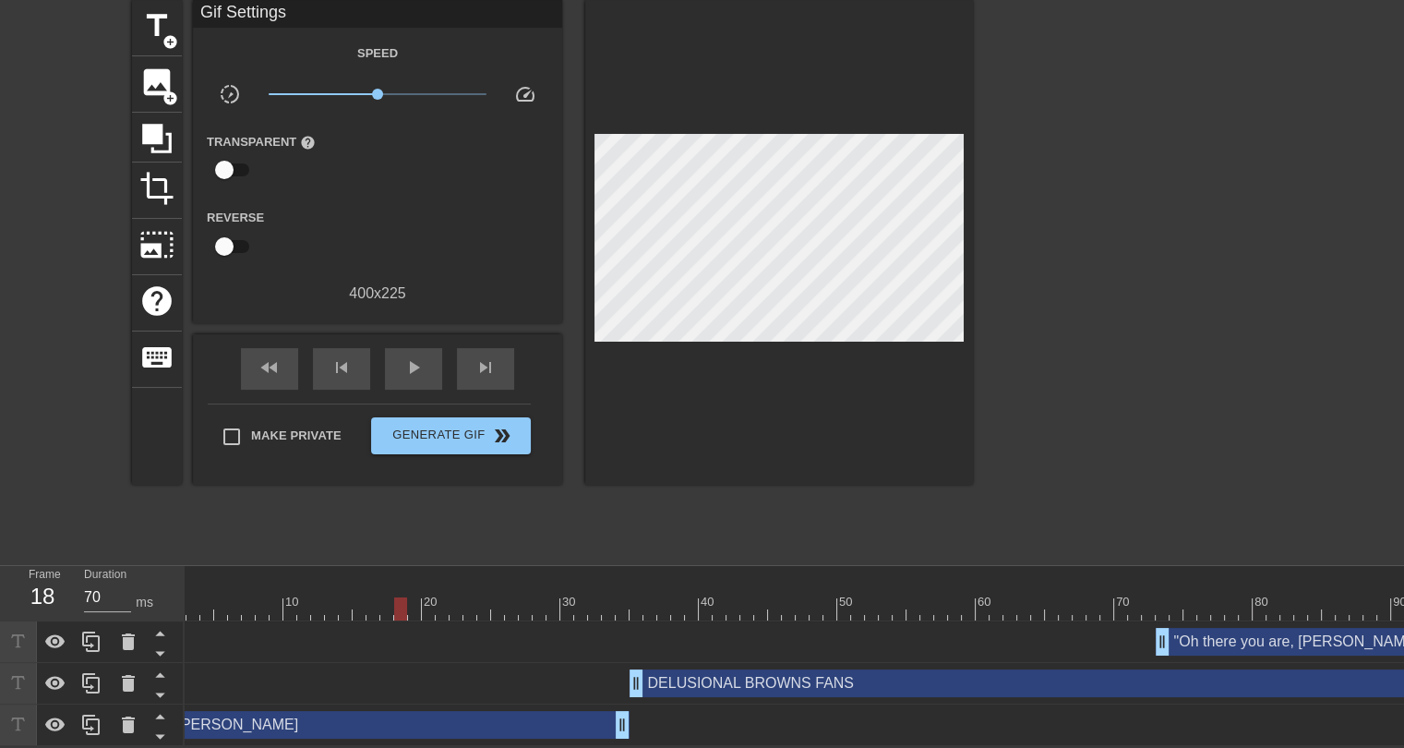
scroll to position [0, 20]
click at [193, 598] on div at bounding box center [891, 608] width 1454 height 23
click at [411, 356] on span "play_arrow" at bounding box center [414, 367] width 22 height 22
click at [633, 450] on div at bounding box center [779, 242] width 388 height 485
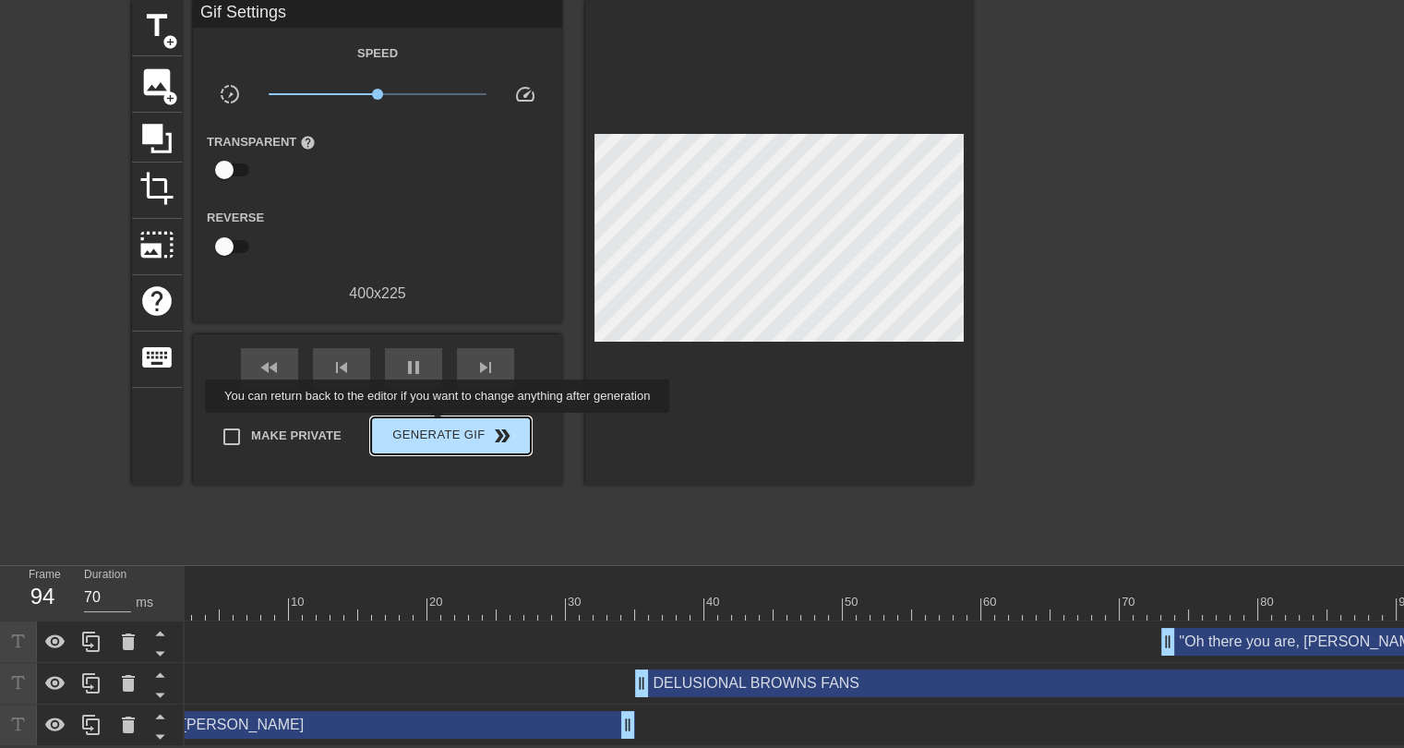
click at [440, 425] on span "Generate Gif double_arrow" at bounding box center [451, 436] width 145 height 22
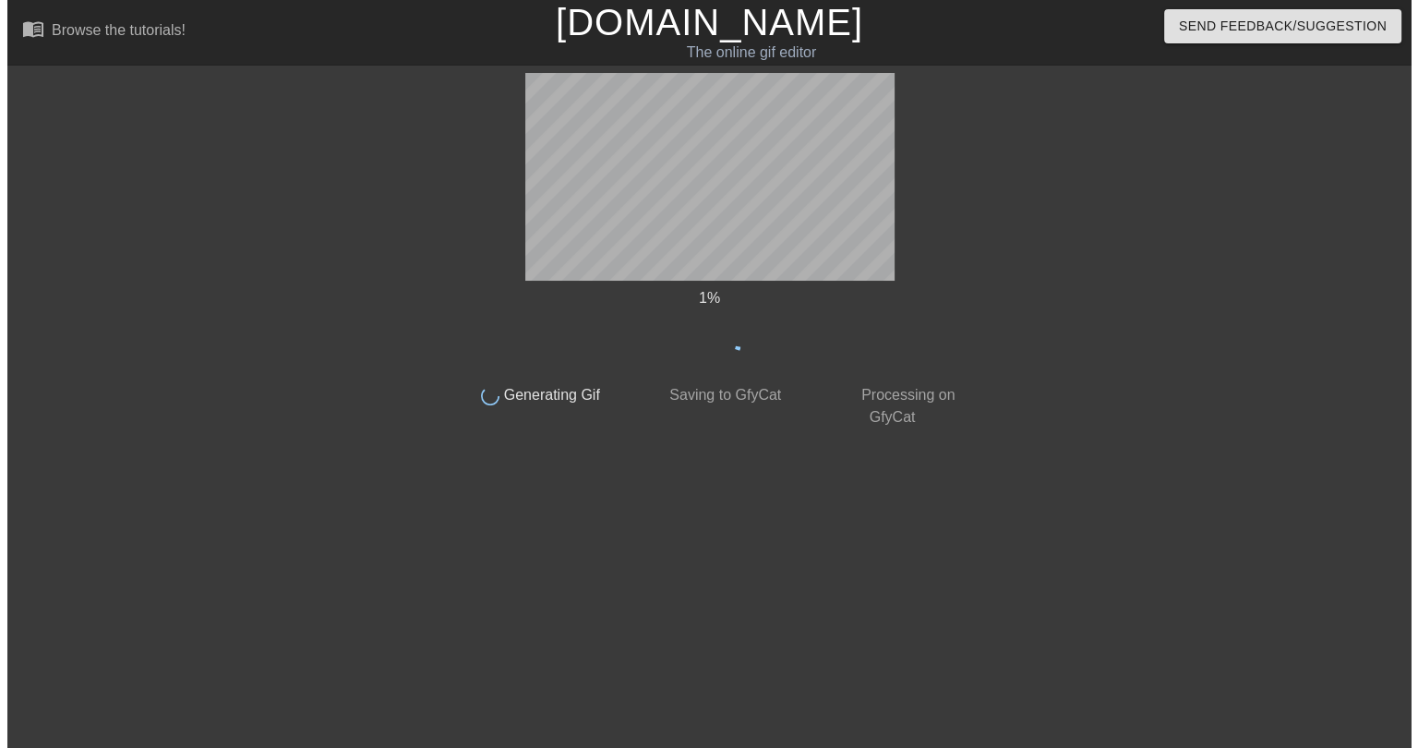
scroll to position [0, 0]
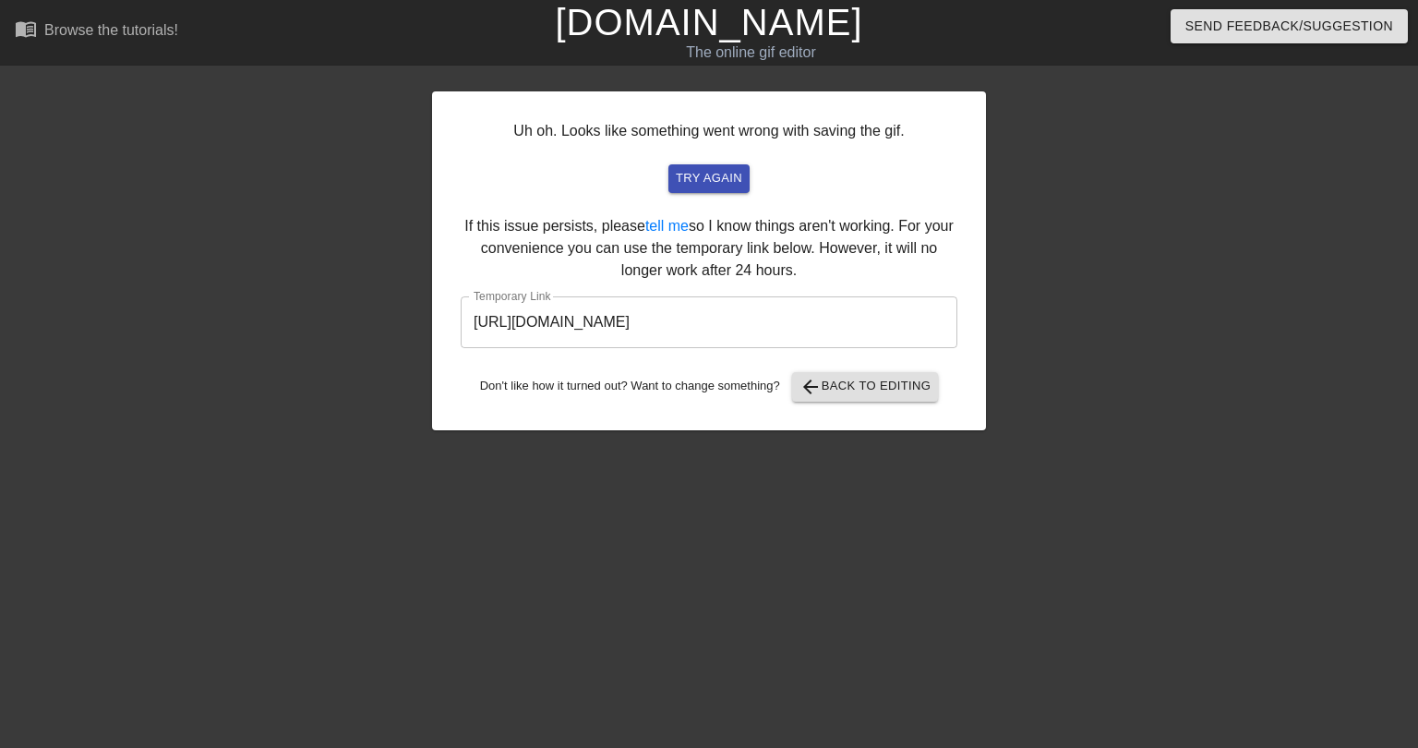
click at [677, 310] on input "https://www.gifntext.com/temp_generations/NrnNtTFH.gif" at bounding box center [709, 322] width 497 height 52
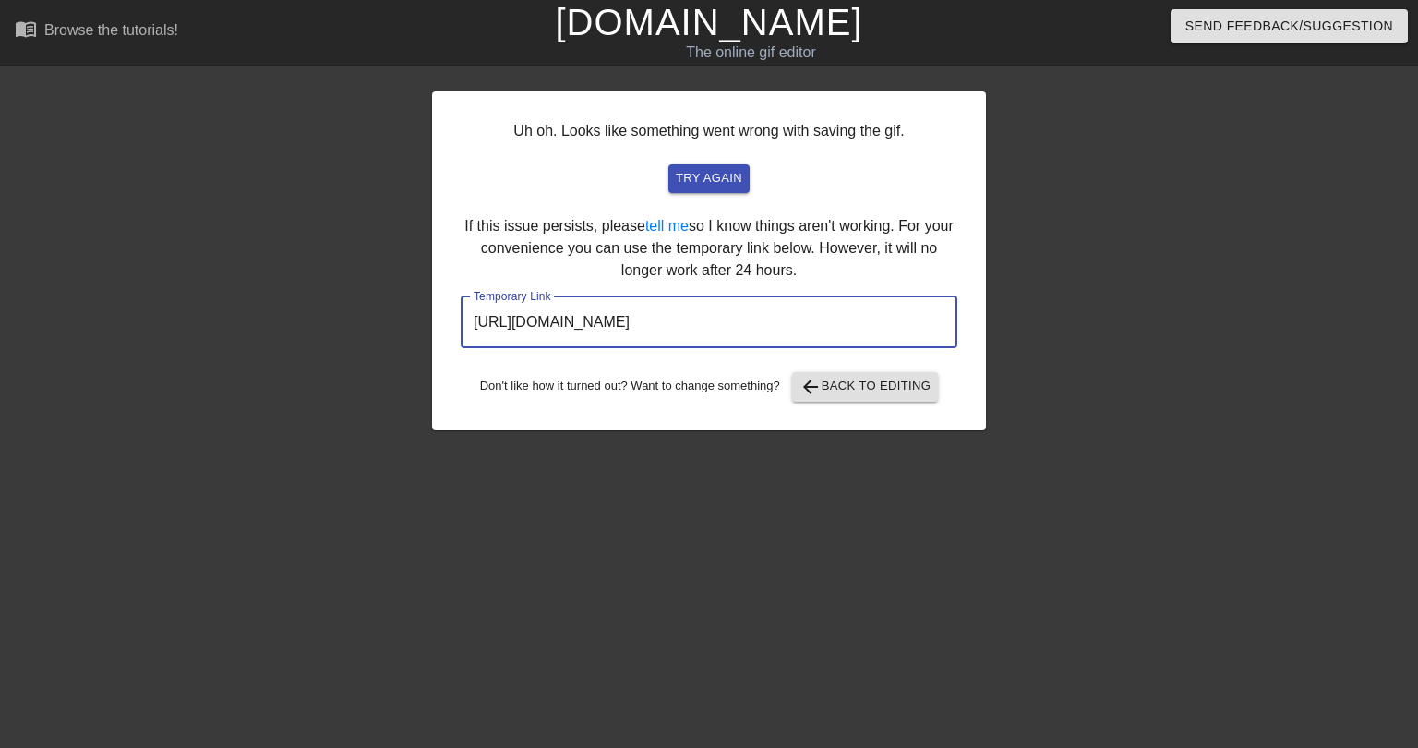
click at [676, 309] on input "https://www.gifntext.com/temp_generations/NrnNtTFH.gif" at bounding box center [709, 322] width 497 height 52
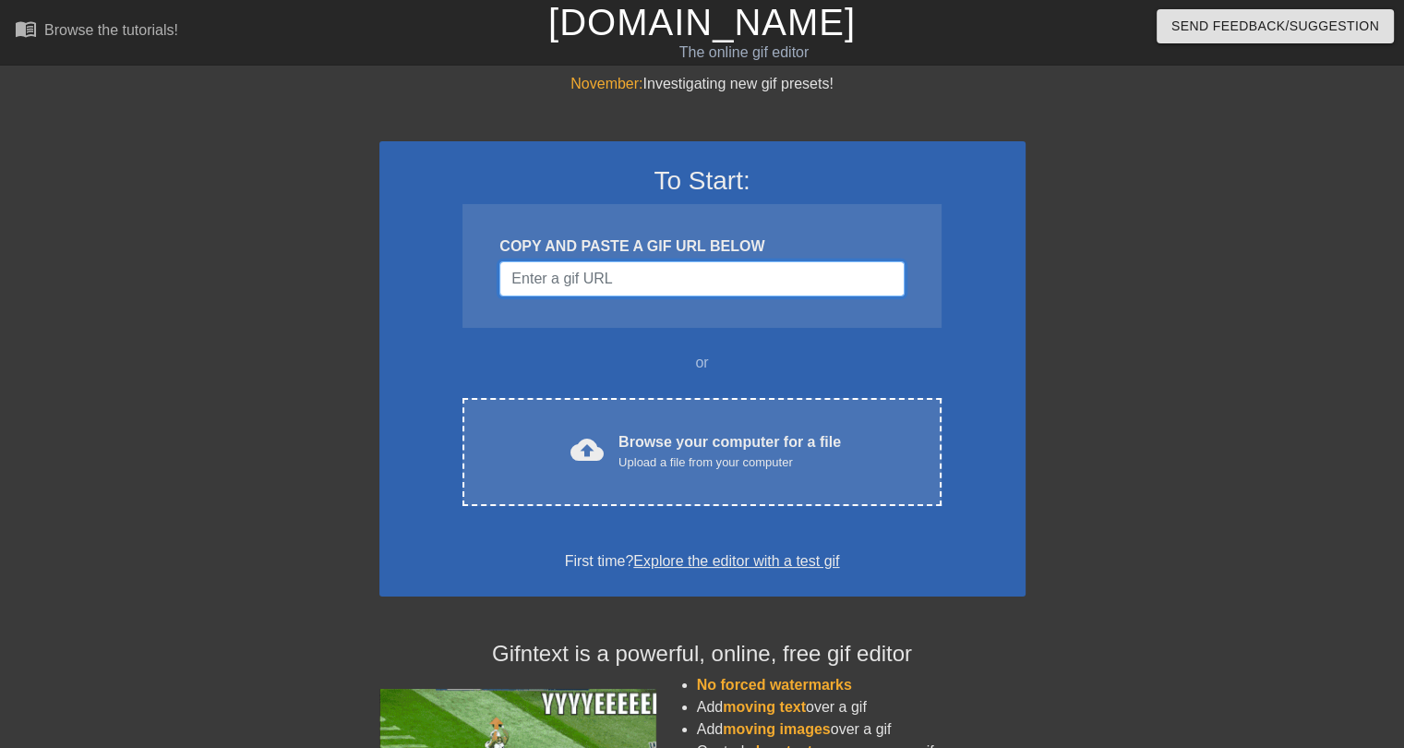
click at [653, 272] on input "Username" at bounding box center [702, 278] width 404 height 35
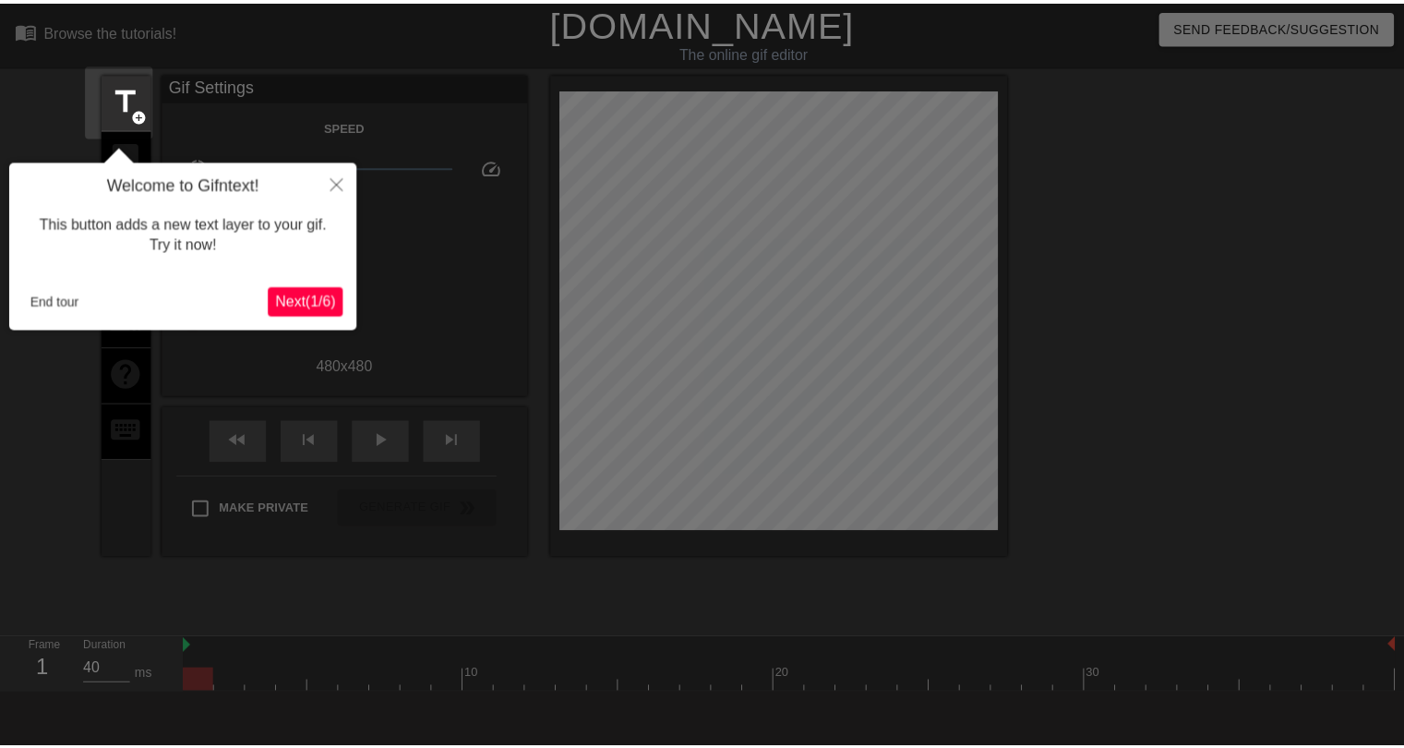
scroll to position [44, 0]
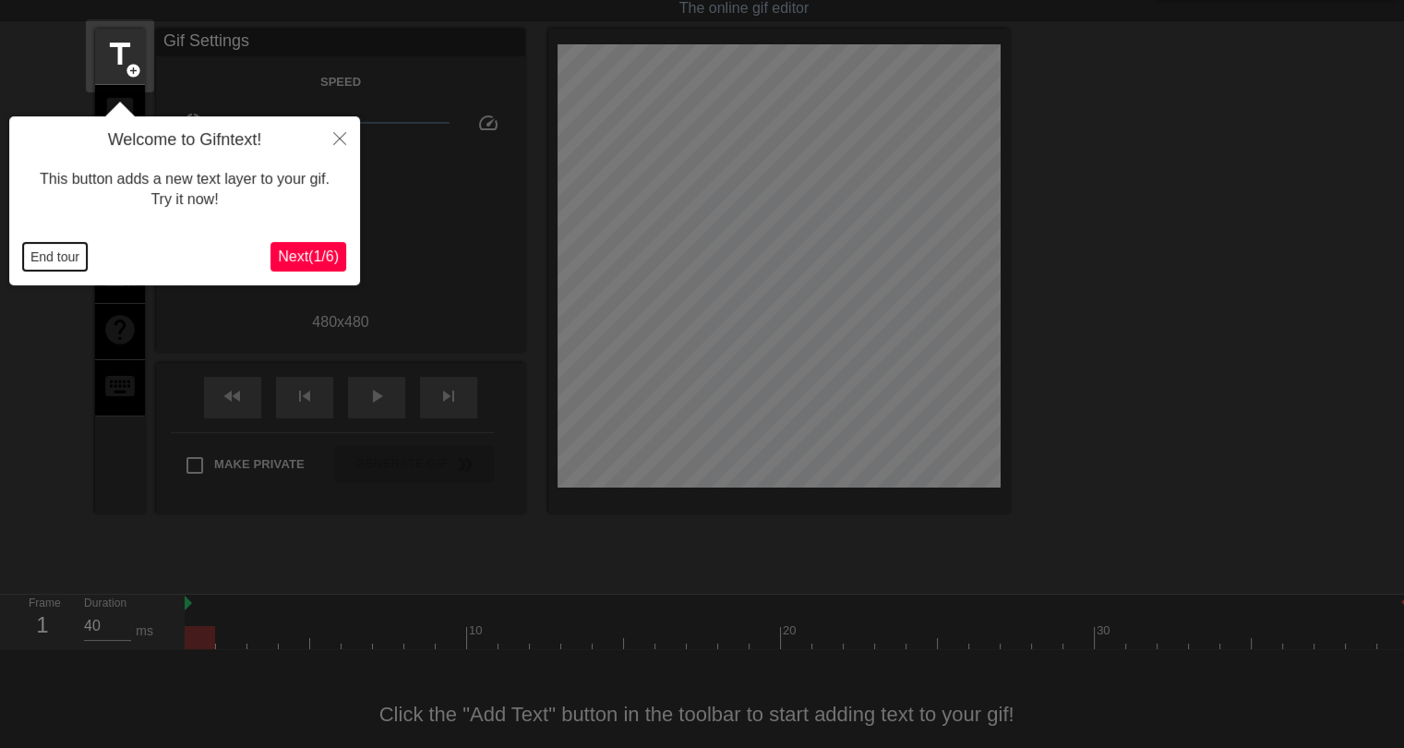
click at [63, 262] on button "End tour" at bounding box center [55, 257] width 64 height 28
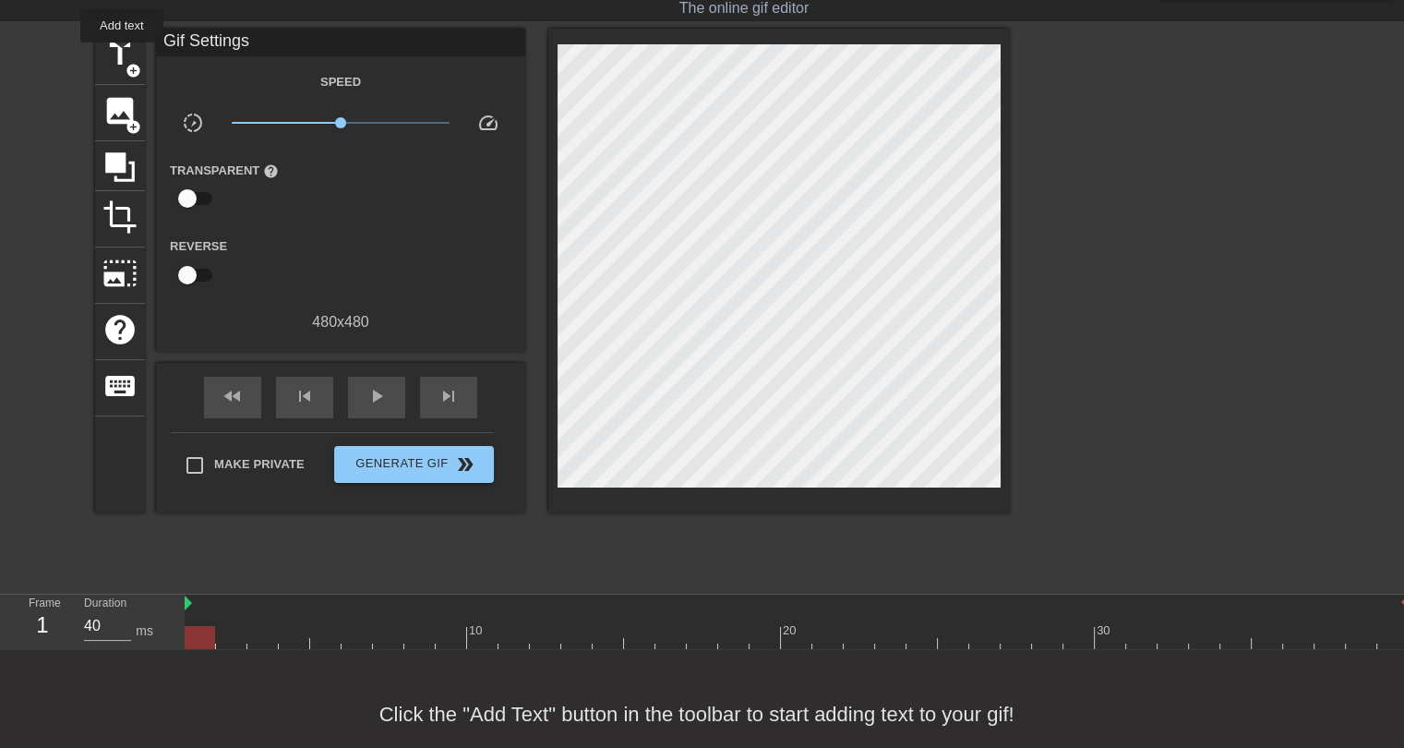
click at [122, 54] on span "title" at bounding box center [119, 54] width 35 height 35
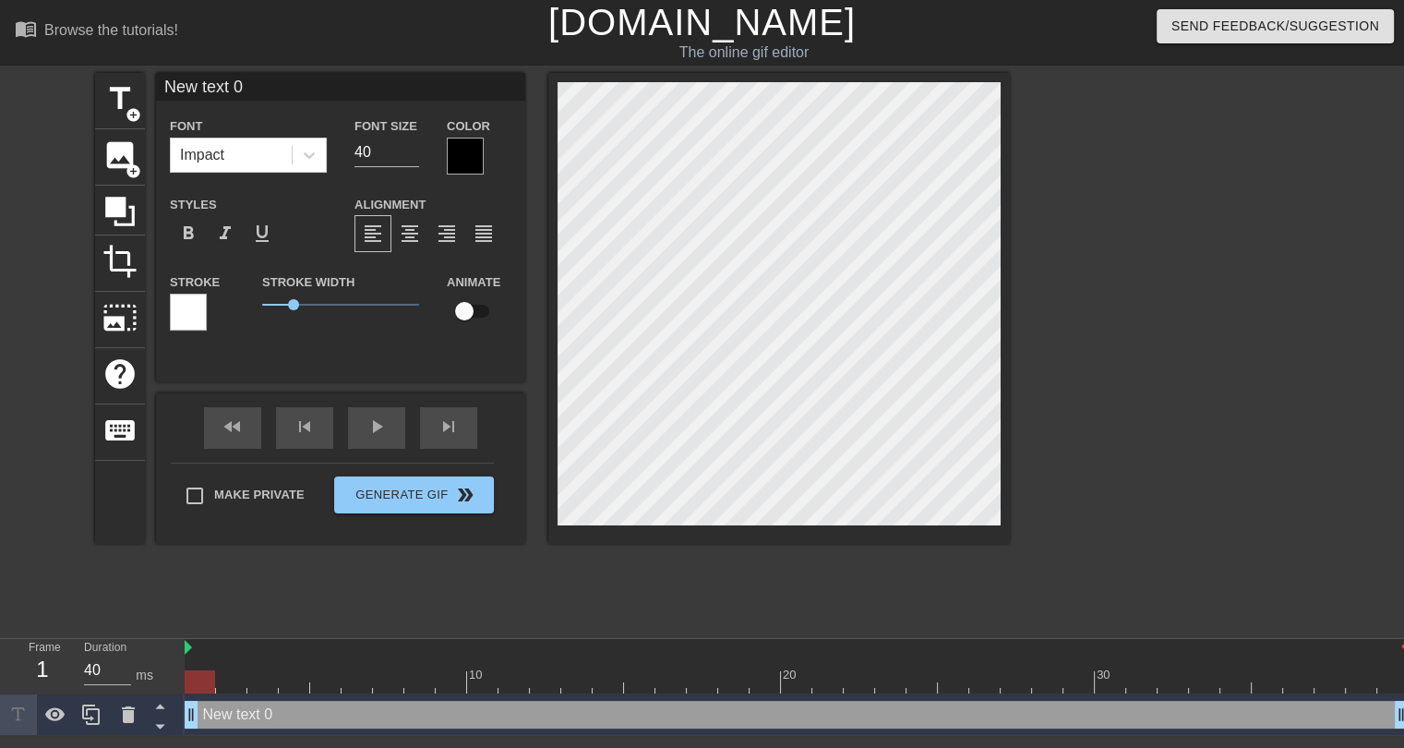
scroll to position [0, 0]
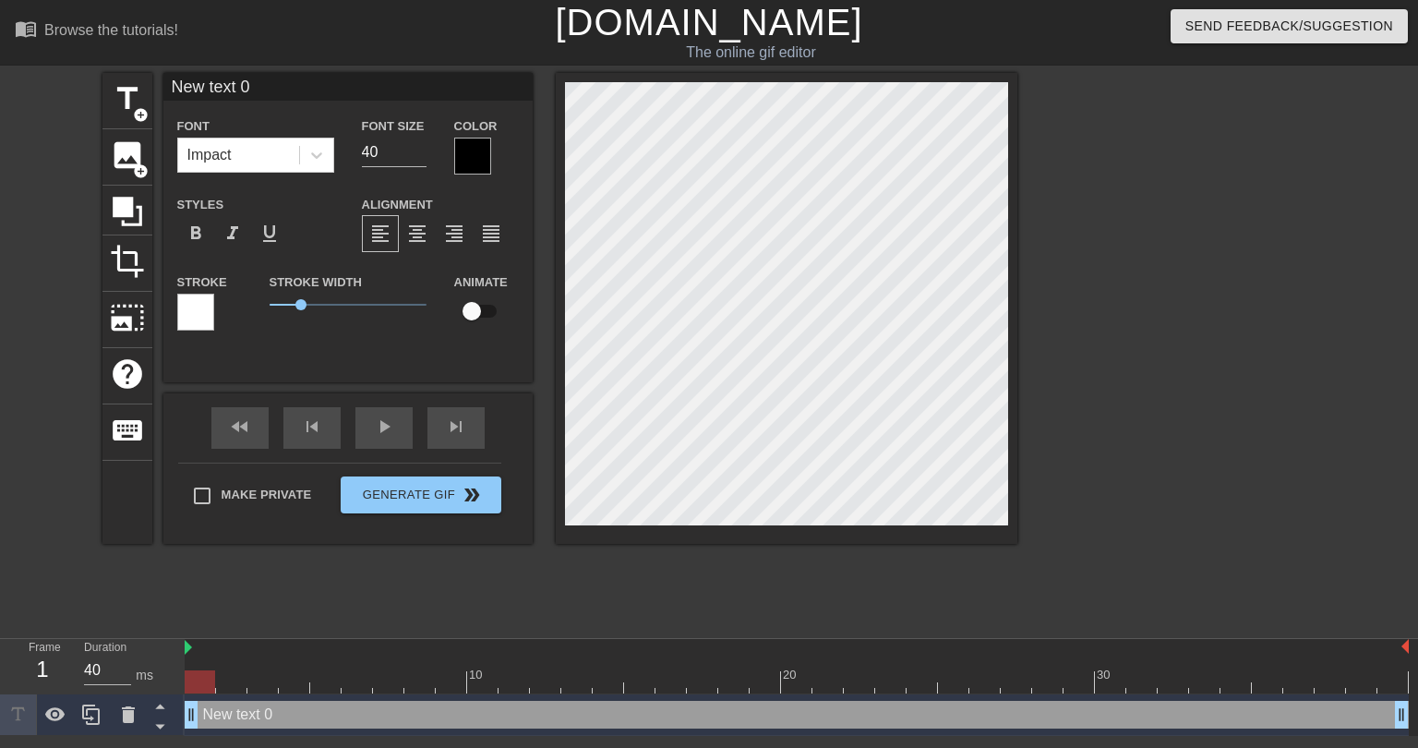
click at [218, 86] on input "New text 0" at bounding box center [347, 87] width 369 height 28
type input "BRYCE"
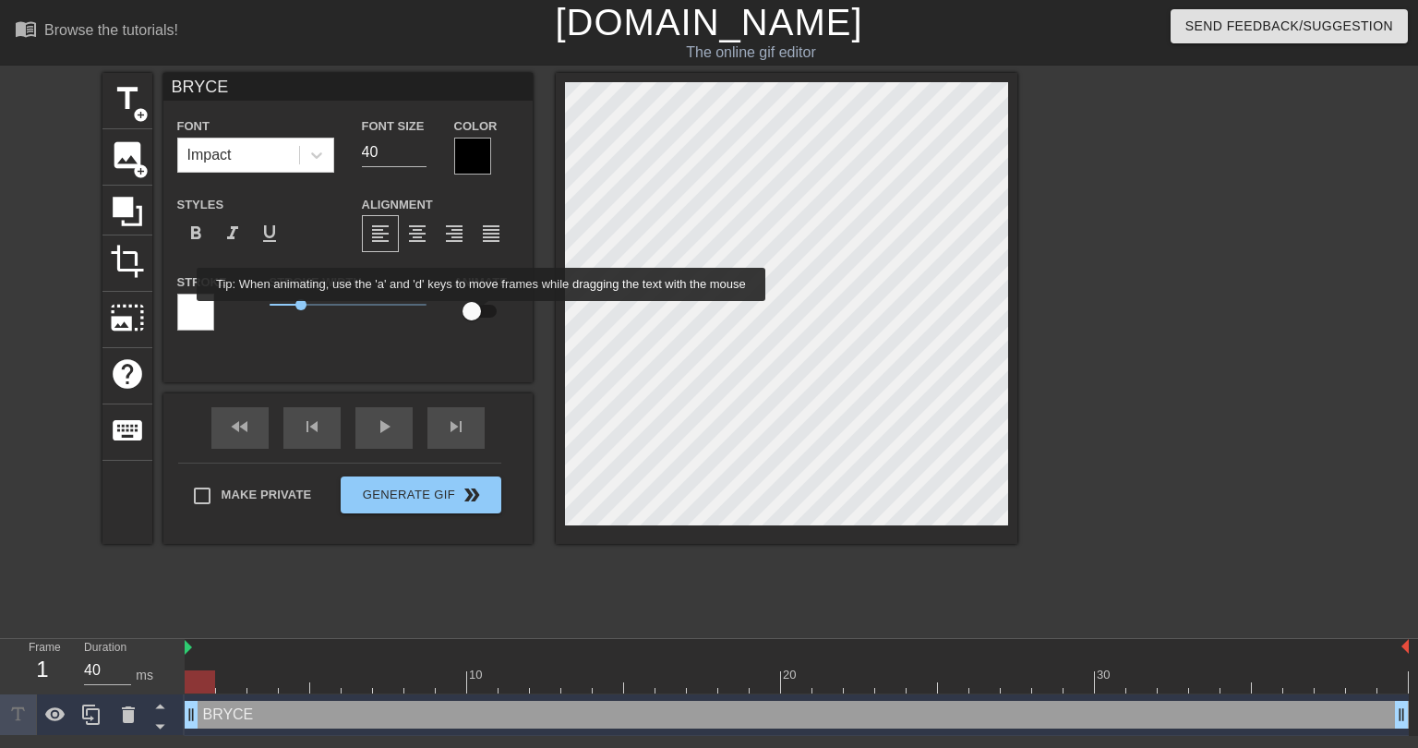
click at [482, 314] on input "checkbox" at bounding box center [471, 311] width 105 height 35
checkbox input "true"
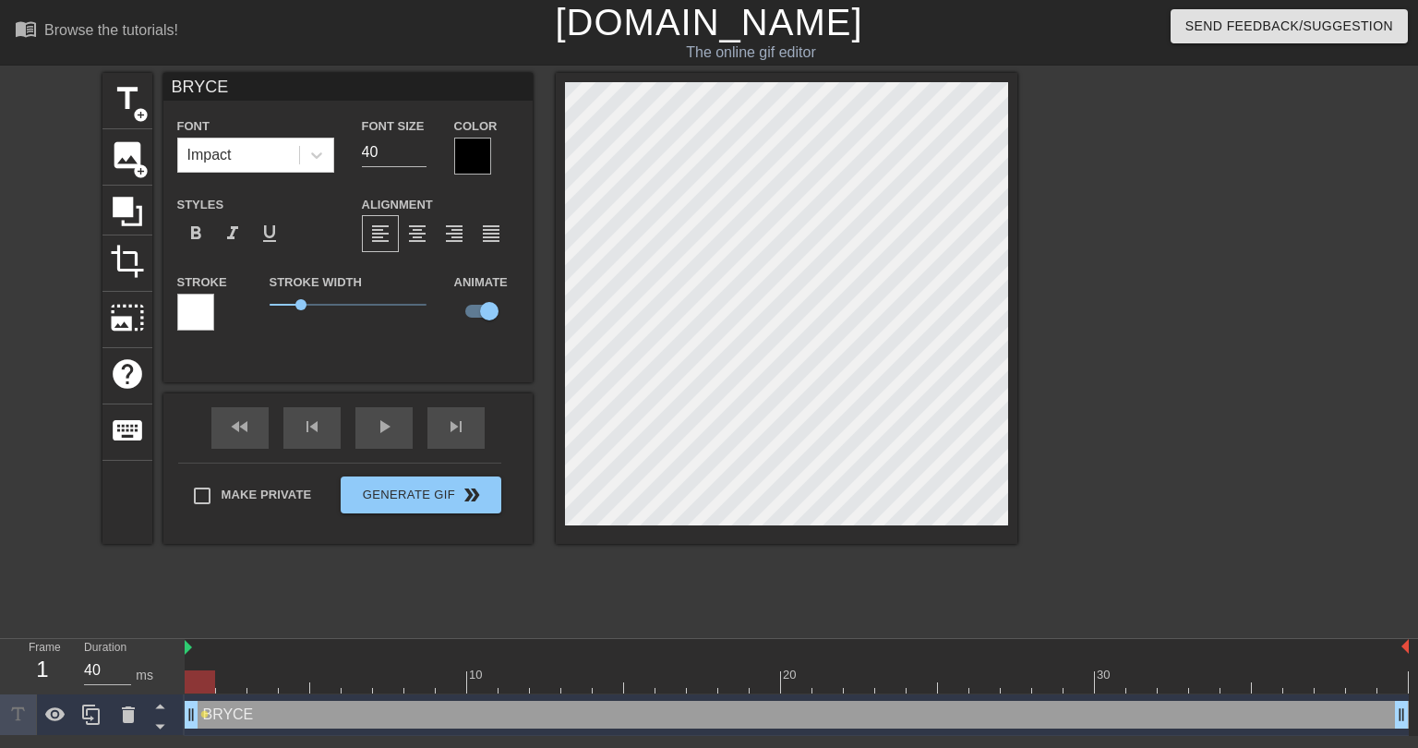
click at [193, 319] on div at bounding box center [195, 312] width 37 height 37
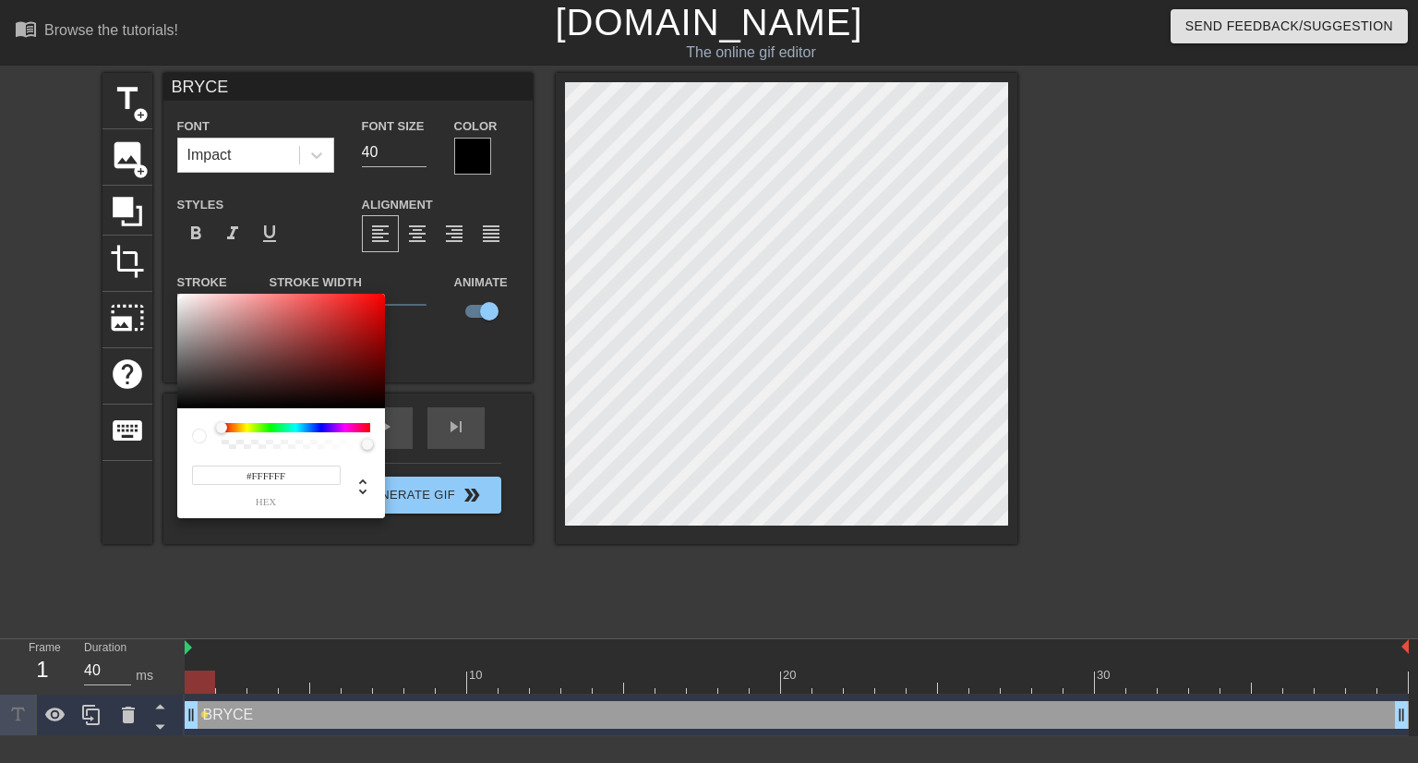
click at [293, 426] on div at bounding box center [296, 427] width 149 height 9
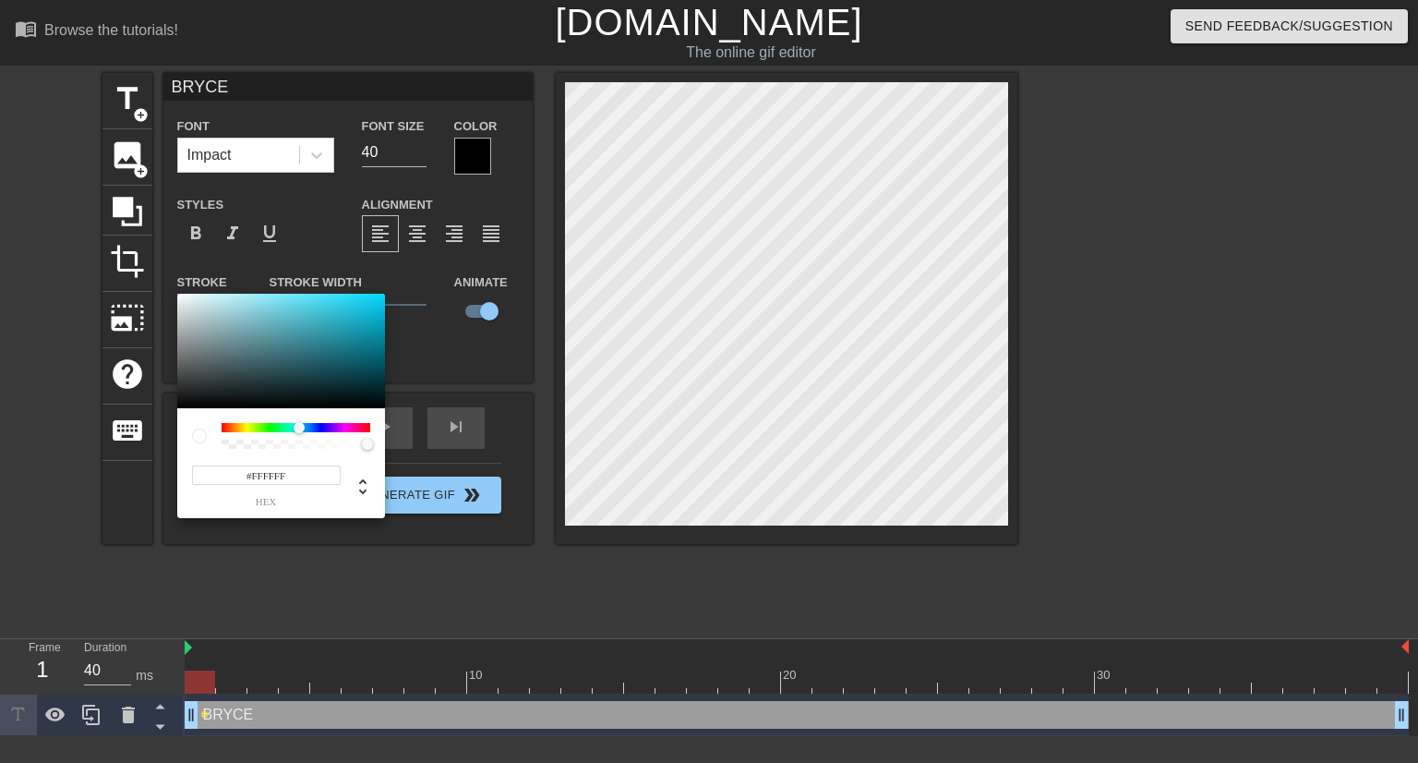
drag, startPoint x: 222, startPoint y: 428, endPoint x: 299, endPoint y: 433, distance: 77.7
click at [299, 433] on div at bounding box center [304, 428] width 11 height 11
drag, startPoint x: 346, startPoint y: 320, endPoint x: 421, endPoint y: 307, distance: 75.9
click at [421, 307] on div "#00C2E0 hex" at bounding box center [709, 381] width 1418 height 763
click at [301, 426] on div at bounding box center [300, 427] width 11 height 11
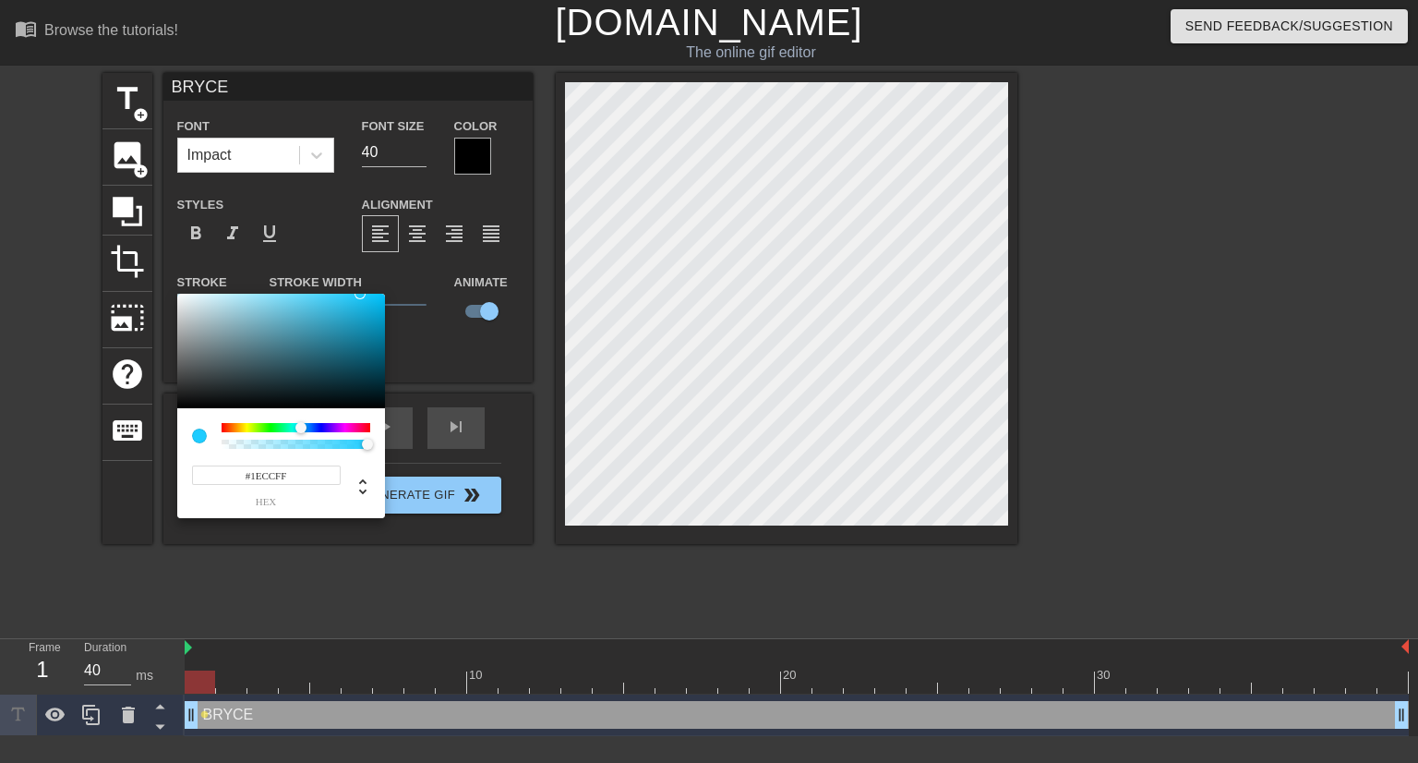
type input "#1DCCFF"
drag, startPoint x: 358, startPoint y: 324, endPoint x: 361, endPoint y: 285, distance: 38.9
click at [361, 285] on div "#1DCCFF hex" at bounding box center [709, 381] width 1418 height 763
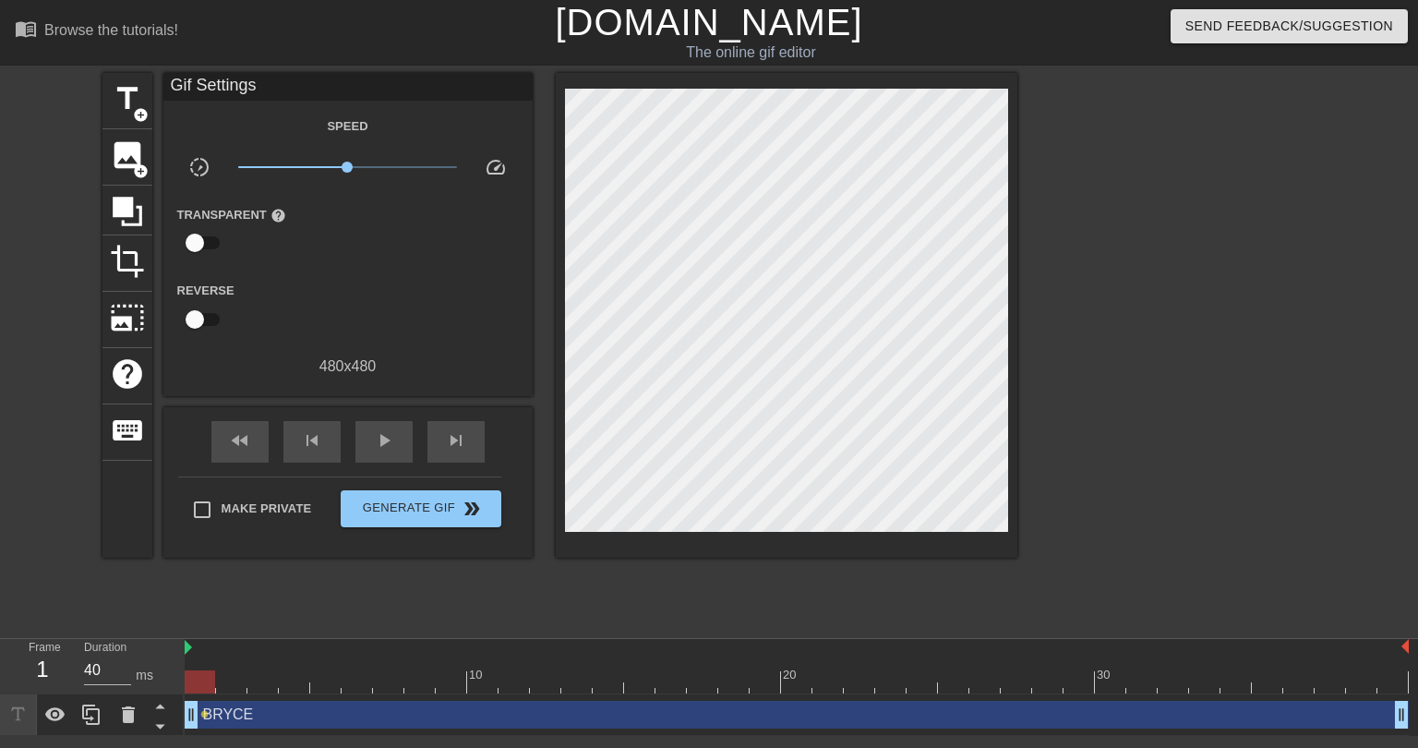
drag, startPoint x: 323, startPoint y: 716, endPoint x: 321, endPoint y: 683, distance: 32.4
click at [323, 717] on div "[PERSON_NAME] drag_handle drag_handle" at bounding box center [797, 715] width 1224 height 28
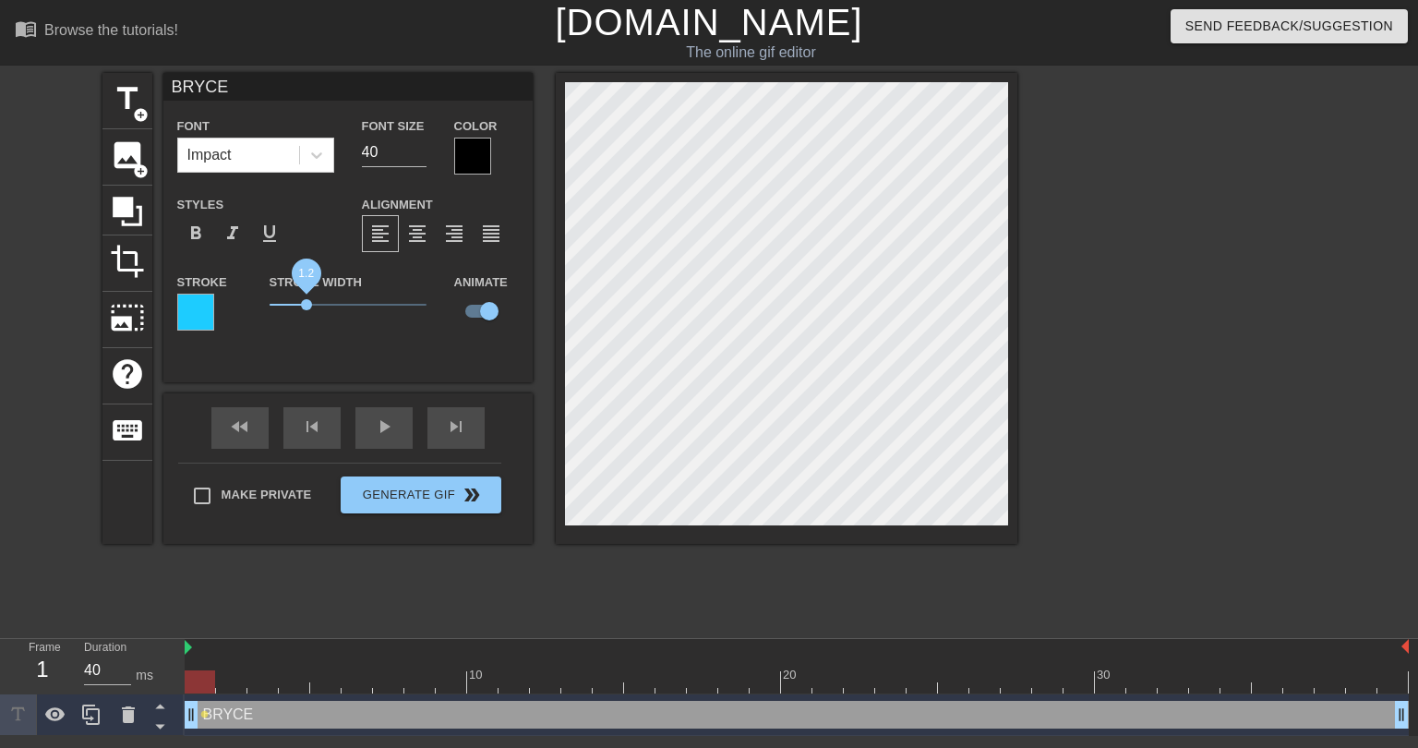
click at [307, 305] on span "1.2" at bounding box center [306, 304] width 11 height 11
click at [323, 357] on div "BRYCE Font Impact Font Size 40 Color Styles format_bold format_italic format_un…" at bounding box center [347, 227] width 369 height 309
click at [142, 108] on span "add_circle" at bounding box center [141, 115] width 16 height 16
type input "New text 1"
checkbox input "false"
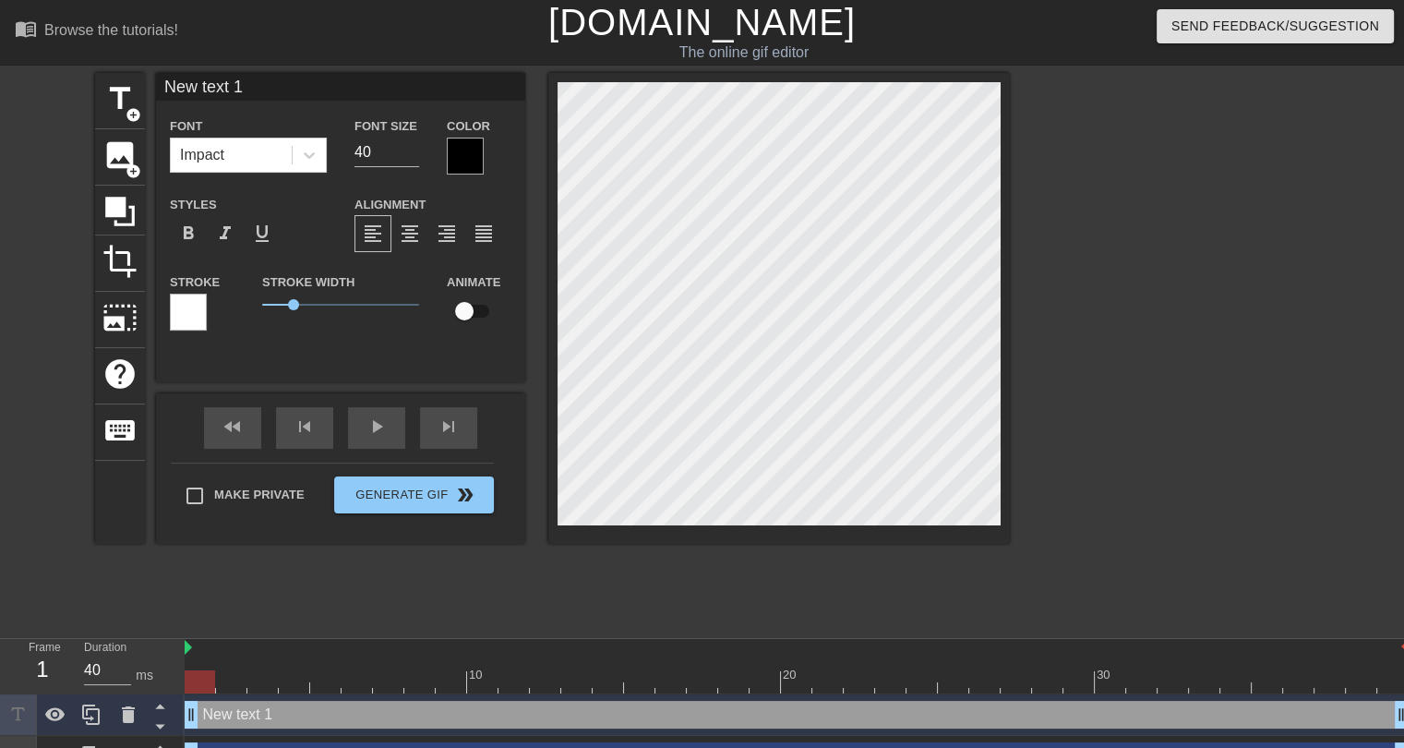
click at [249, 87] on input "New text 1" at bounding box center [340, 87] width 369 height 28
type input "r"
type input "T"
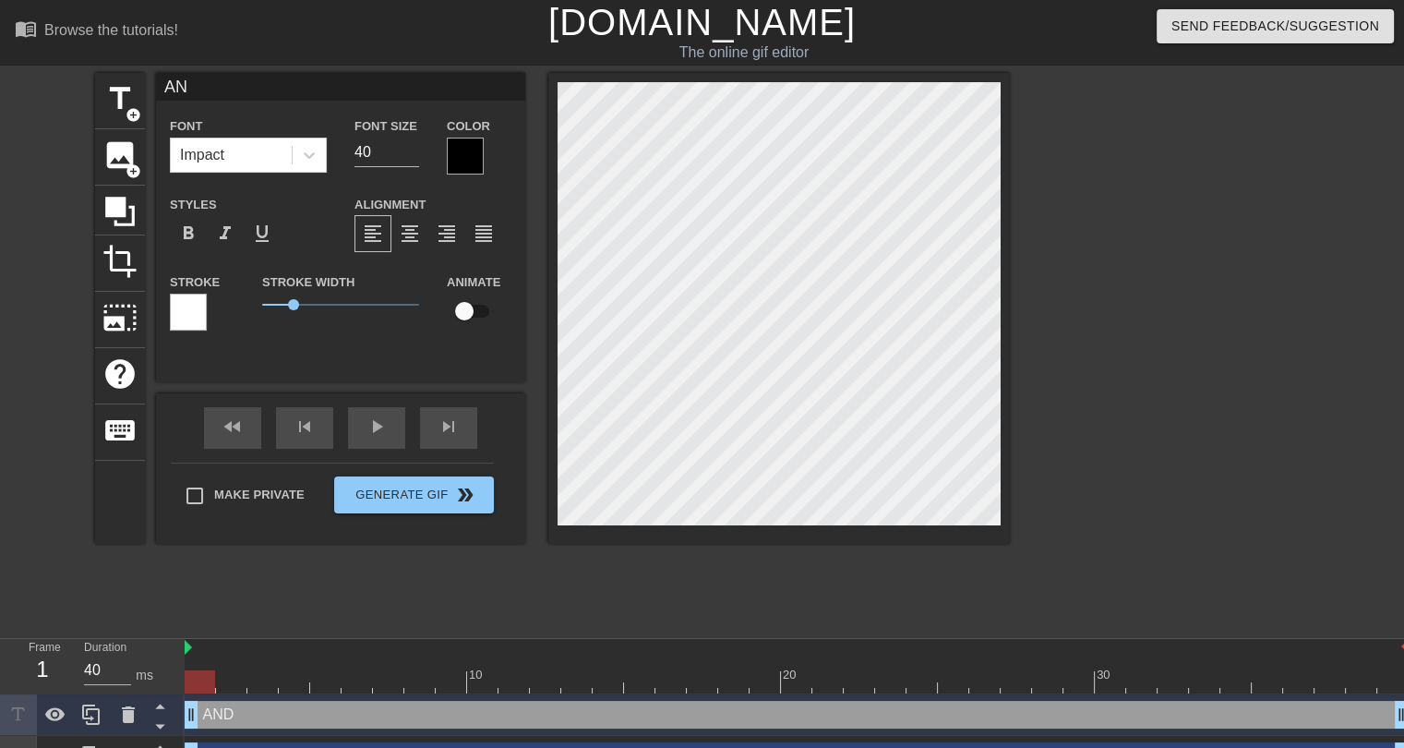
type input "A"
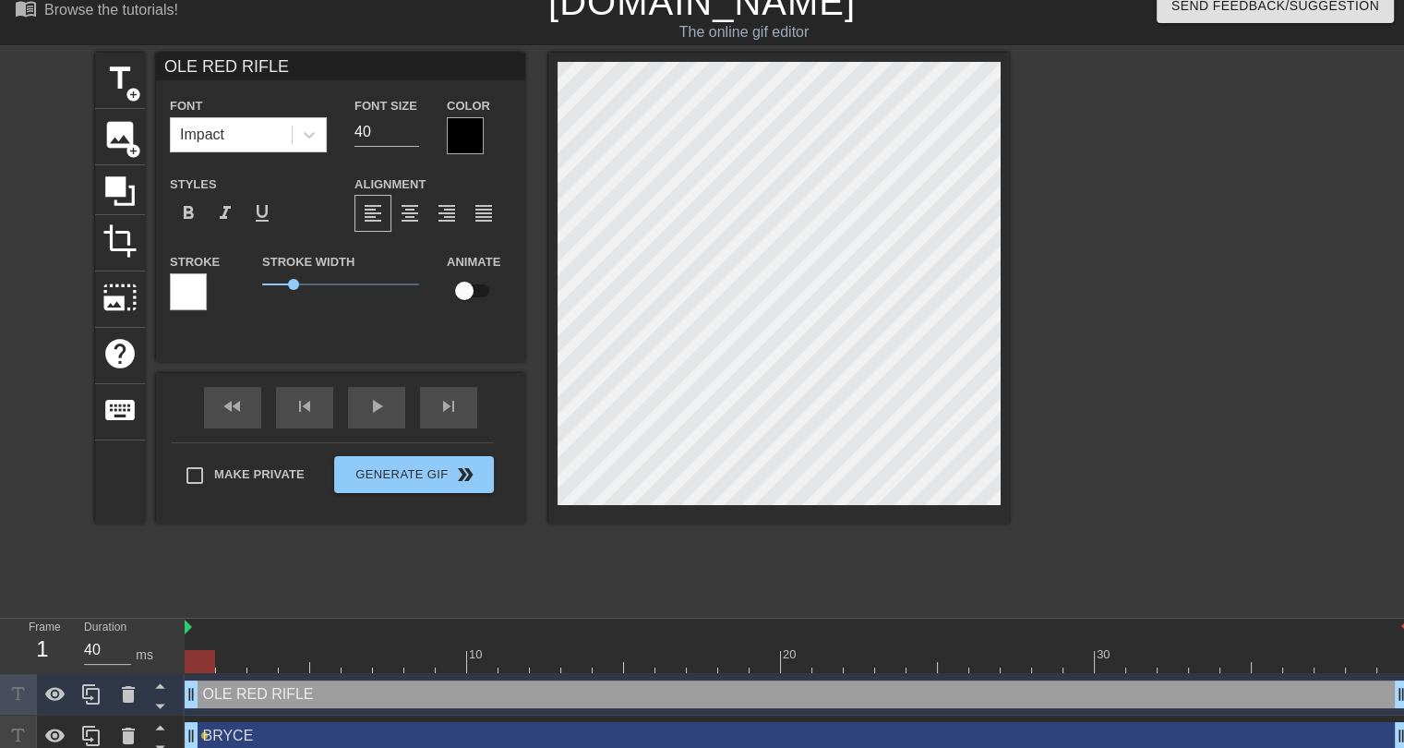
scroll to position [32, 0]
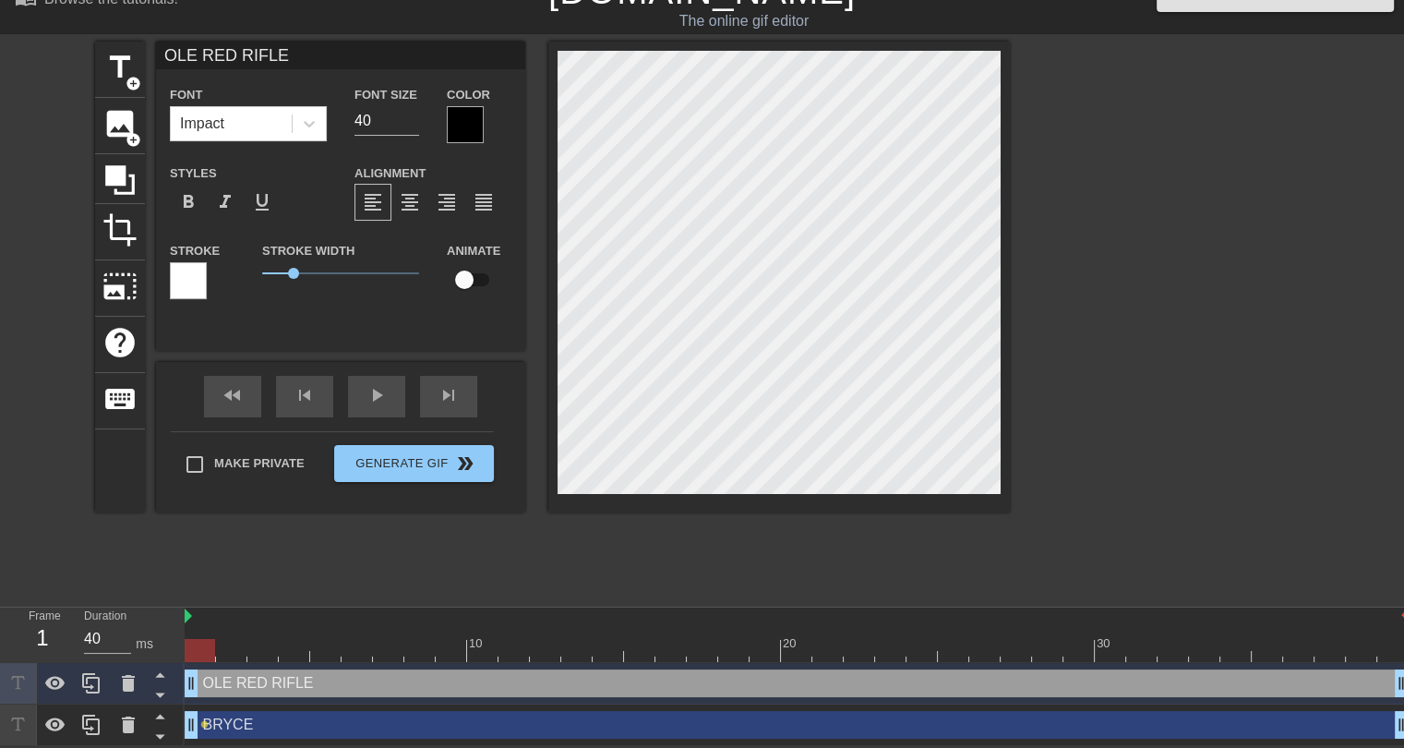
click at [445, 715] on div "[PERSON_NAME] drag_handle drag_handle" at bounding box center [797, 725] width 1224 height 28
type input "BRYCE"
checkbox input "true"
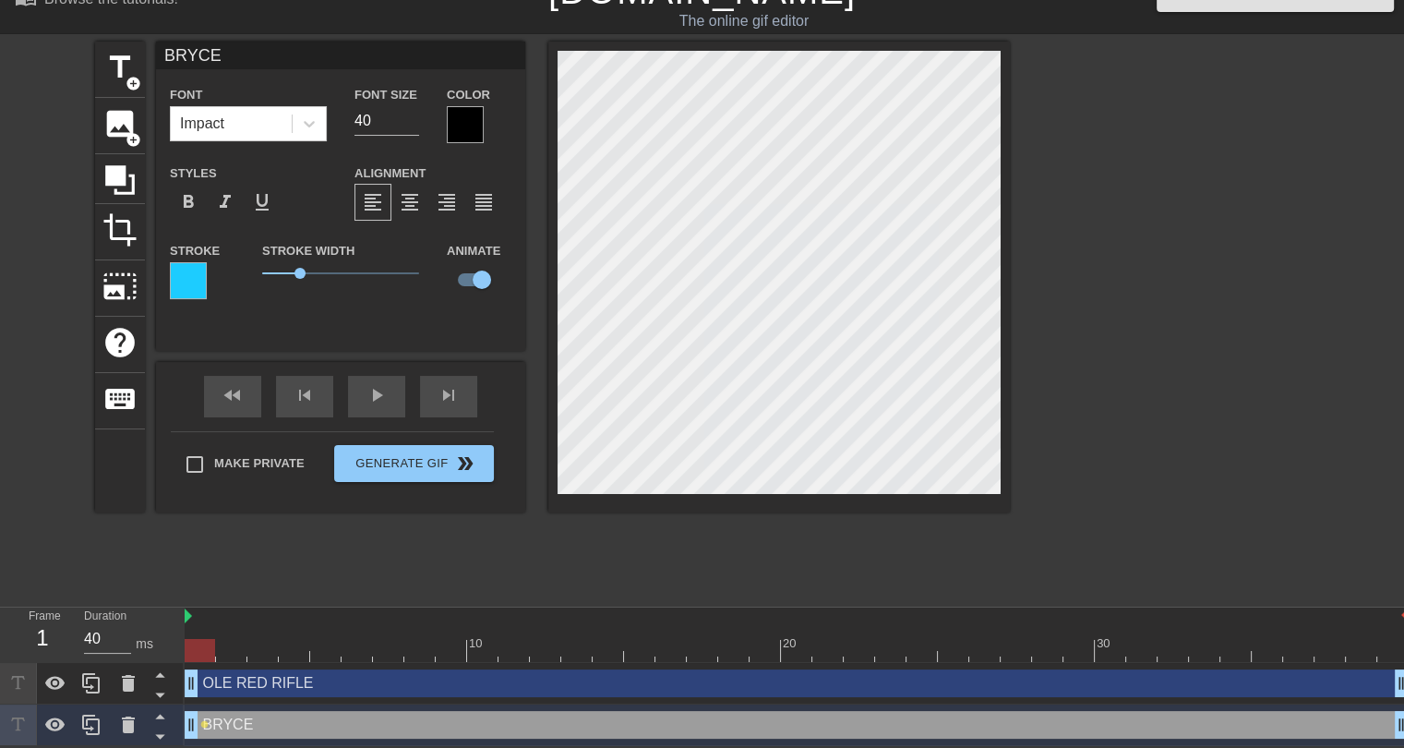
click at [188, 274] on div at bounding box center [188, 280] width 37 height 37
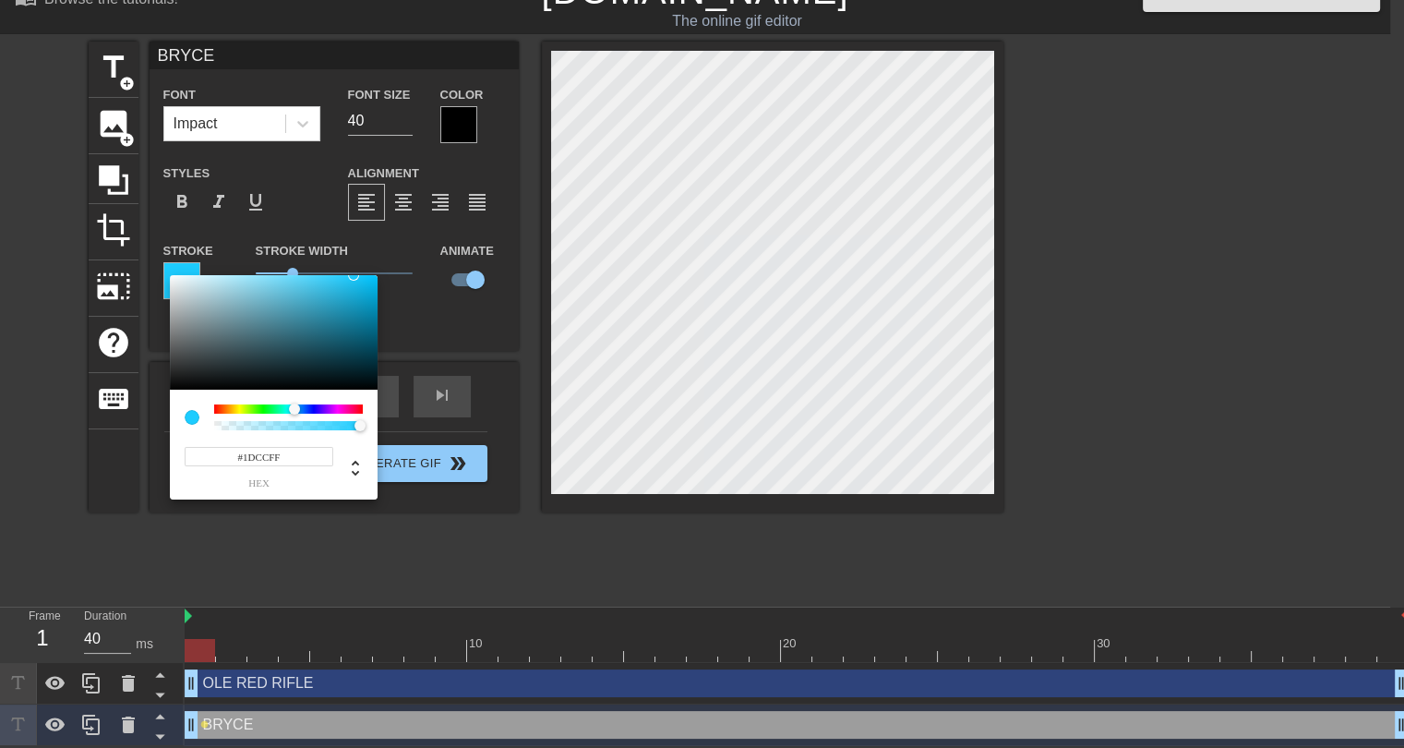
scroll to position [18, 0]
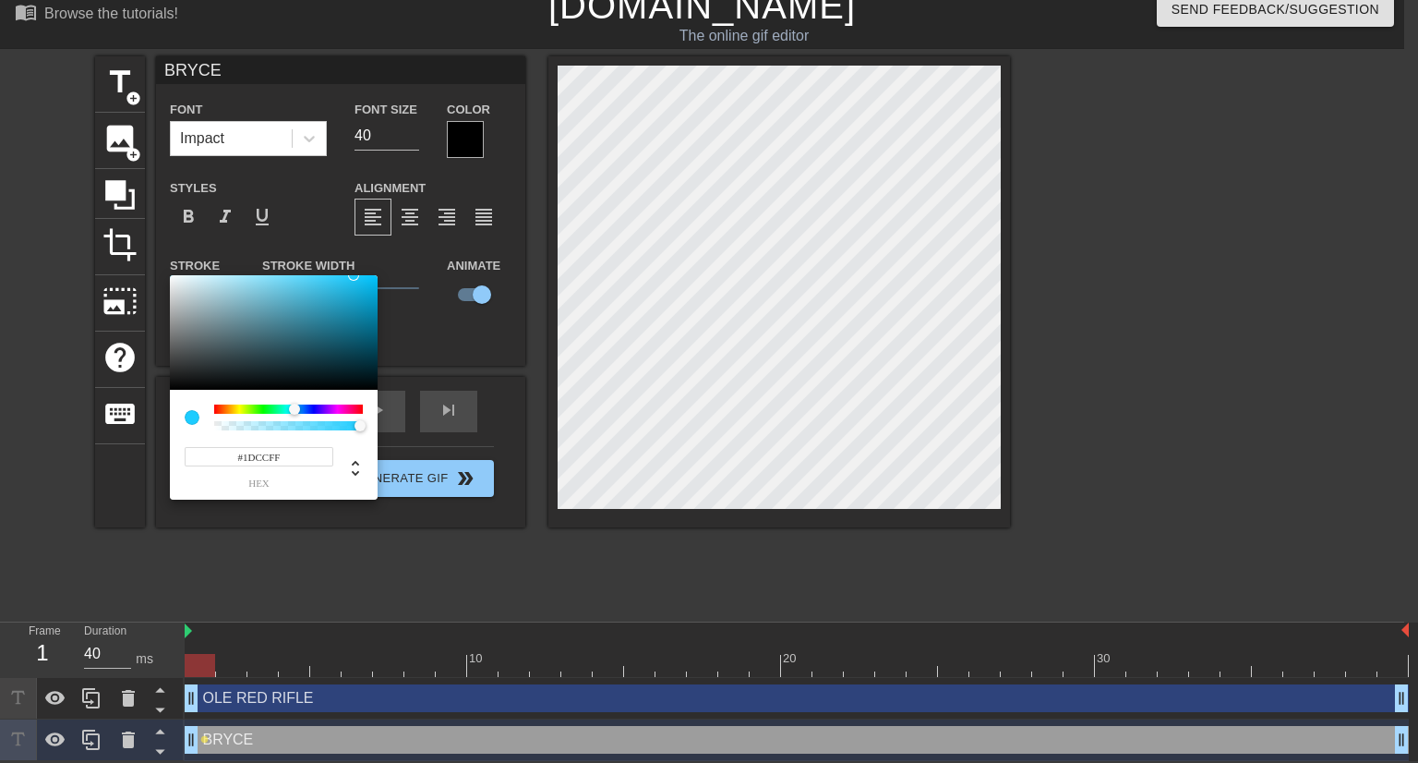
click at [265, 453] on input "#1DCCFF" at bounding box center [259, 456] width 149 height 19
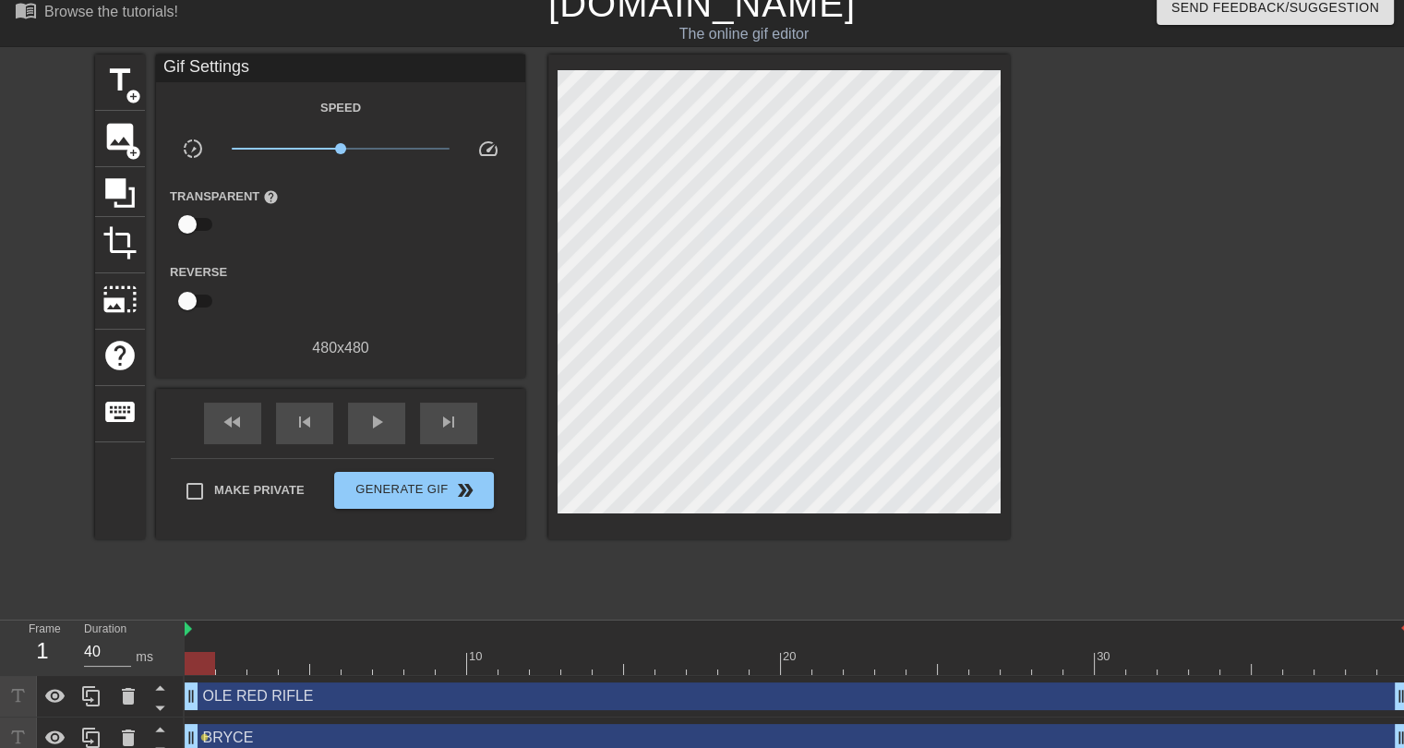
click at [374, 701] on div "OLE RED RIFLE drag_handle drag_handle" at bounding box center [797, 696] width 1224 height 28
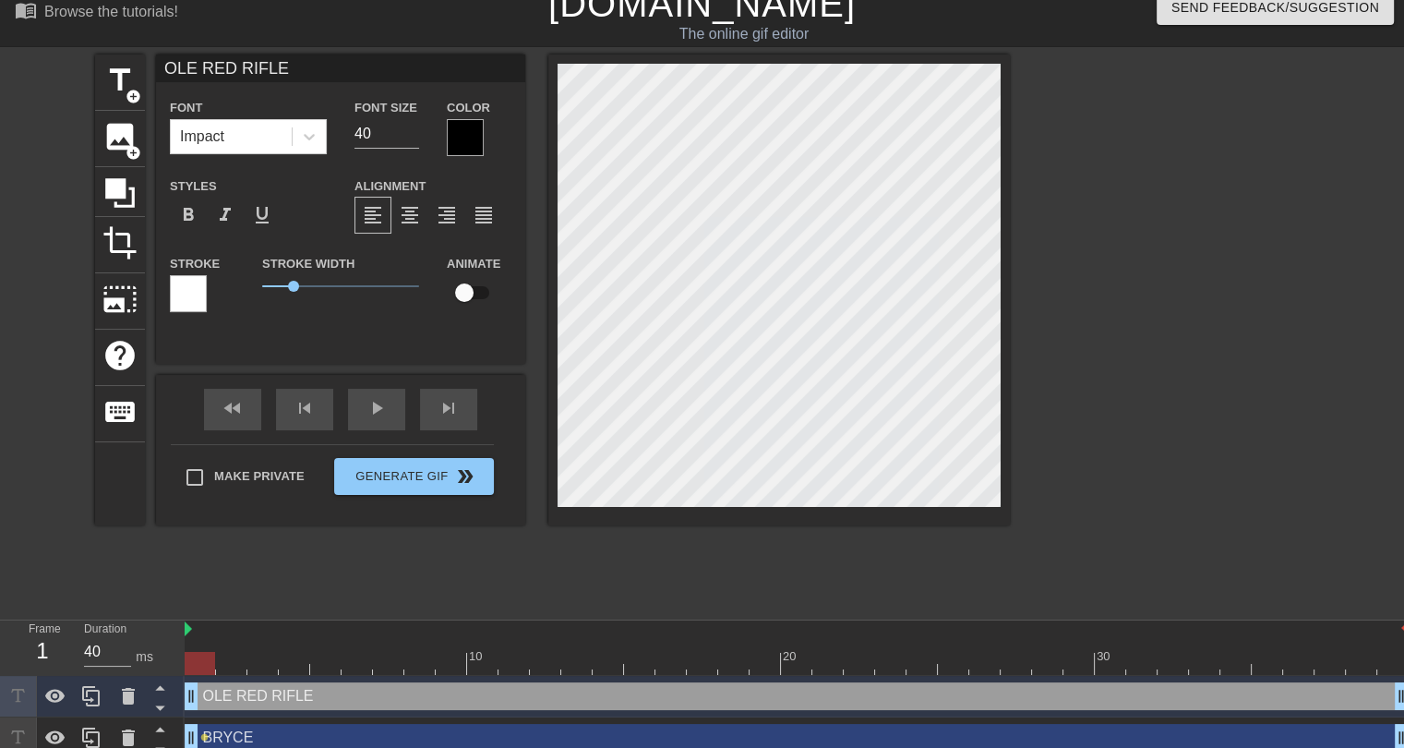
click at [191, 294] on div at bounding box center [188, 293] width 37 height 37
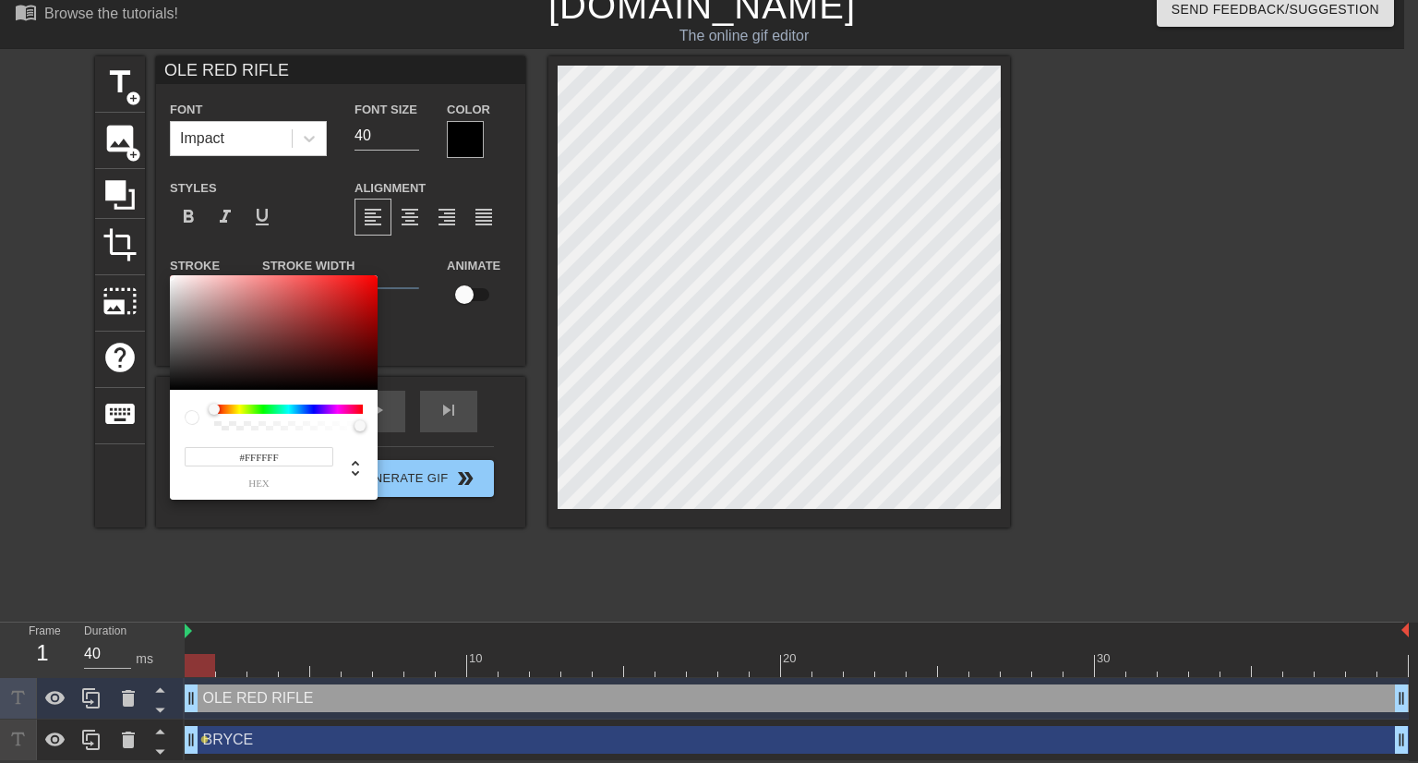
click at [269, 462] on input "#FFFFFF" at bounding box center [259, 456] width 149 height 19
paste input "1DCC"
type input "#1DCCFF"
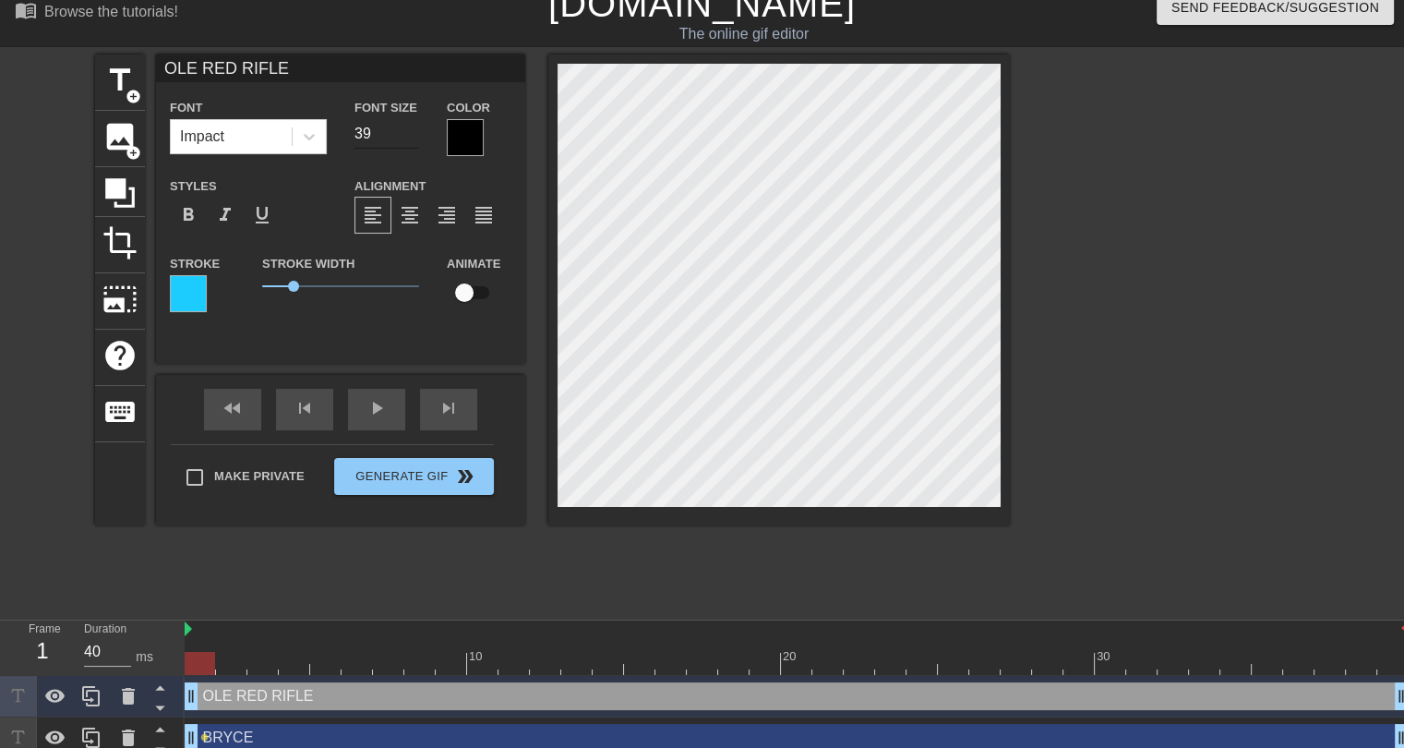
click at [415, 140] on input "39" at bounding box center [387, 134] width 65 height 30
click at [415, 140] on input "38" at bounding box center [387, 134] width 65 height 30
click at [415, 140] on input "37" at bounding box center [387, 134] width 65 height 30
type input "36"
click at [415, 140] on input "36" at bounding box center [387, 134] width 65 height 30
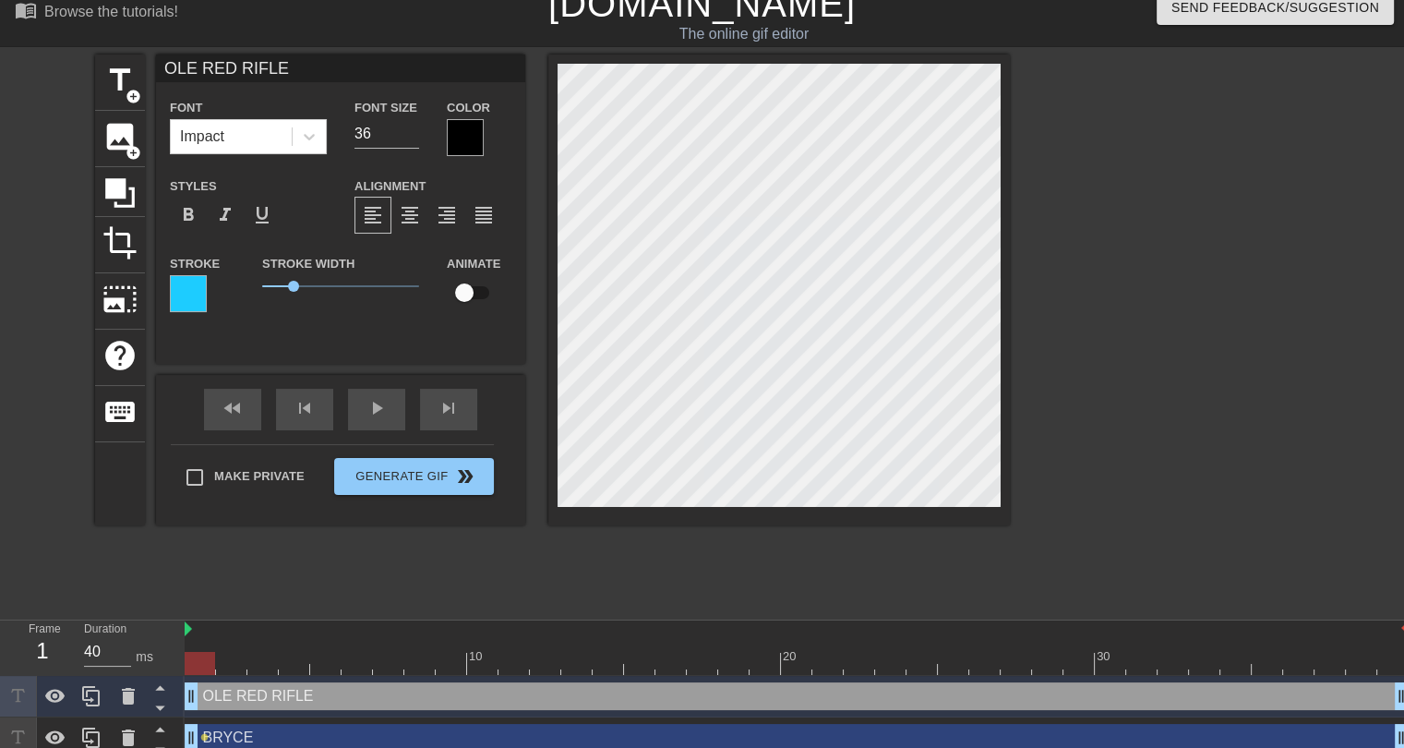
click at [477, 292] on input "checkbox" at bounding box center [464, 292] width 105 height 35
checkbox input "true"
type input "BRYCE"
type input "40"
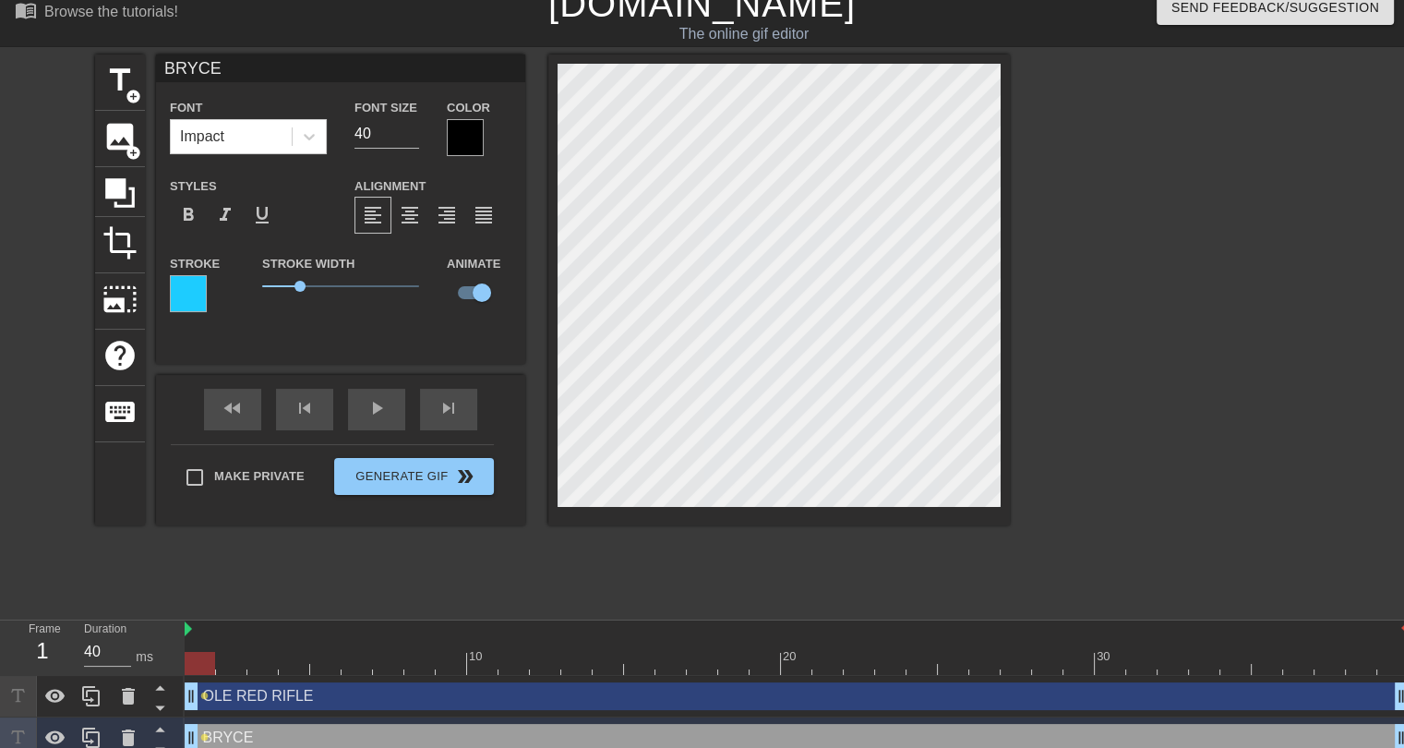
click at [442, 543] on div "title add_circle image add_circle crop photo_size_select_large help keyboard BR…" at bounding box center [552, 331] width 915 height 554
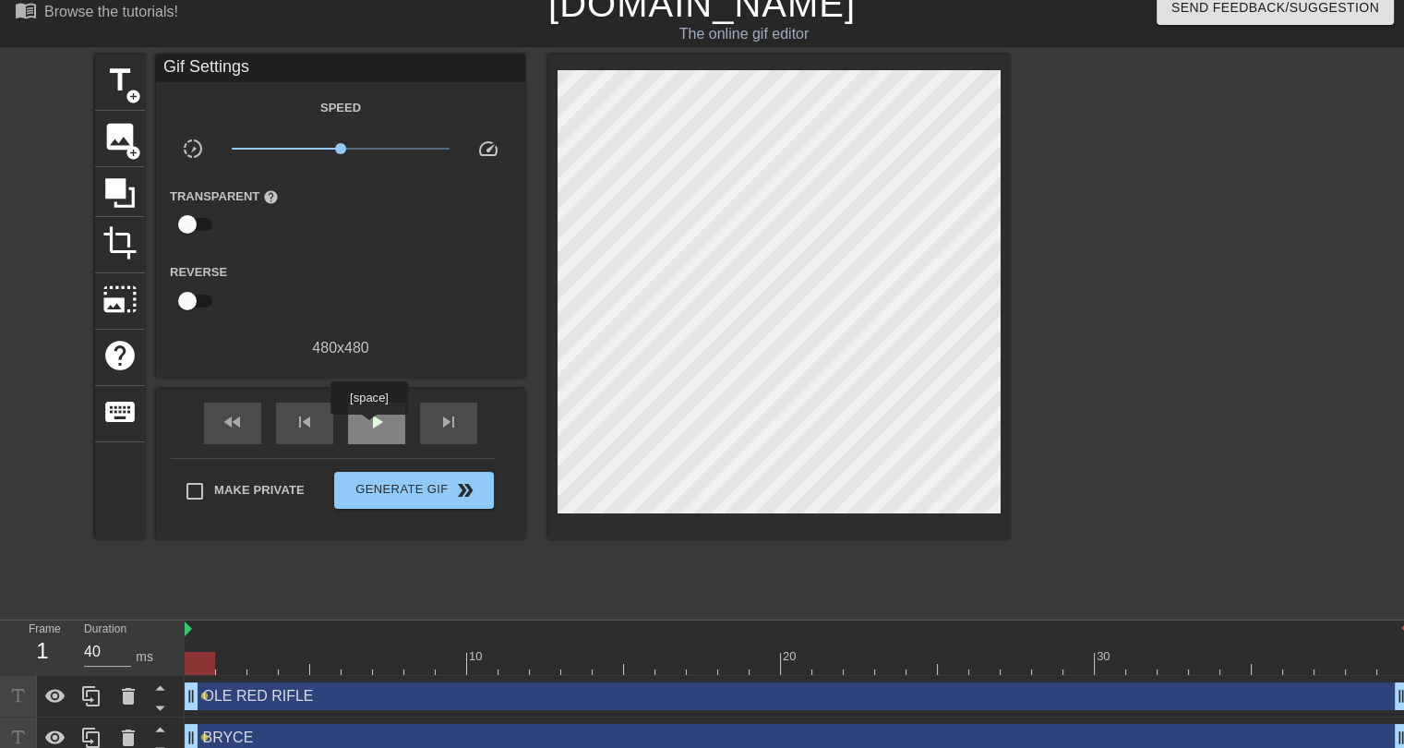
click at [368, 428] on span "play_arrow" at bounding box center [377, 422] width 22 height 22
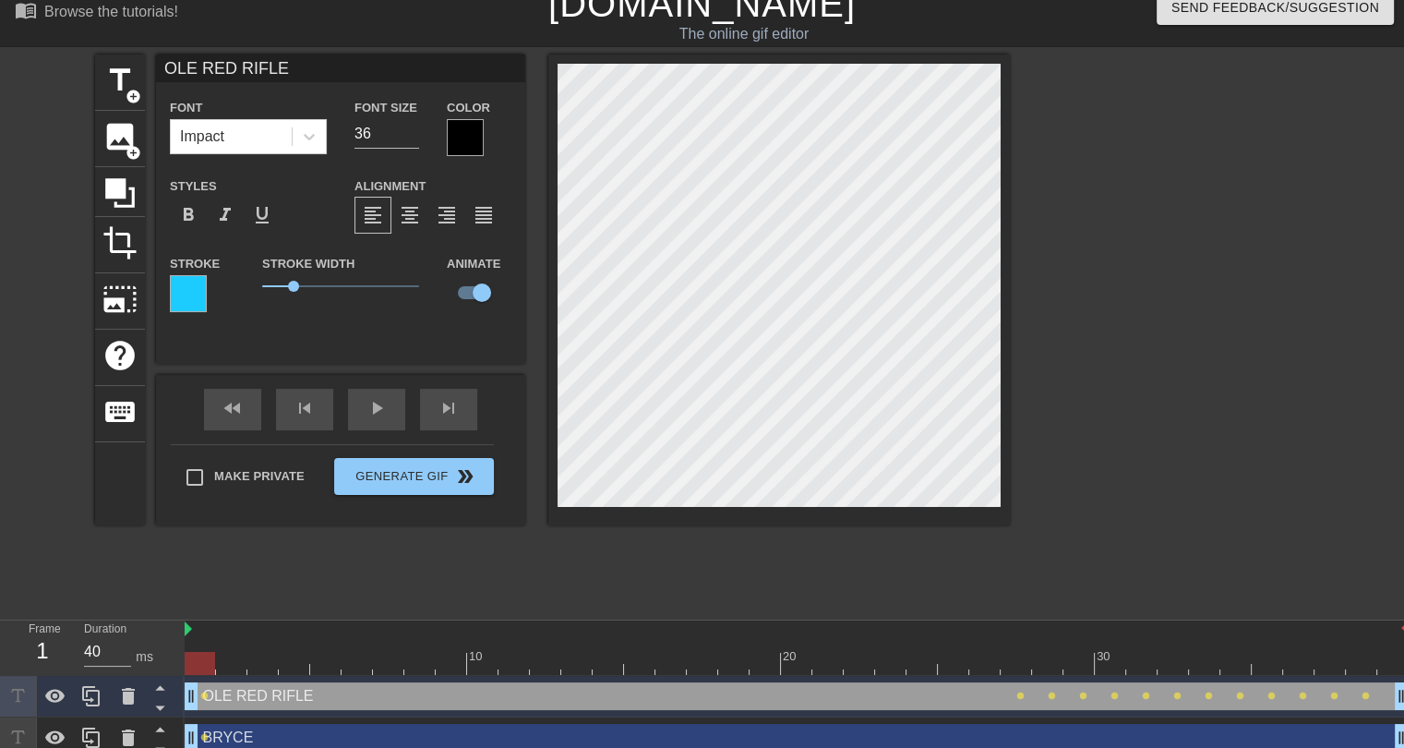
click at [199, 665] on div at bounding box center [797, 663] width 1224 height 23
type input "BRYCE"
type input "40"
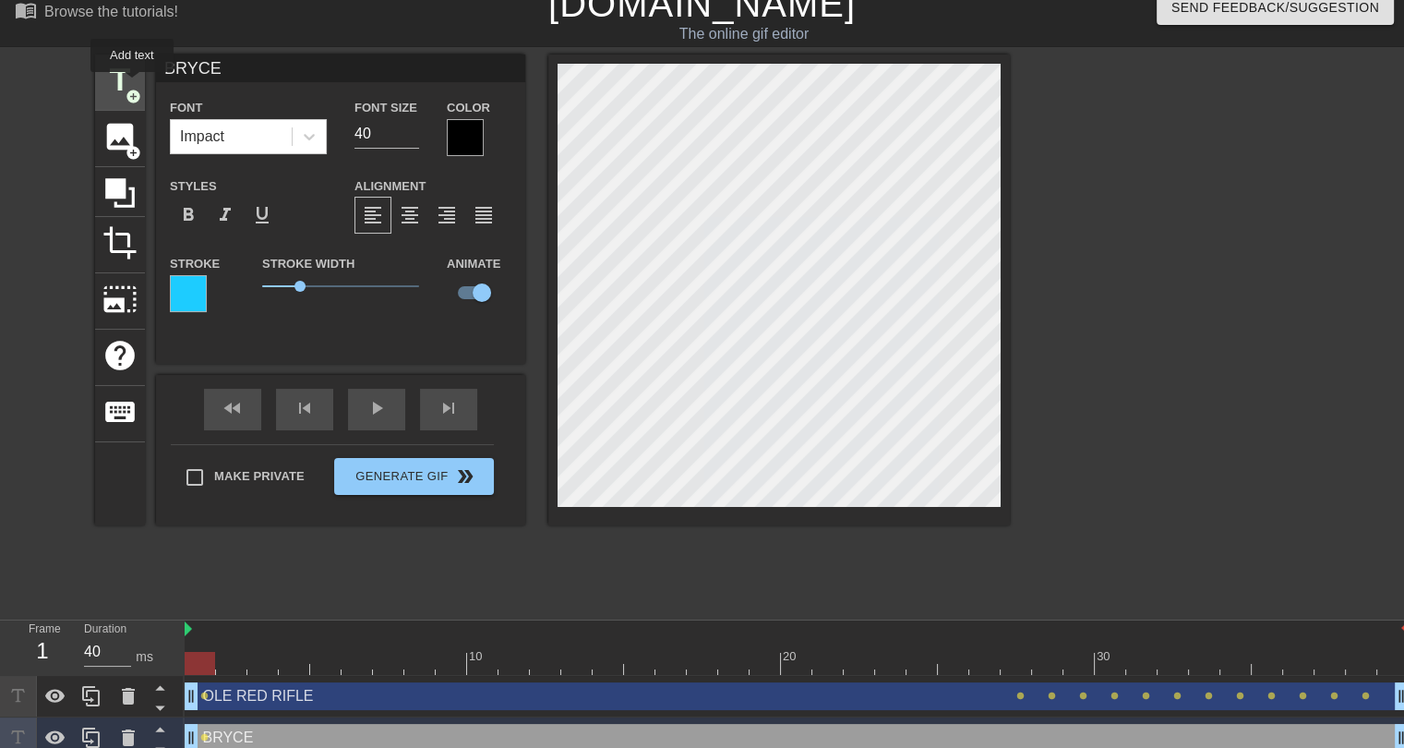
click at [131, 85] on span "title" at bounding box center [119, 80] width 35 height 35
type input "New text 2"
checkbox input "false"
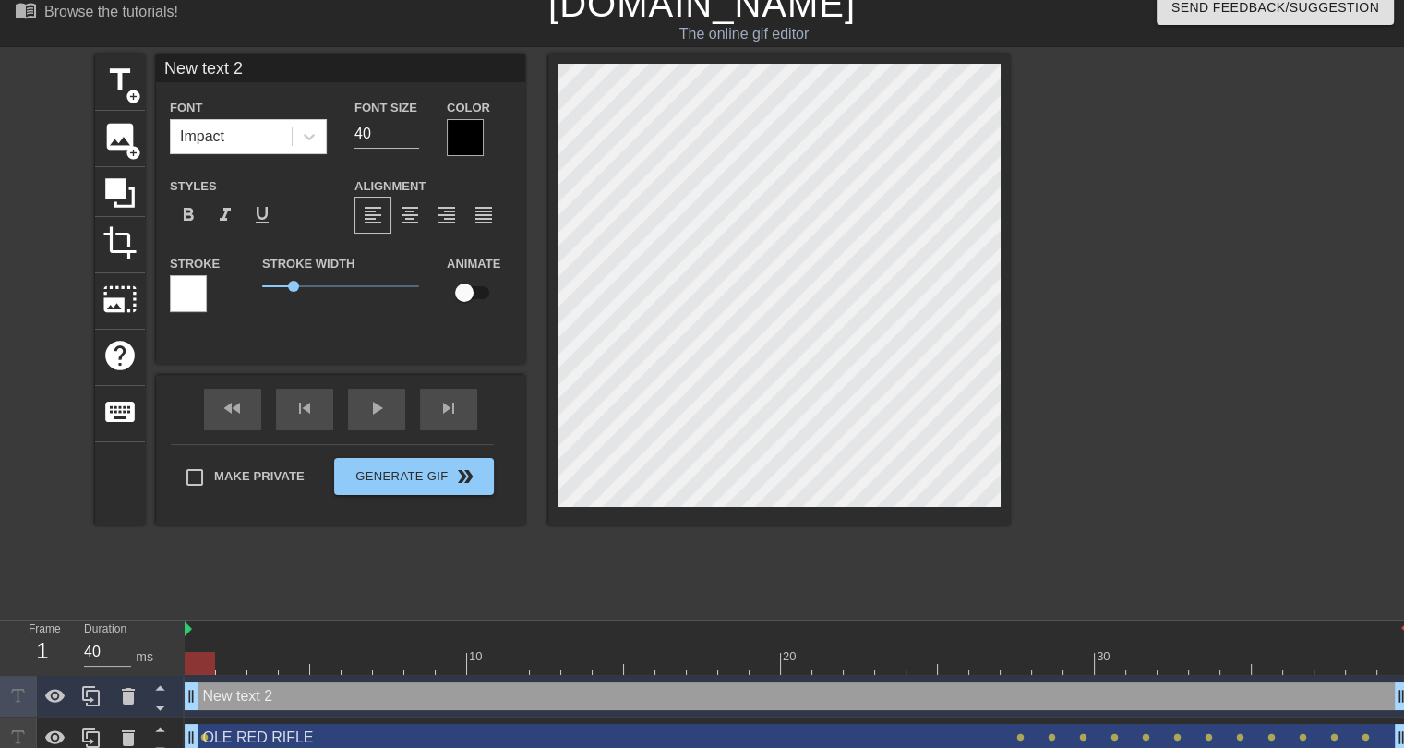
click at [234, 74] on input "New text 2" at bounding box center [340, 68] width 369 height 28
type input "p"
type input "PANTHERS QB ROOM"
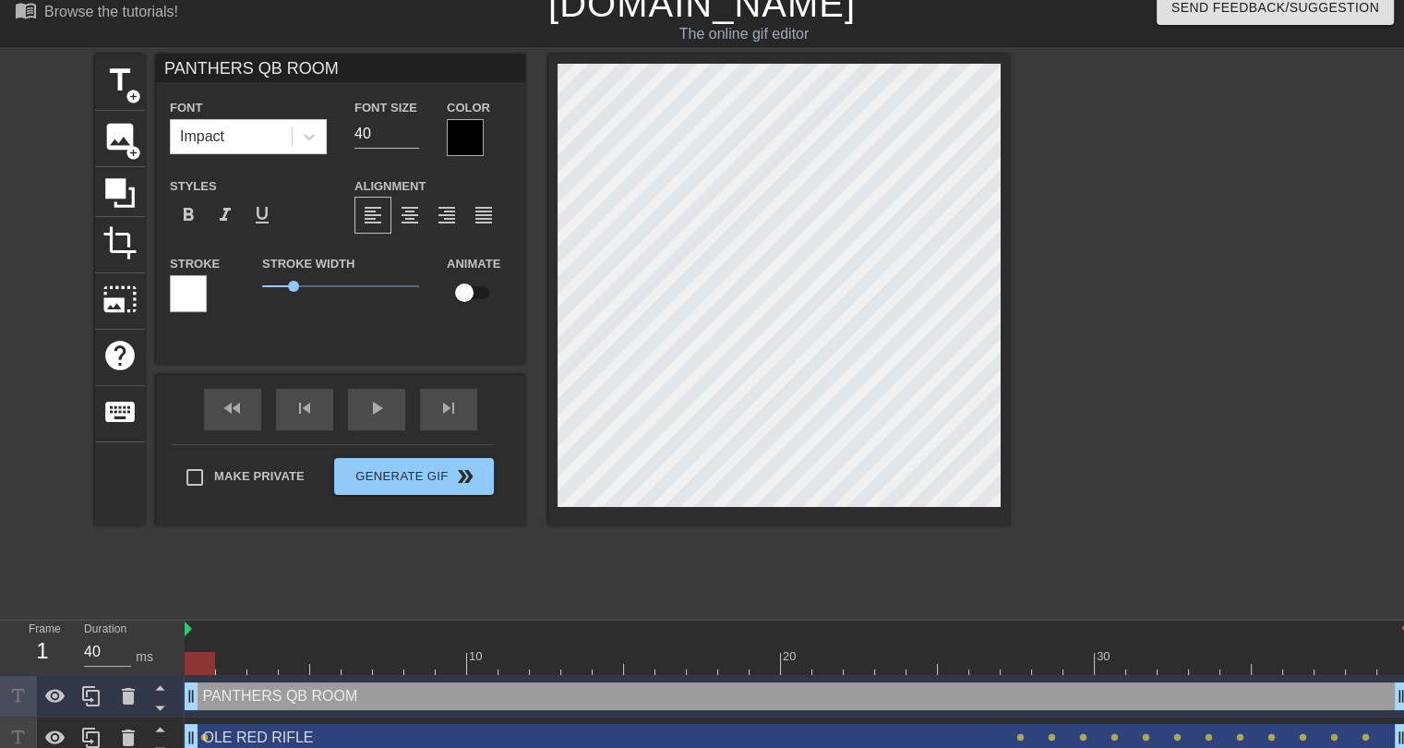
click at [454, 139] on div at bounding box center [465, 137] width 37 height 37
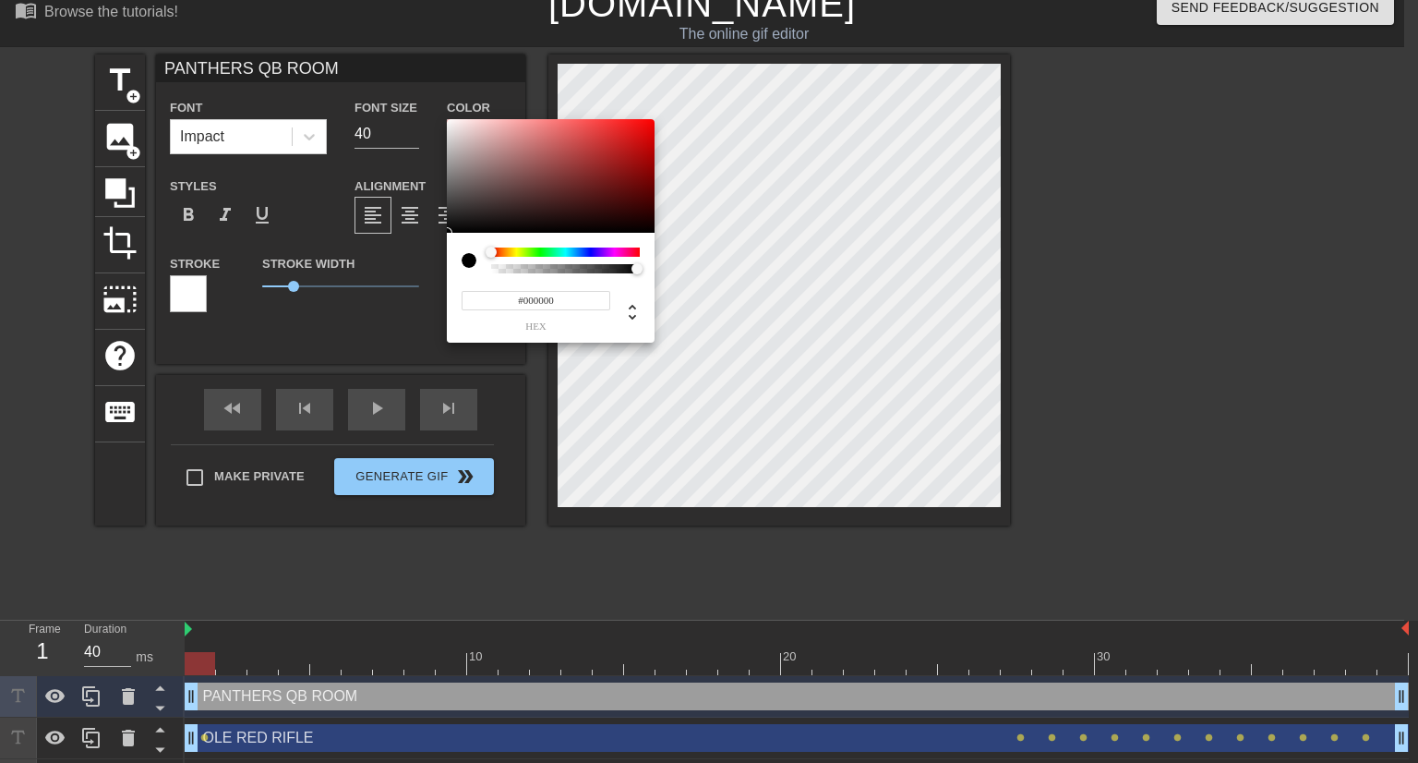
click at [545, 303] on input "#000000" at bounding box center [536, 300] width 149 height 19
paste input "1DCCFF"
type input "#1DCCFF"
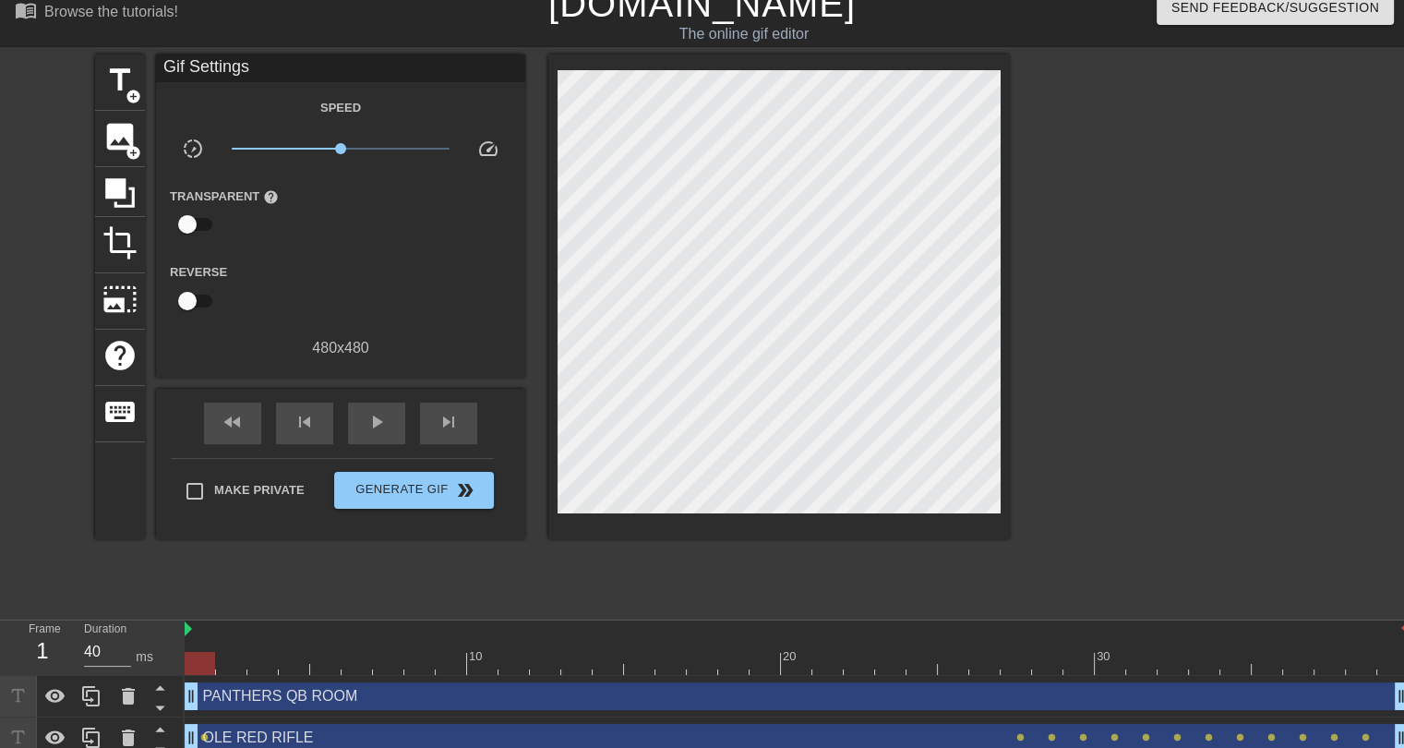
click at [353, 696] on div "PANTHERS QB ROOM drag_handle drag_handle" at bounding box center [797, 696] width 1224 height 28
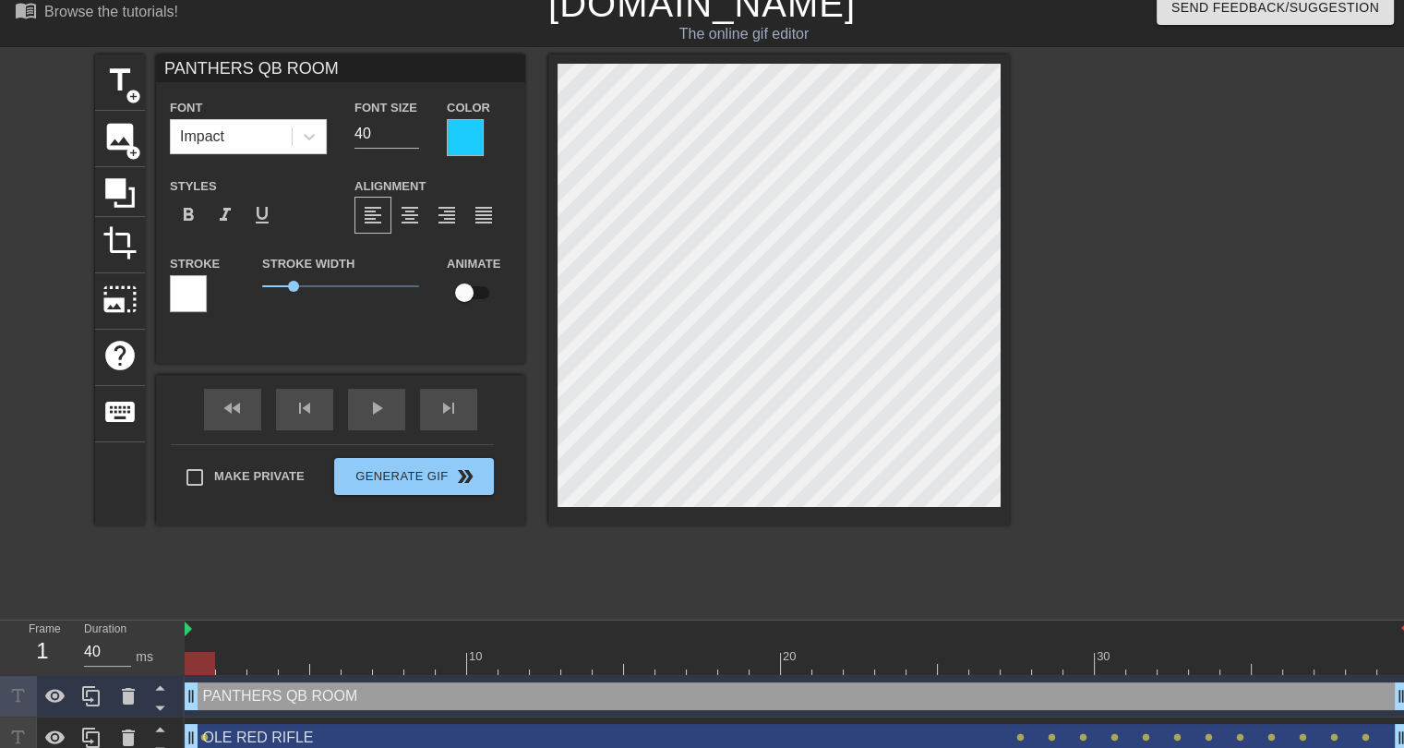
click at [198, 303] on div at bounding box center [188, 293] width 37 height 37
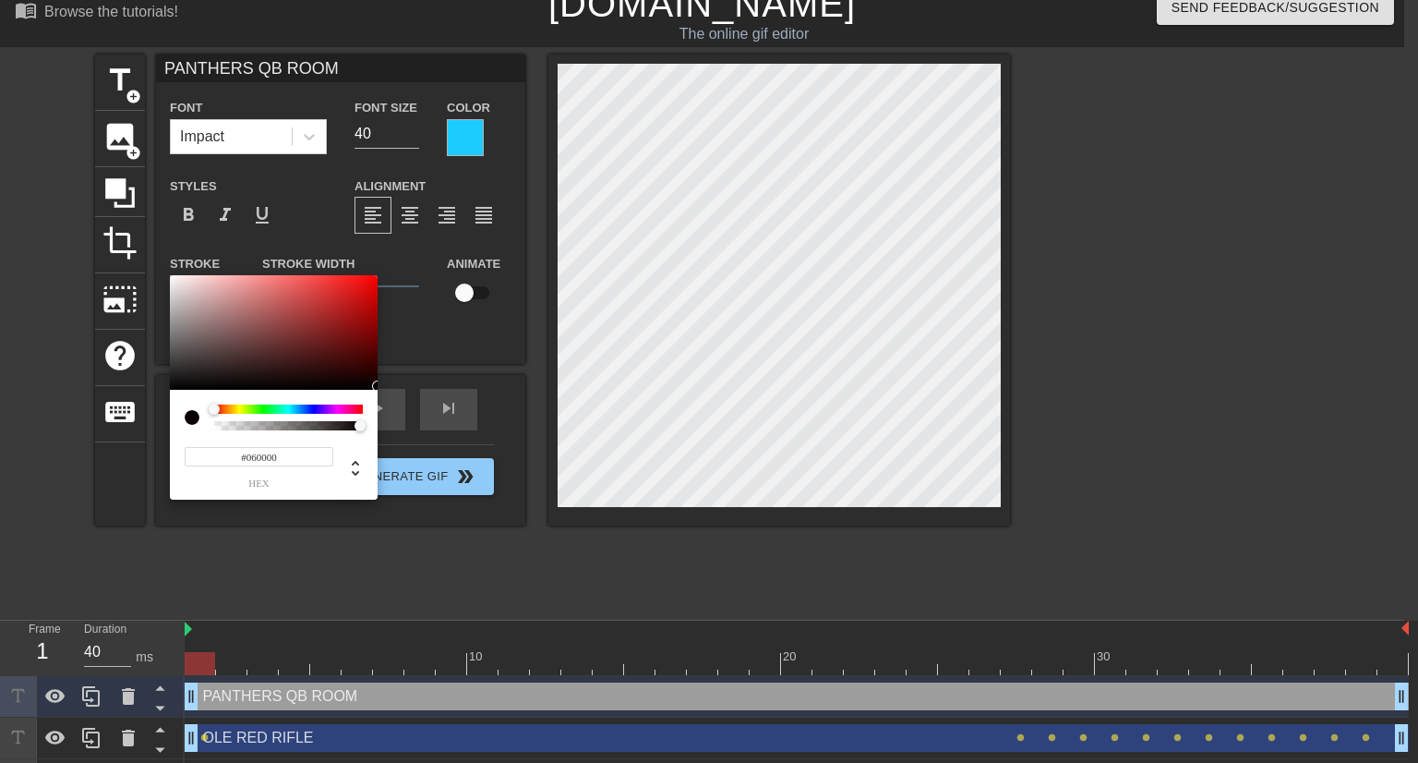
drag, startPoint x: 368, startPoint y: 381, endPoint x: 382, endPoint y: 387, distance: 14.9
click at [382, 387] on div "#060000 hex" at bounding box center [709, 381] width 1418 height 763
click at [255, 458] on input "#060000" at bounding box center [259, 456] width 149 height 19
type input "#000000"
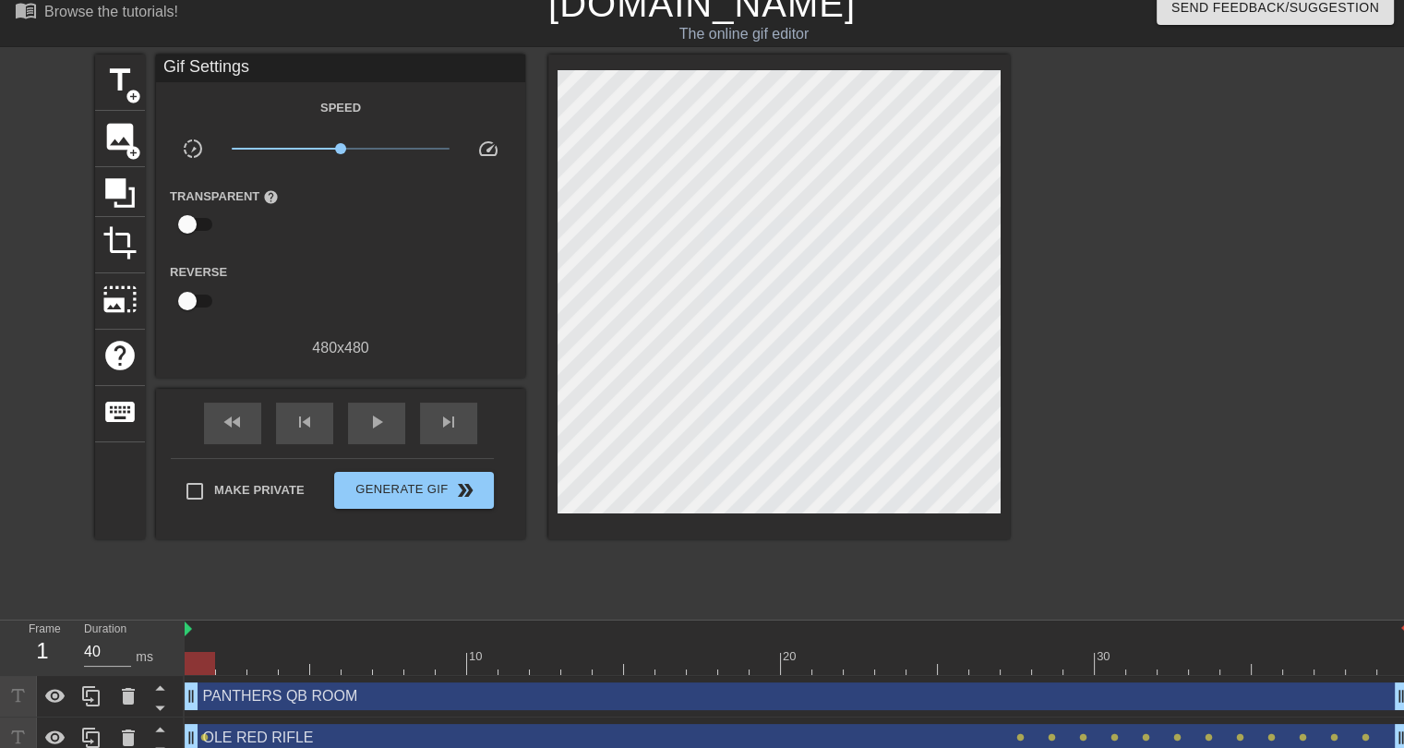
click at [366, 699] on div "PANTHERS QB ROOM drag_handle drag_handle" at bounding box center [797, 696] width 1224 height 28
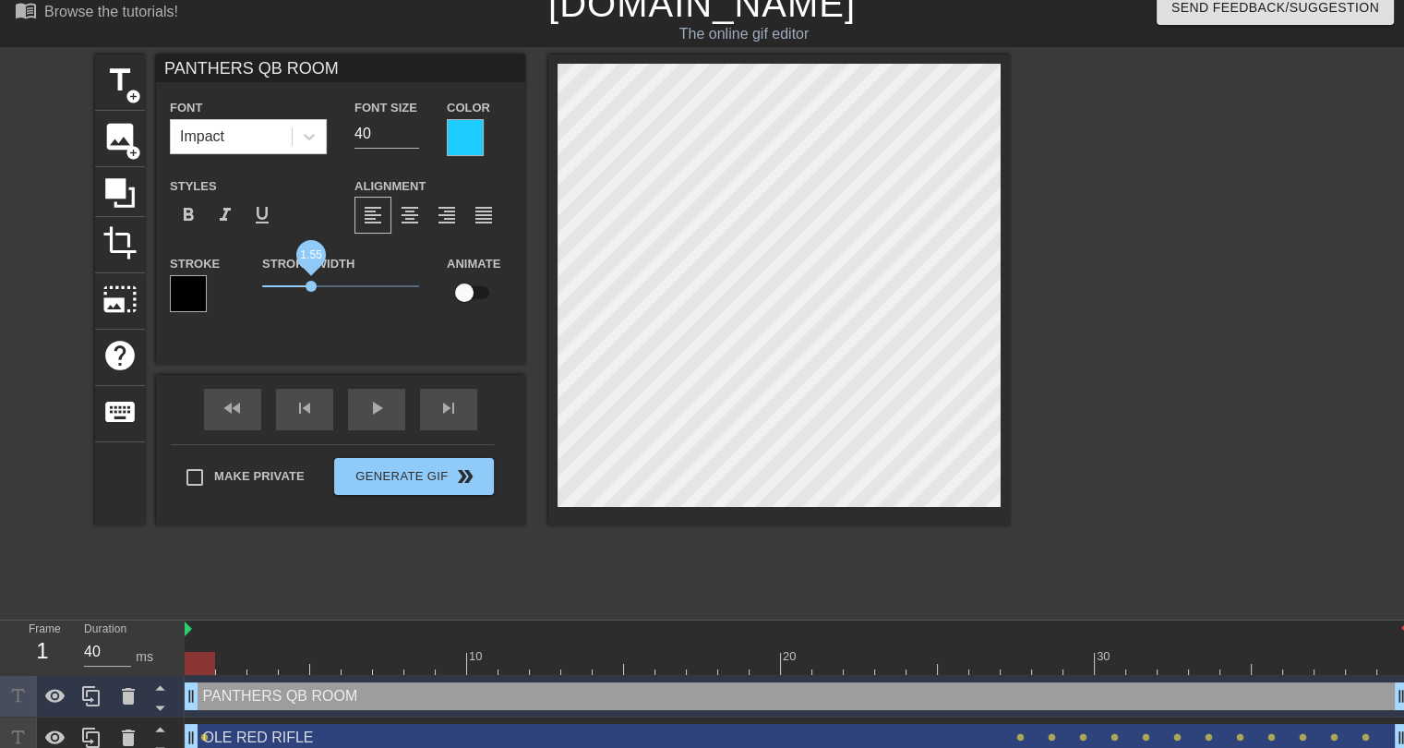
drag, startPoint x: 296, startPoint y: 283, endPoint x: 314, endPoint y: 288, distance: 18.1
click at [314, 288] on span "1.55" at bounding box center [311, 286] width 11 height 11
click at [749, 581] on div "title add_circle image add_circle crop photo_size_select_large help keyboard PA…" at bounding box center [552, 331] width 915 height 554
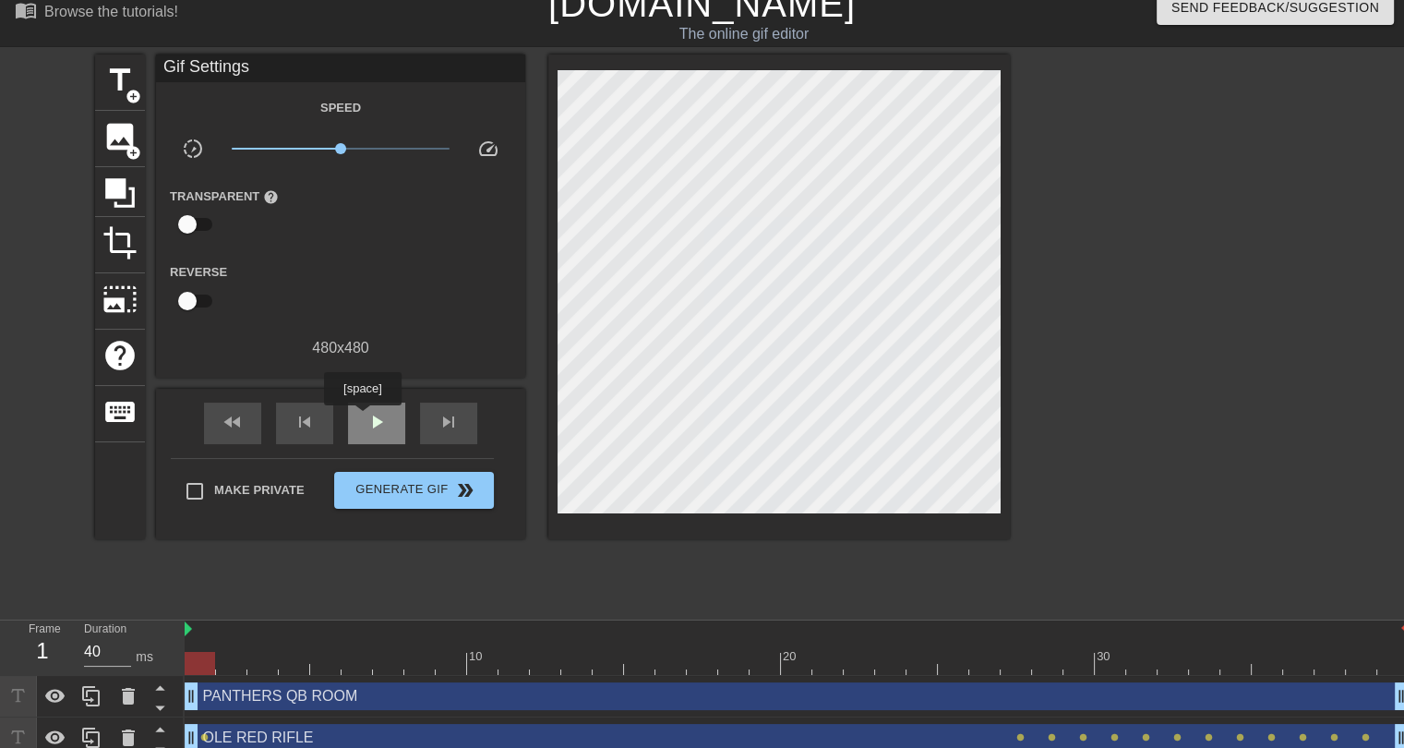
click at [362, 418] on div "play_arrow" at bounding box center [376, 424] width 57 height 42
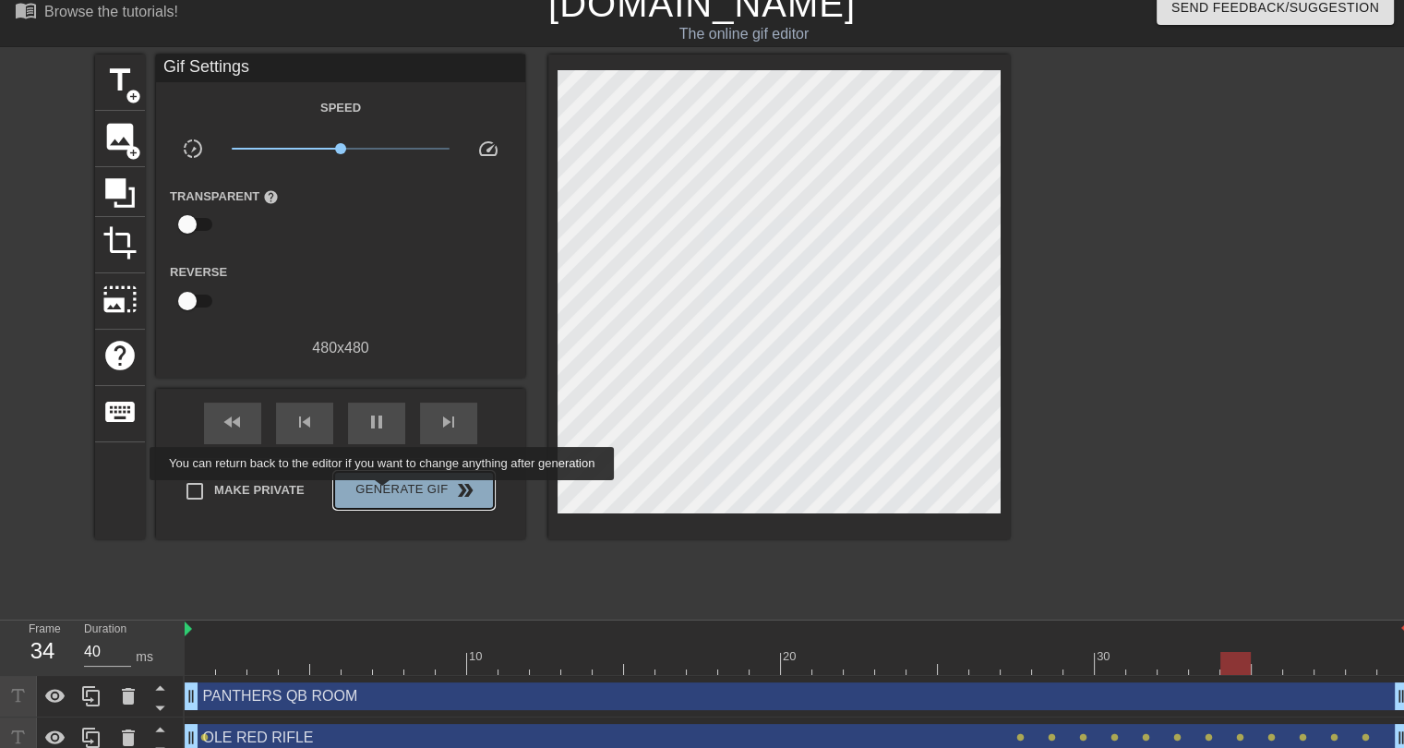
click at [384, 494] on span "Generate Gif double_arrow" at bounding box center [414, 490] width 145 height 22
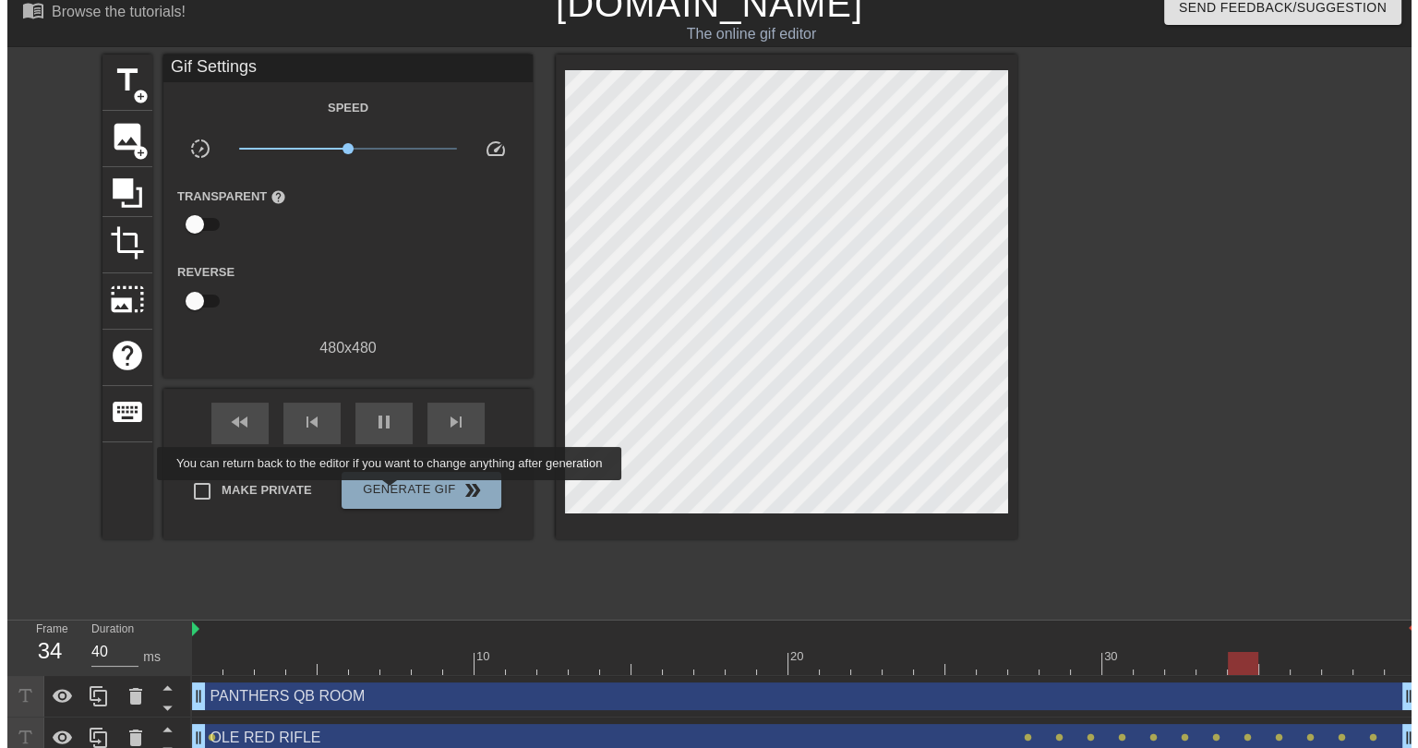
scroll to position [0, 0]
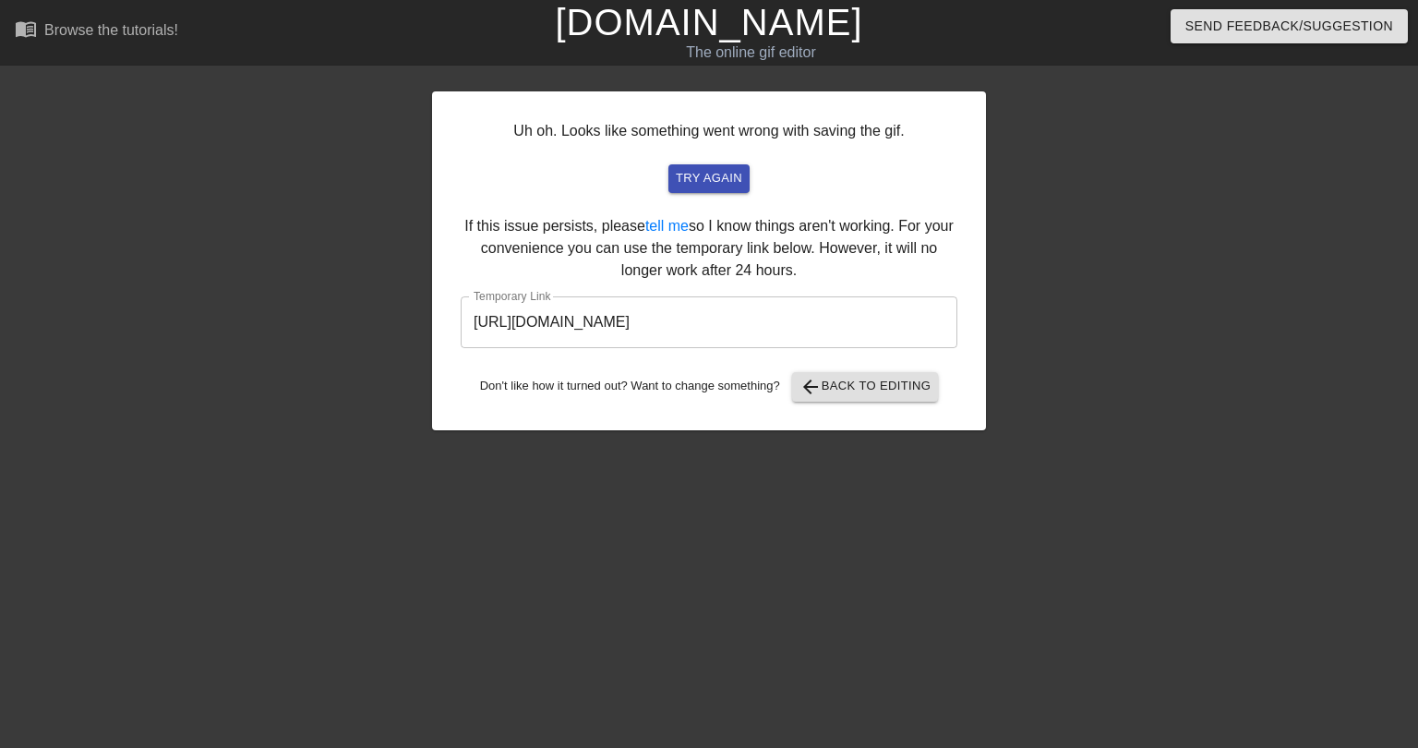
click at [636, 327] on input "[URL][DOMAIN_NAME]" at bounding box center [709, 322] width 497 height 52
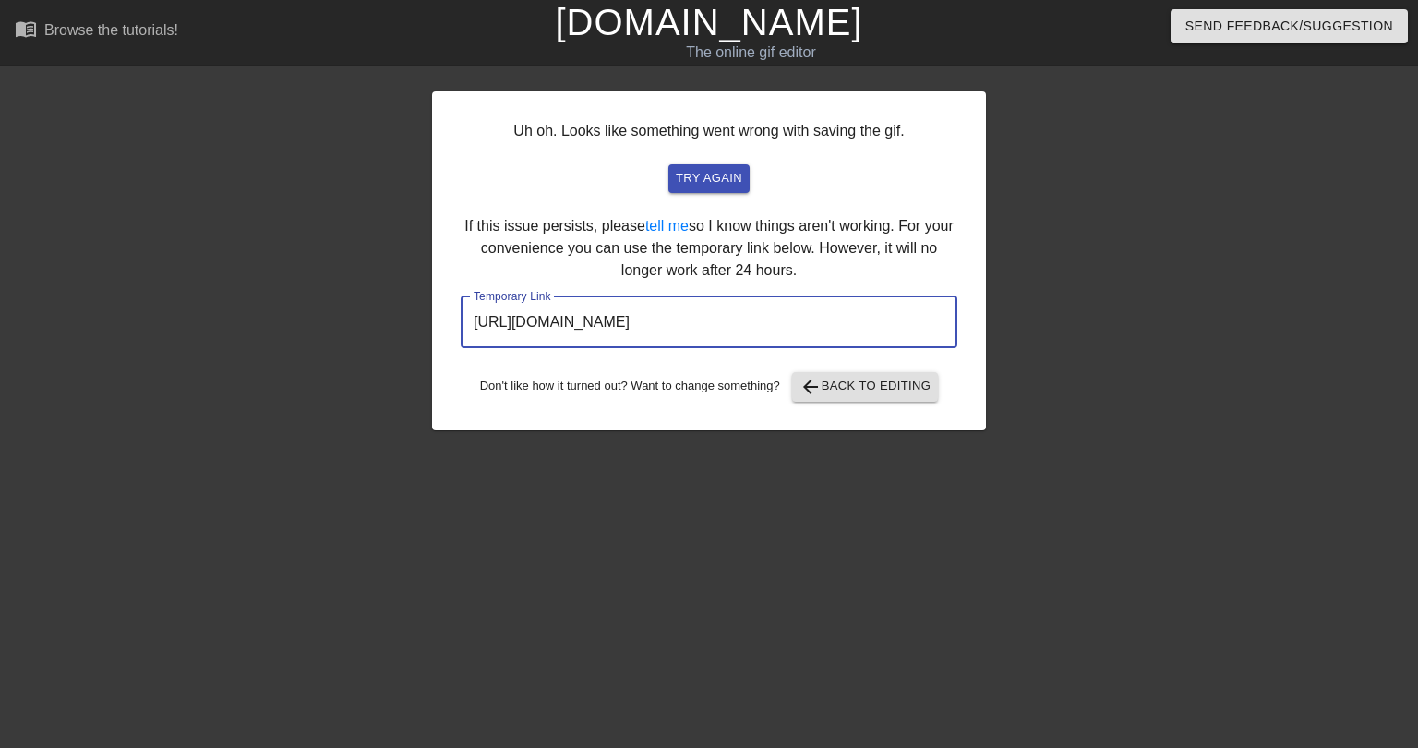
click at [636, 327] on input "[URL][DOMAIN_NAME]" at bounding box center [709, 322] width 497 height 52
